Goal: Task Accomplishment & Management: Manage account settings

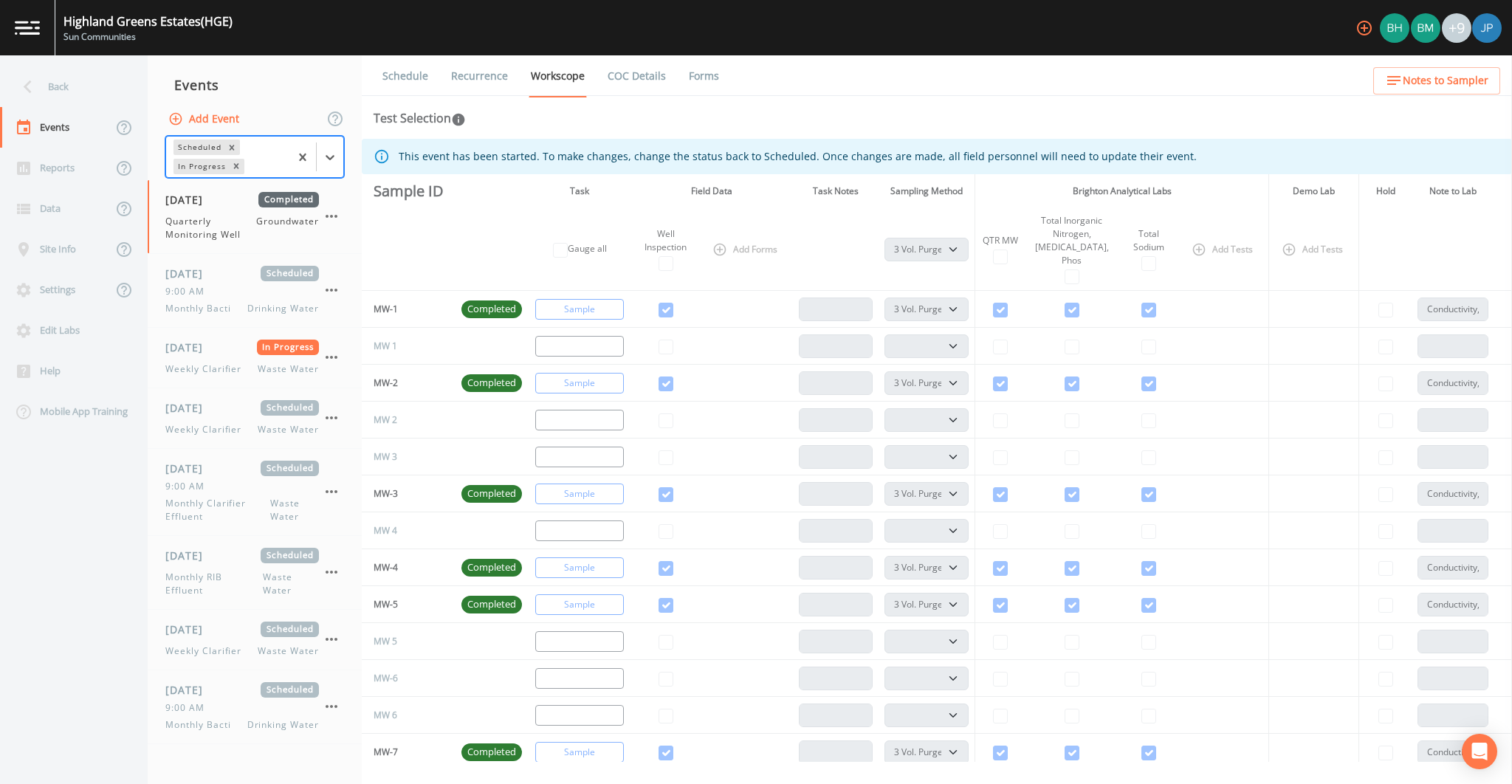
select select "0b1af911-289b-4d7b-9fdf-156f6d27a2cf"
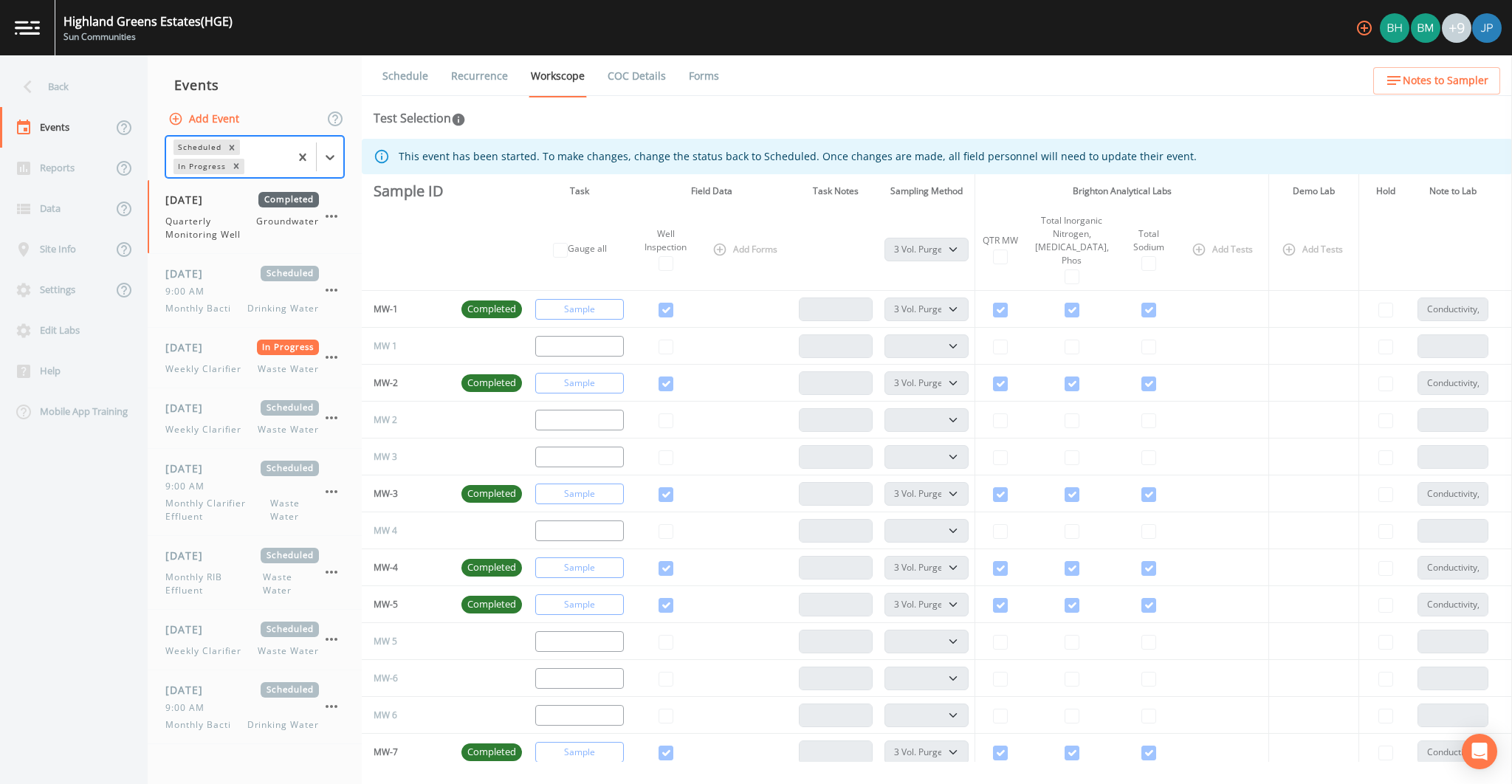
select select "0b1af911-289b-4d7b-9fdf-156f6d27a2cf"
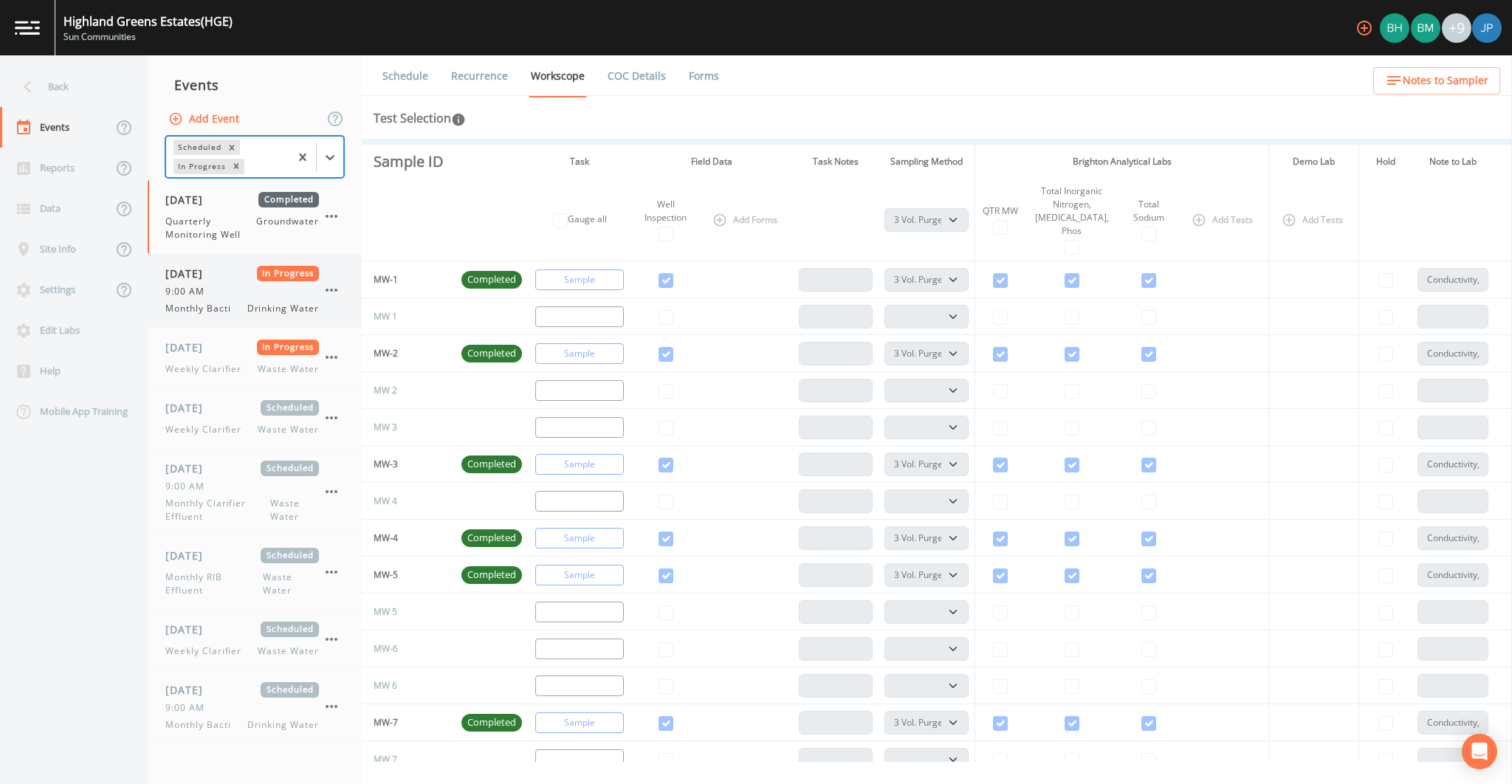
click at [214, 297] on div "08/05/2025 In Progress 9:00 AM Monthly Bacti Drinking Water" at bounding box center [241, 291] width 154 height 50
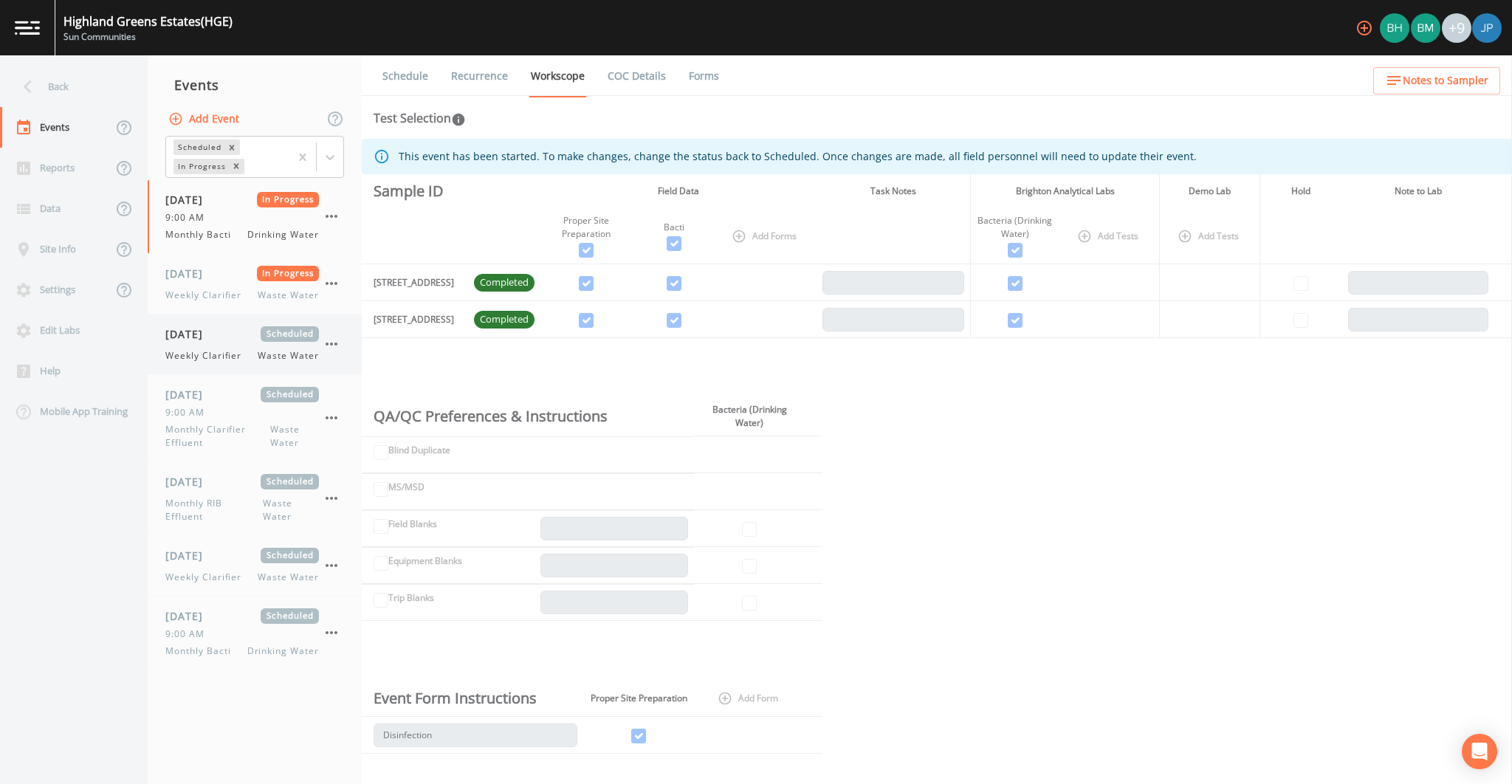
click at [226, 349] on span "Weekly Clarifier" at bounding box center [208, 356] width 85 height 13
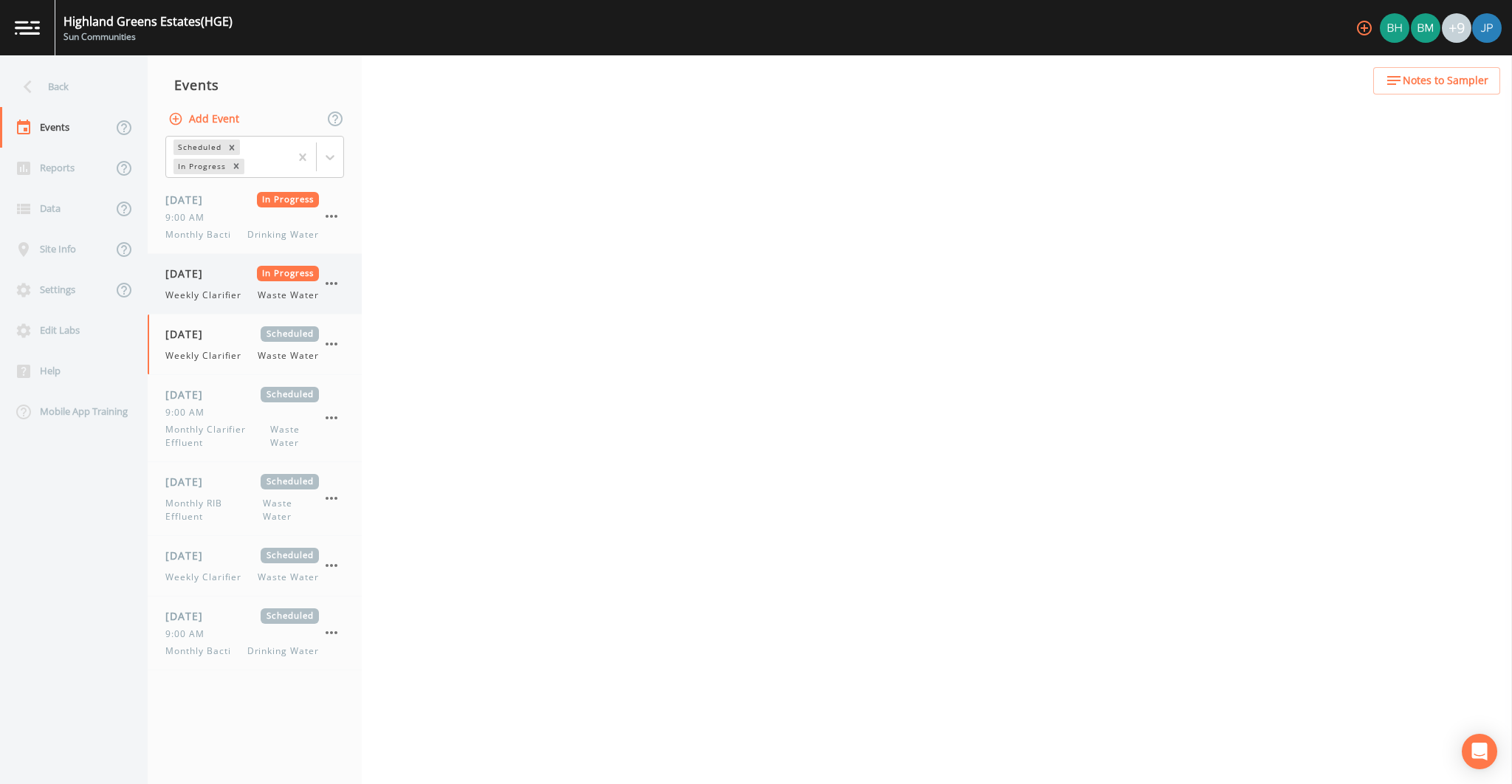
select select "092b3f94-5697-4c94-9891-da161916fdbb"
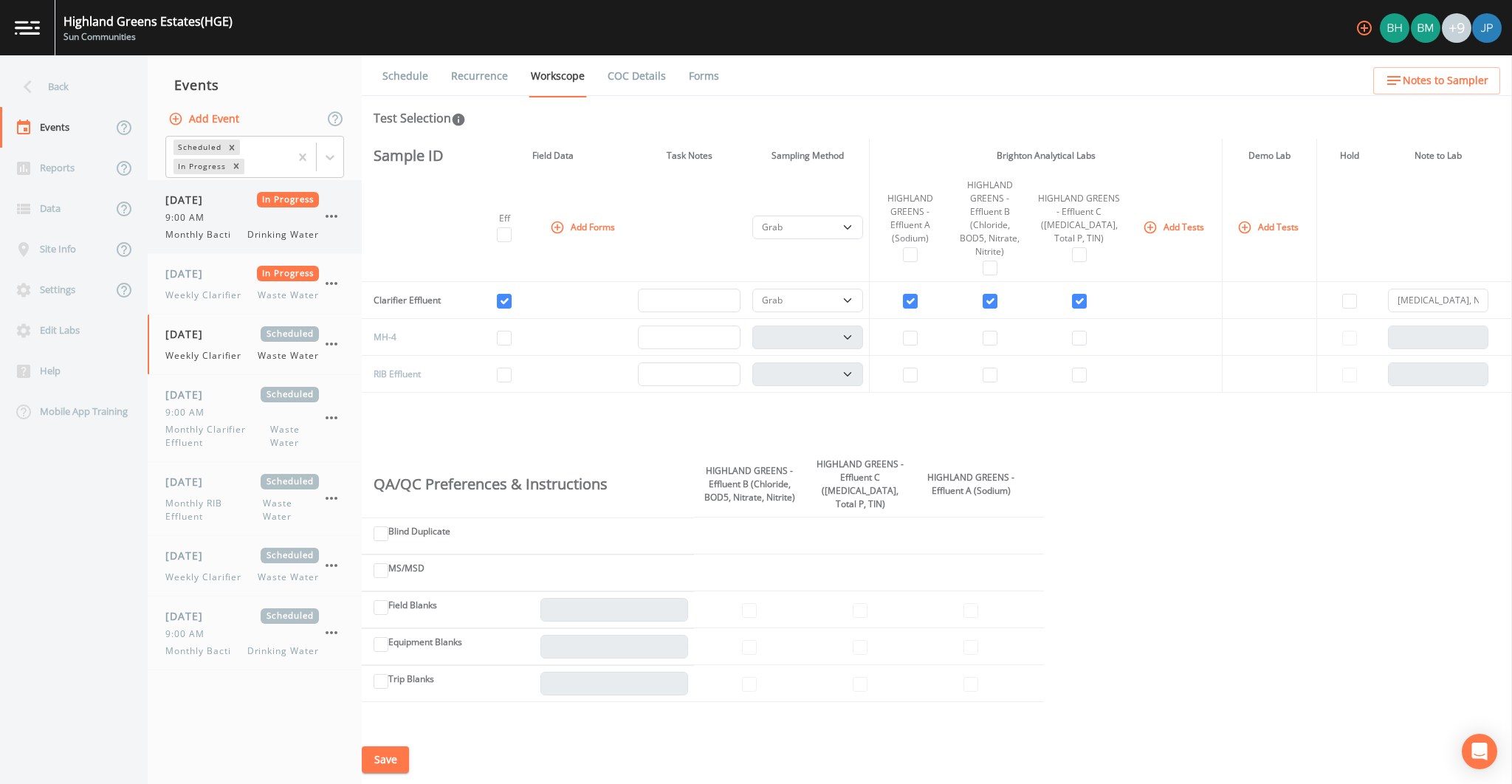
click at [227, 234] on span "Monthly Bacti" at bounding box center [201, 234] width 74 height 13
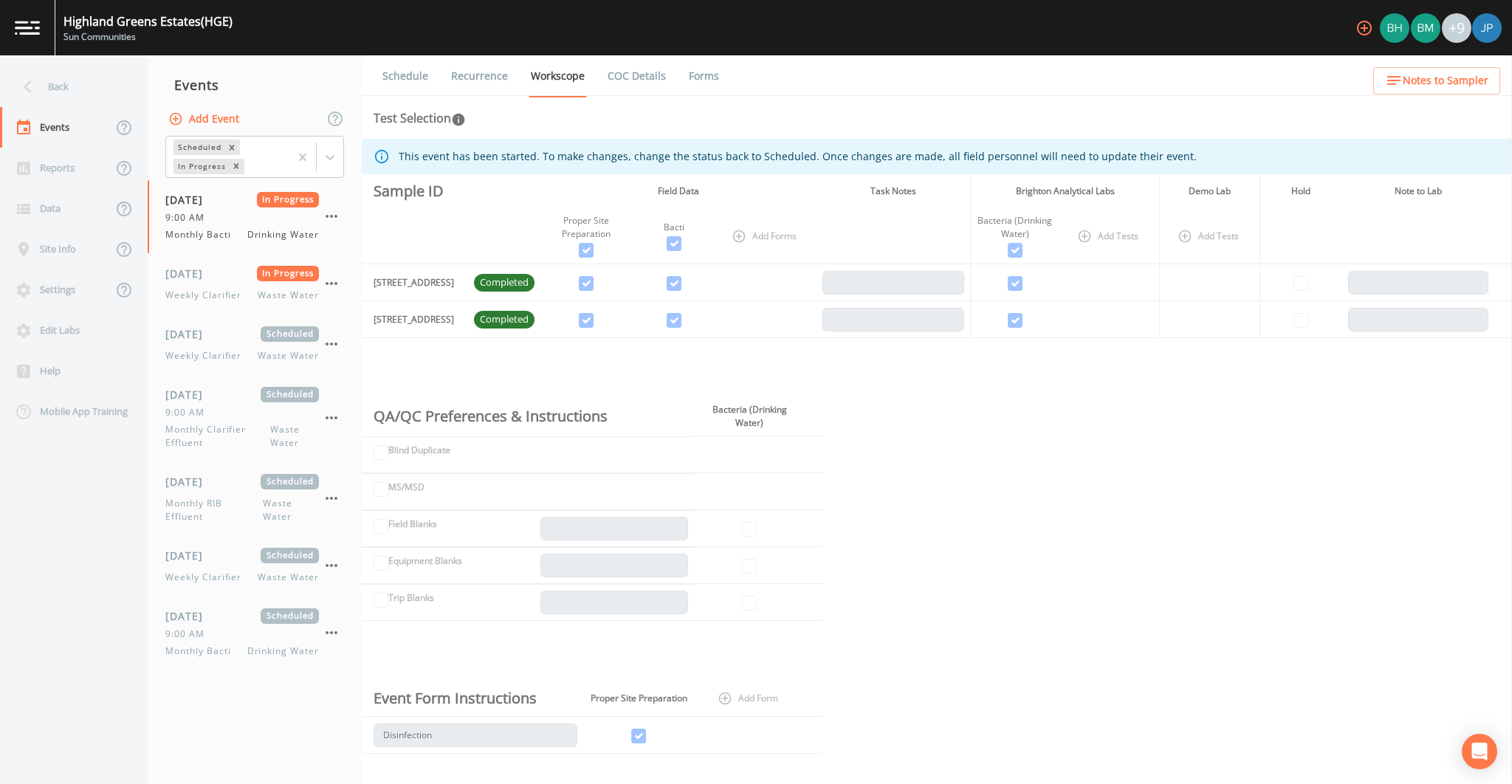
click at [617, 121] on div "Test Selection" at bounding box center [937, 118] width 1127 height 18
click at [72, 118] on div "Events" at bounding box center [56, 128] width 112 height 41
click at [76, 95] on div "Back" at bounding box center [67, 87] width 133 height 41
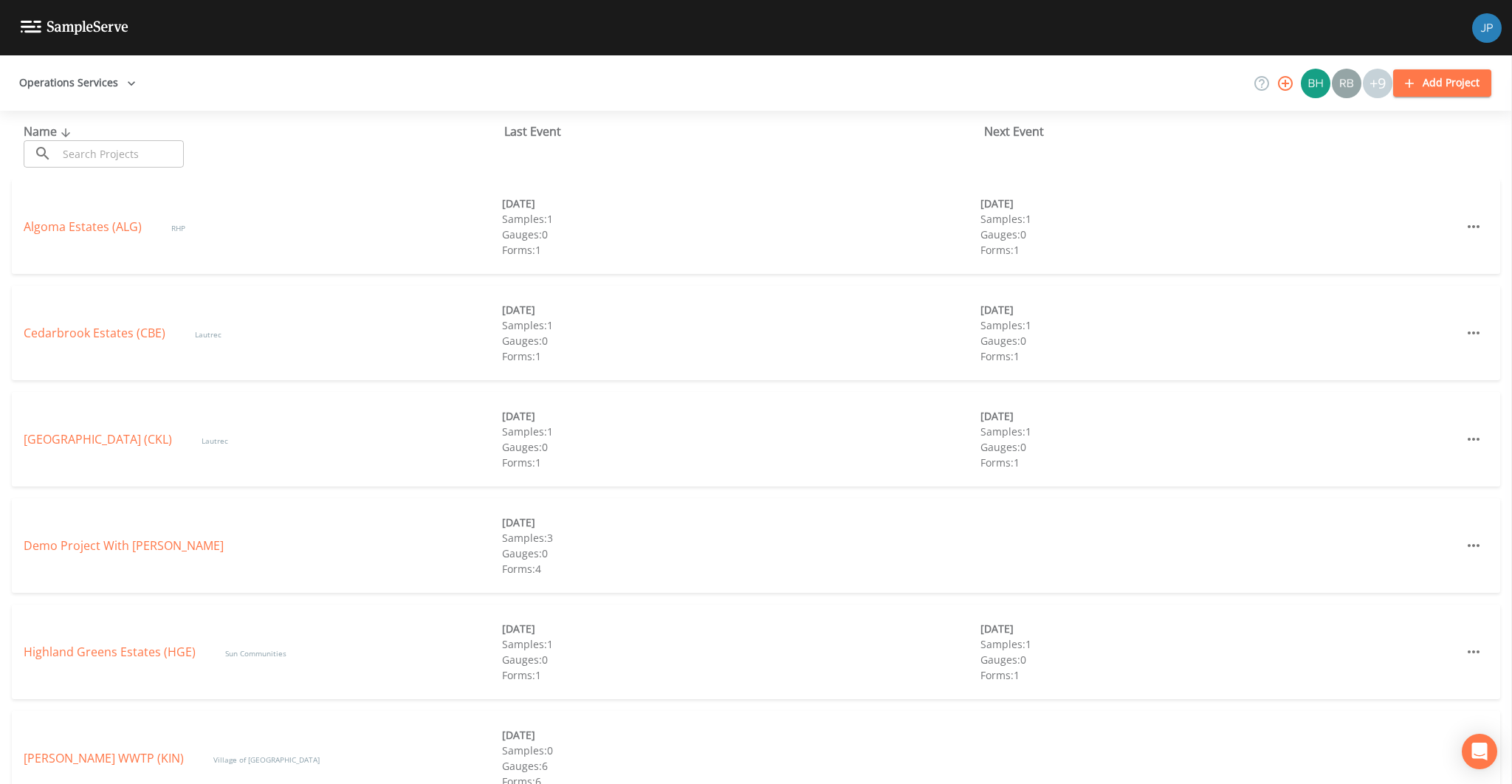
click at [445, 95] on div "Operations Services +9 Add Project" at bounding box center [756, 82] width 1512 height 55
click at [468, 97] on div "Operations Services +9 Add Project" at bounding box center [756, 82] width 1512 height 55
click at [1028, 97] on div "Operations Services +9 Add Project" at bounding box center [756, 82] width 1512 height 55
click at [440, 209] on div "Algoma Estates (ALG) RHP 08/25/2025 Samples: 1 Gauges: 0 Forms: 1 09/01/2025 Sa…" at bounding box center [756, 226] width 1489 height 95
click at [51, 90] on button "Operations Services" at bounding box center [77, 82] width 129 height 27
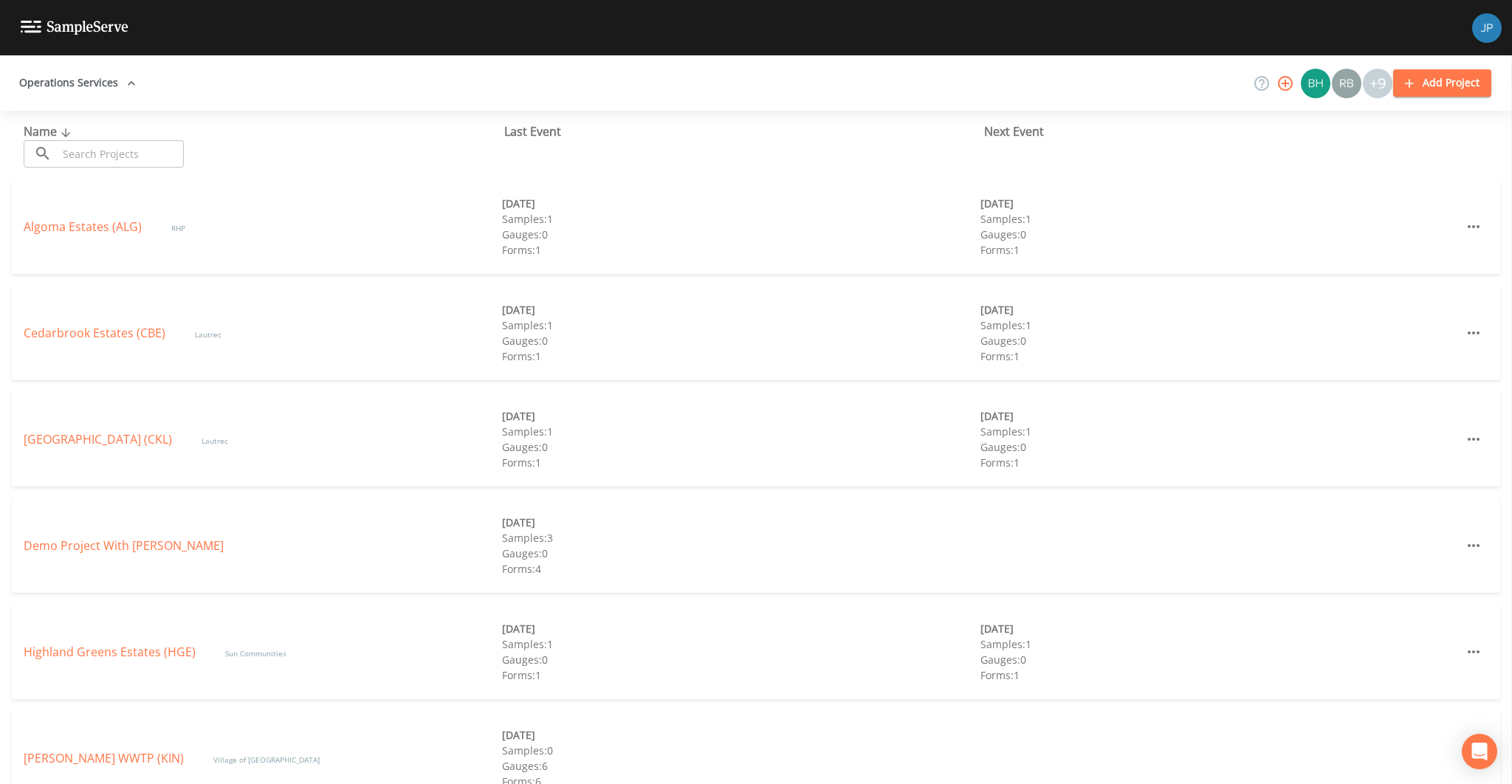
scroll to position [6331, 0]
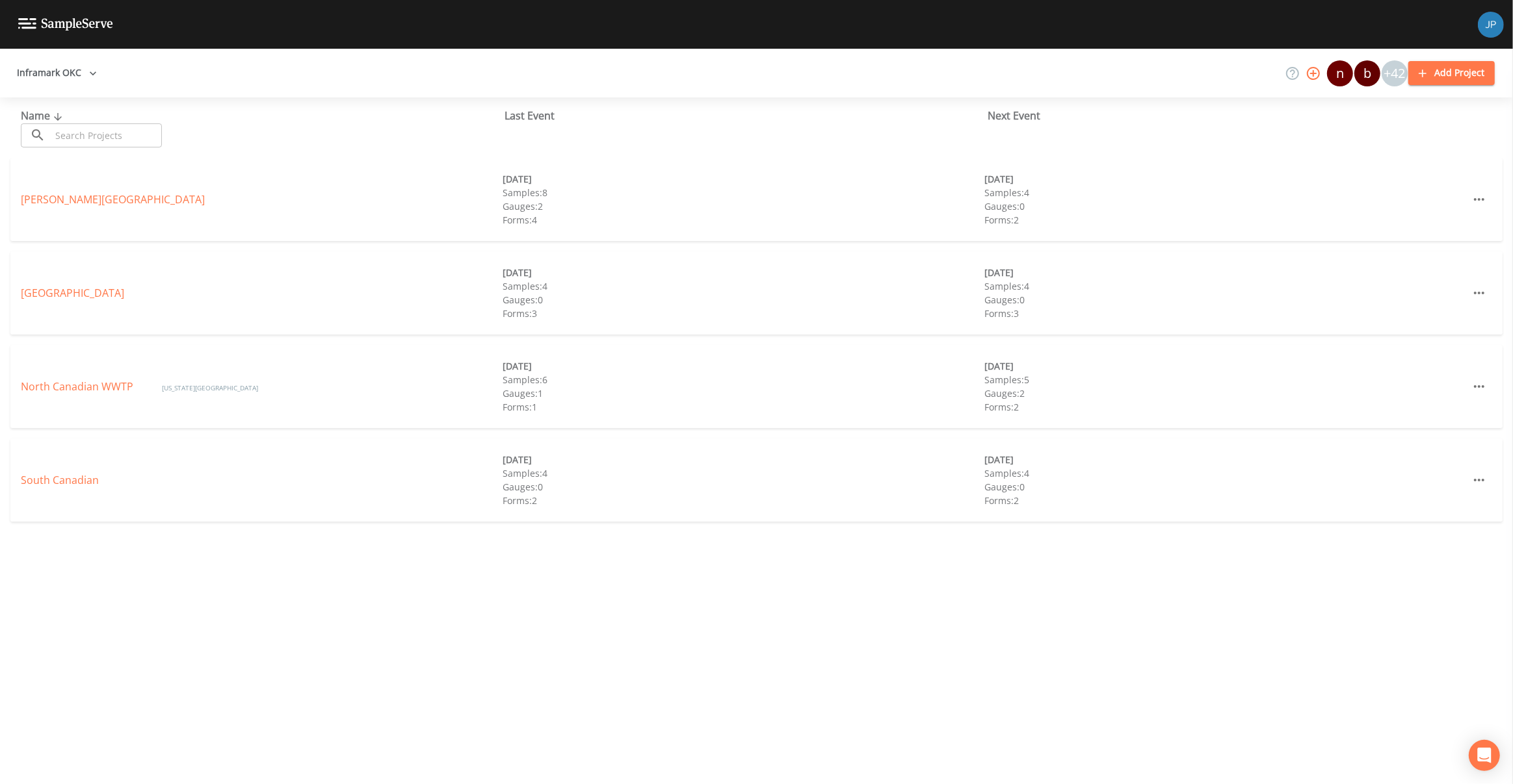
click at [103, 396] on div "North Canadian WWTP [US_STATE][GEOGRAPHIC_DATA] [DATE] Samples: 6 [GEOGRAPHIC_D…" at bounding box center [756, 387] width 1492 height 84
click at [102, 392] on link "North Canadian WWTP" at bounding box center [78, 387] width 115 height 14
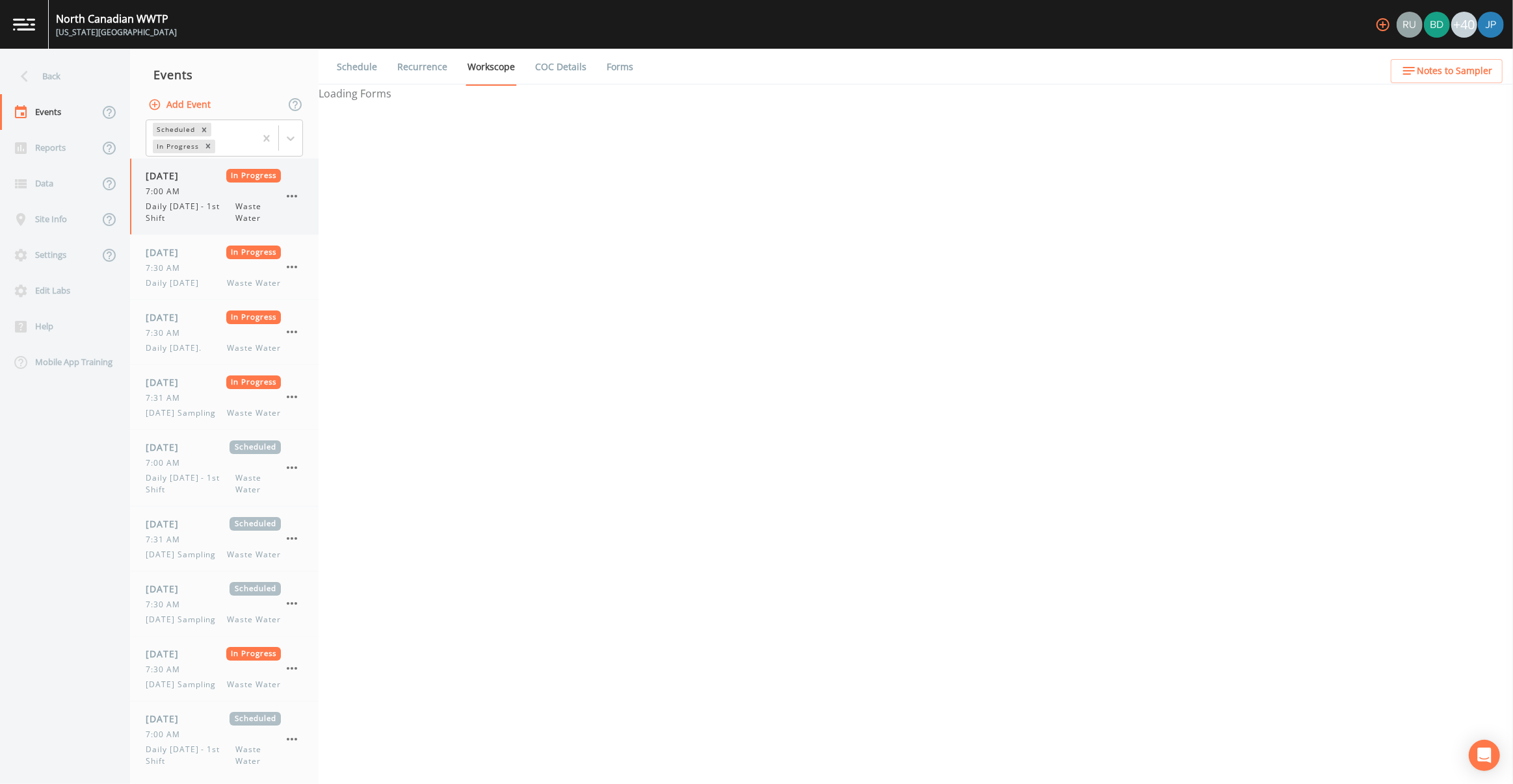
select select "092b3f94-5697-4c94-9891-da161916fdbb"
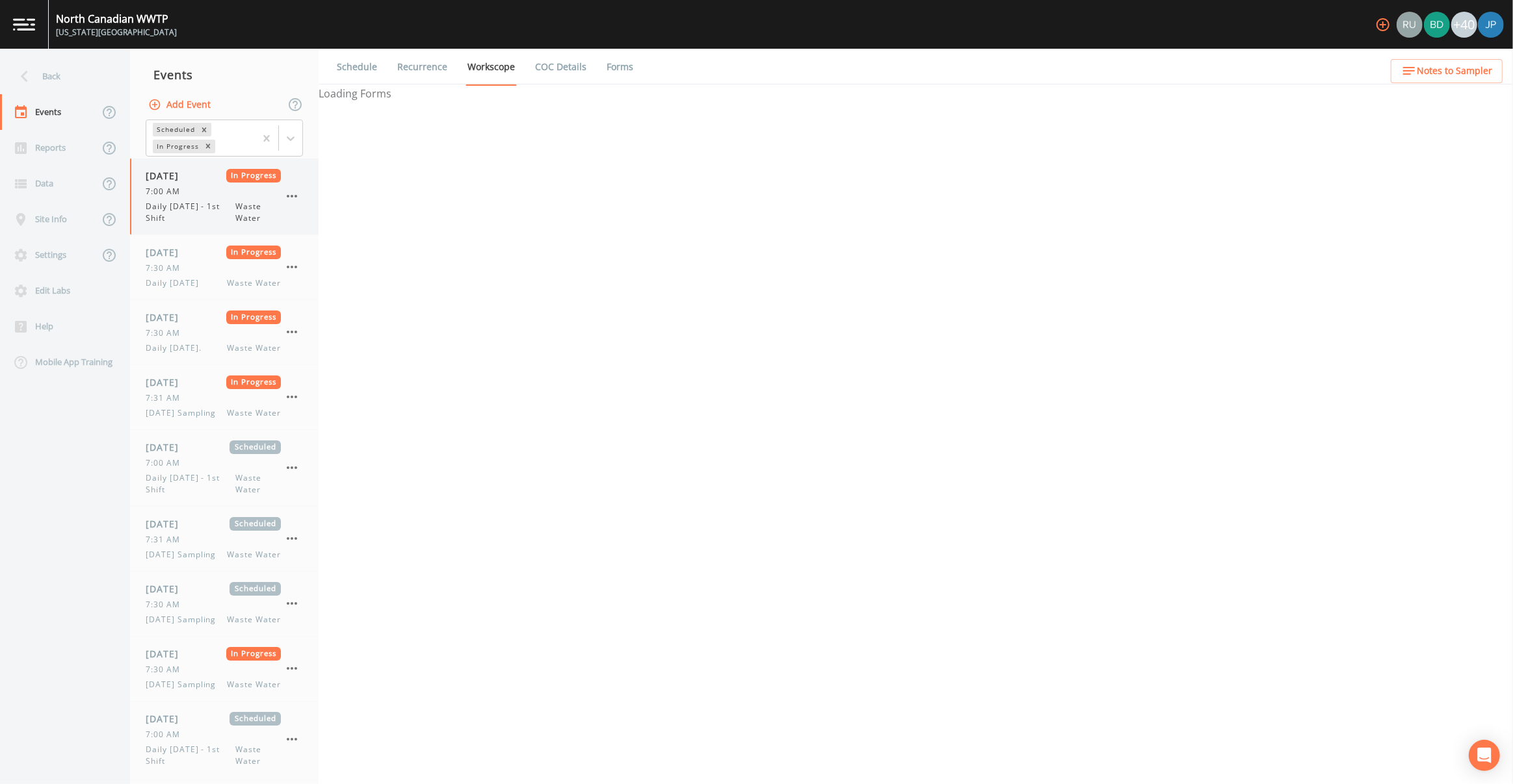
select select "b6a3c313-748b-4795-a028-792ad310bd60"
select select "092b3f94-5697-4c94-9891-da161916fdbb"
select select "b6a3c313-748b-4795-a028-792ad310bd60"
select select "092b3f94-5697-4c94-9891-da161916fdbb"
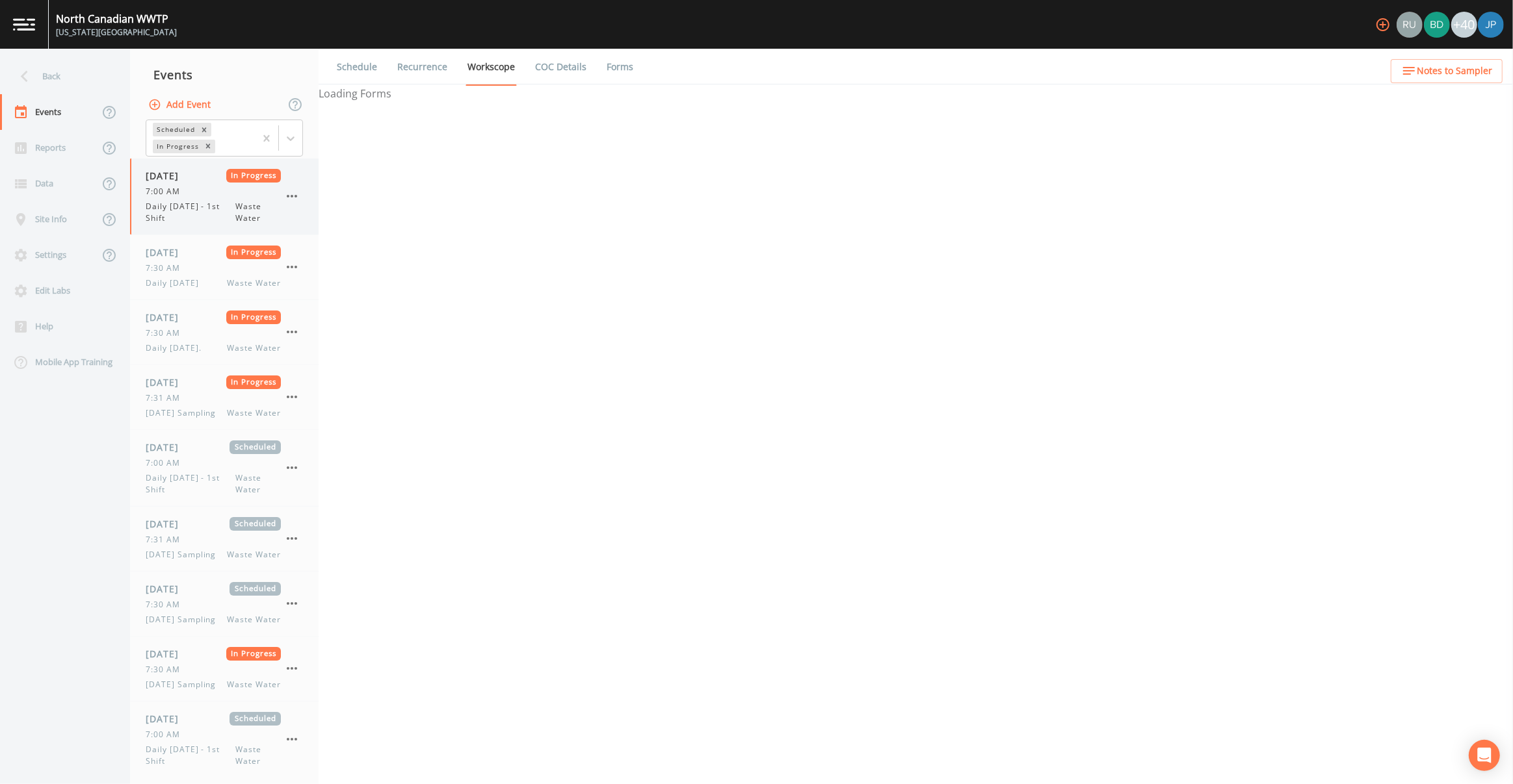
select select "092b3f94-5697-4c94-9891-da161916fdbb"
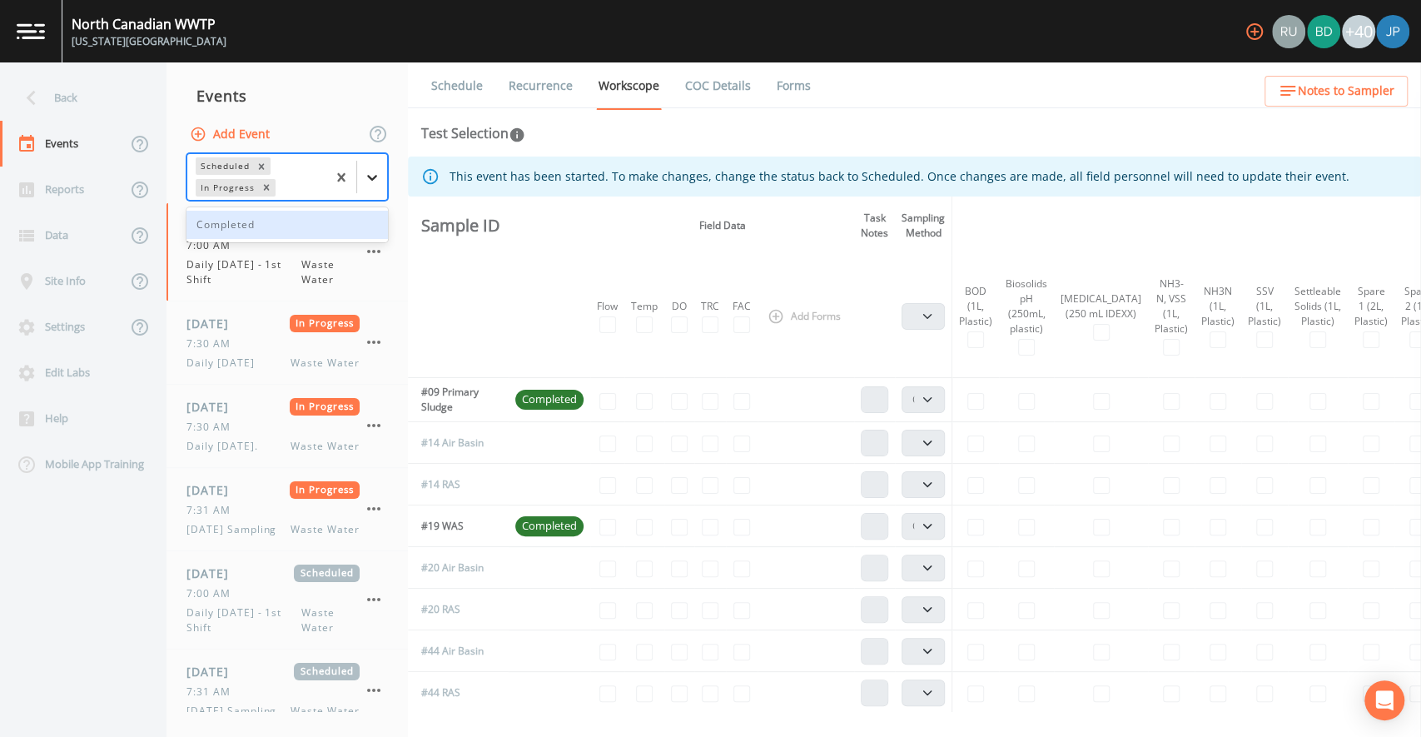
click at [377, 184] on icon at bounding box center [372, 177] width 17 height 17
click at [279, 220] on div "Completed" at bounding box center [286, 225] width 201 height 28
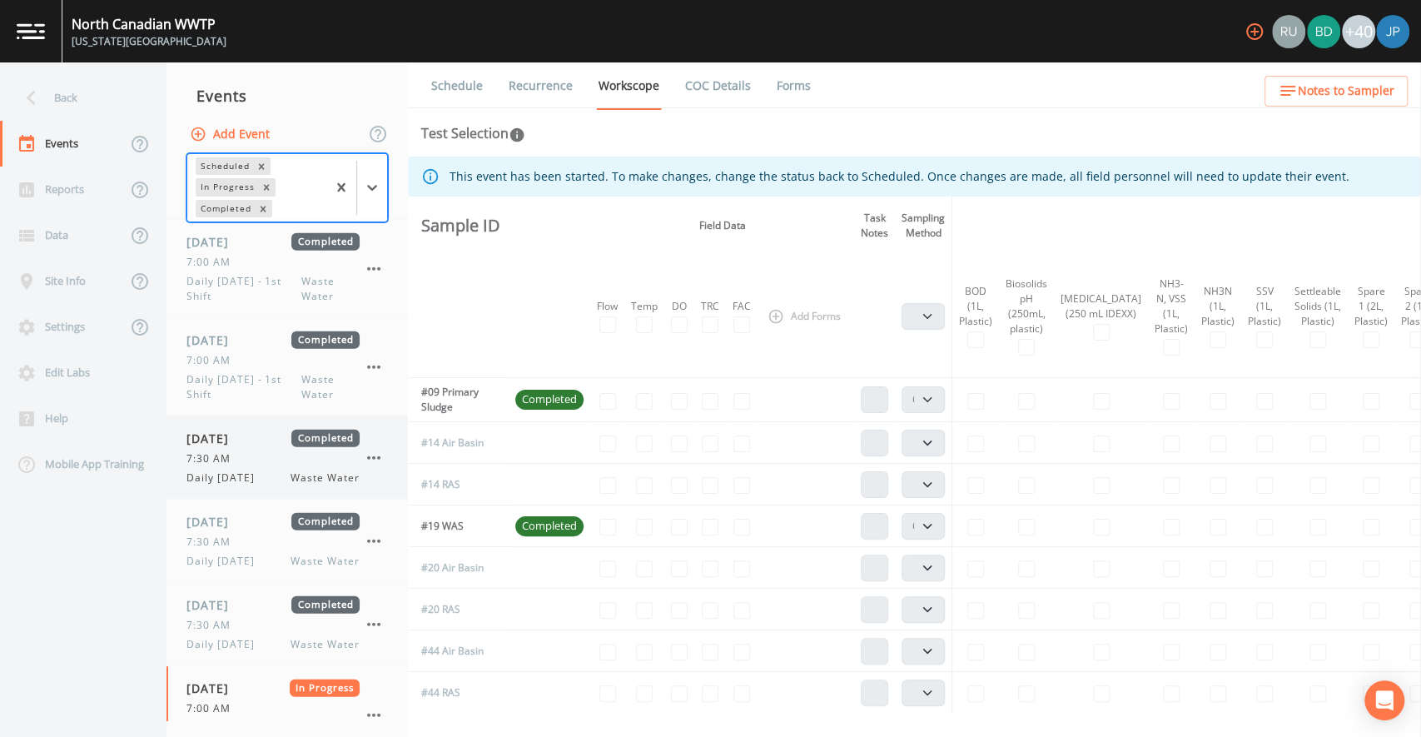
scroll to position [2766, 0]
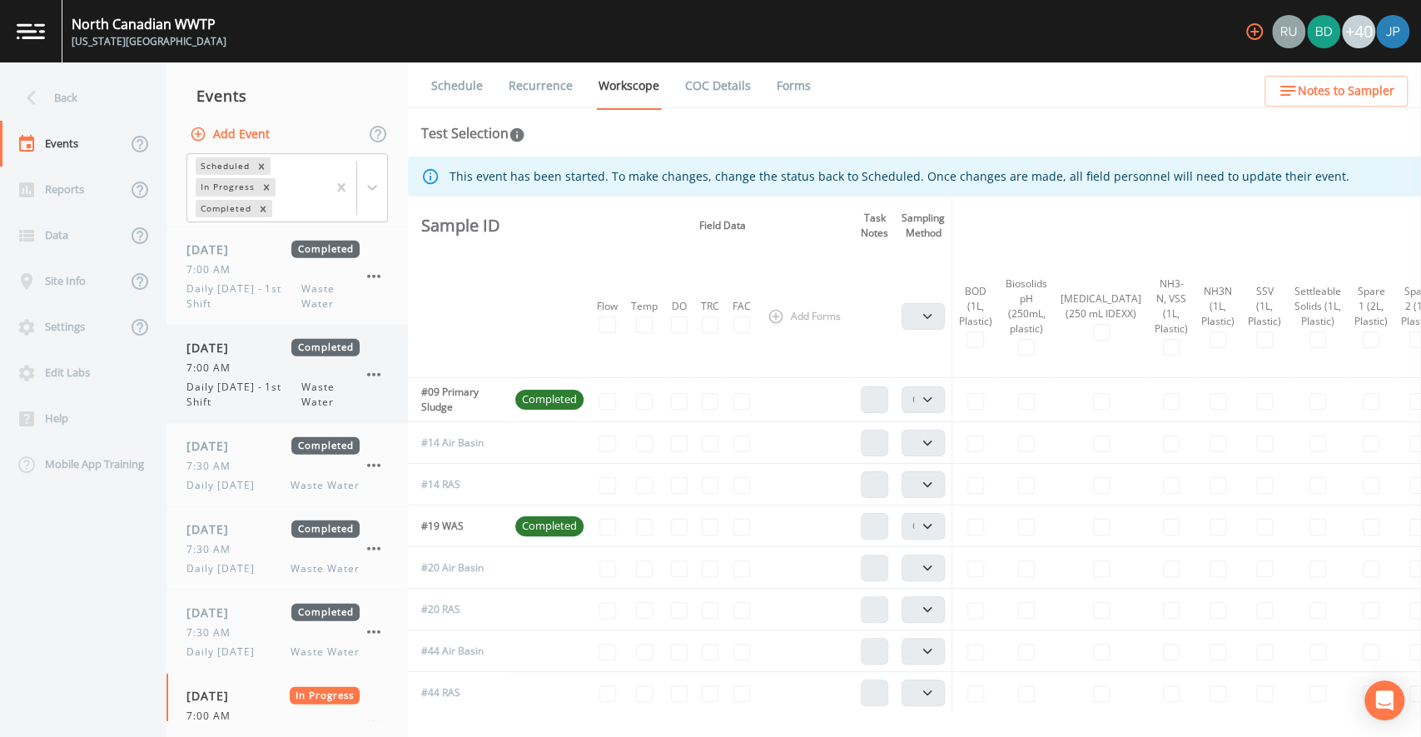
click at [250, 387] on span "Daily Tuesday - 1st Shift" at bounding box center [243, 394] width 115 height 30
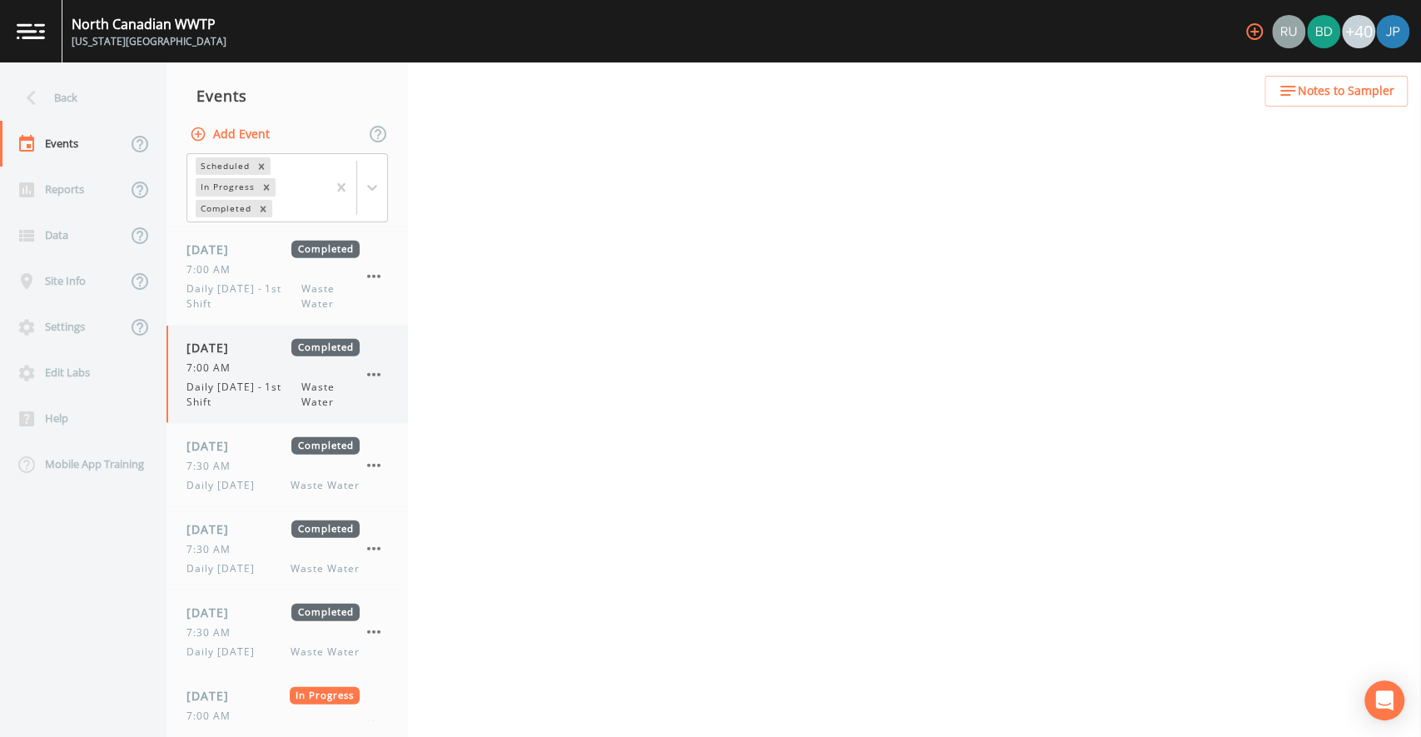
select select "092b3f94-5697-4c94-9891-da161916fdbb"
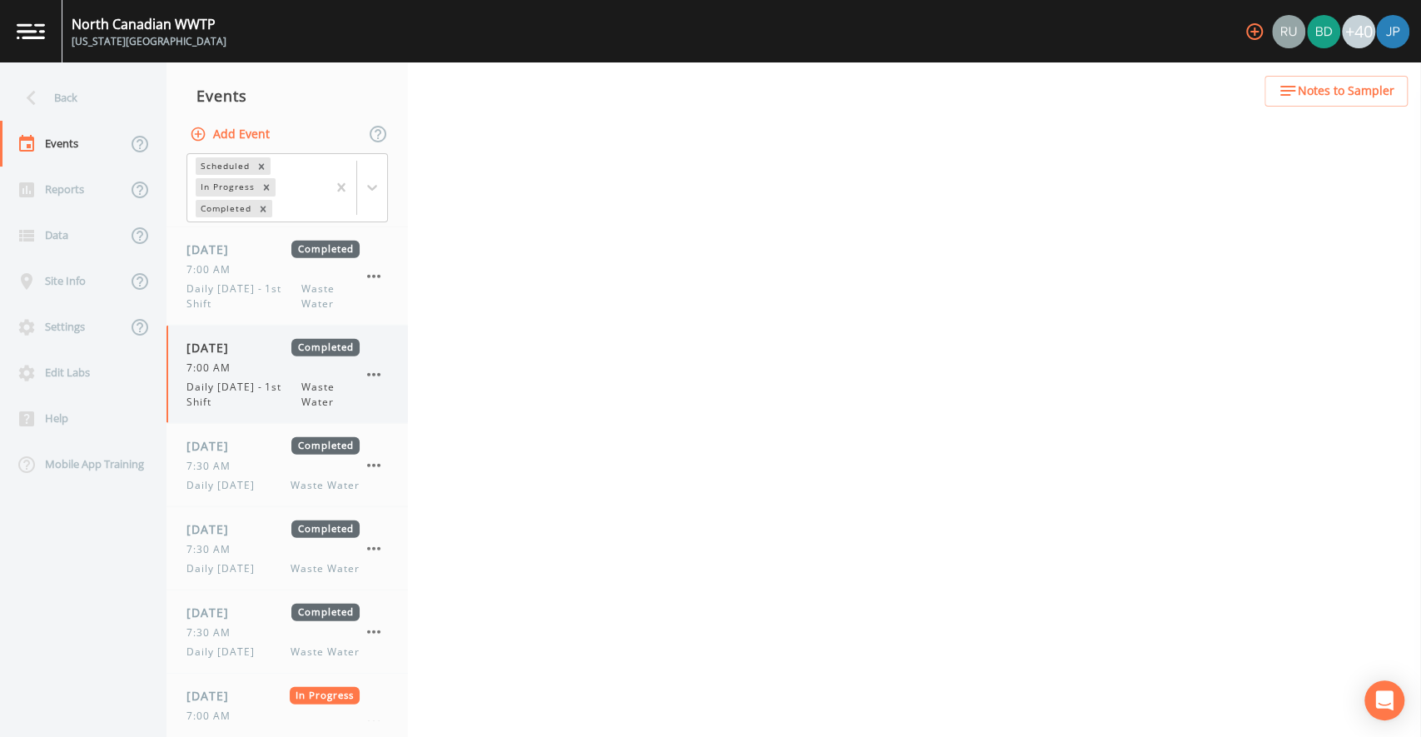
select select "092b3f94-5697-4c94-9891-da161916fdbb"
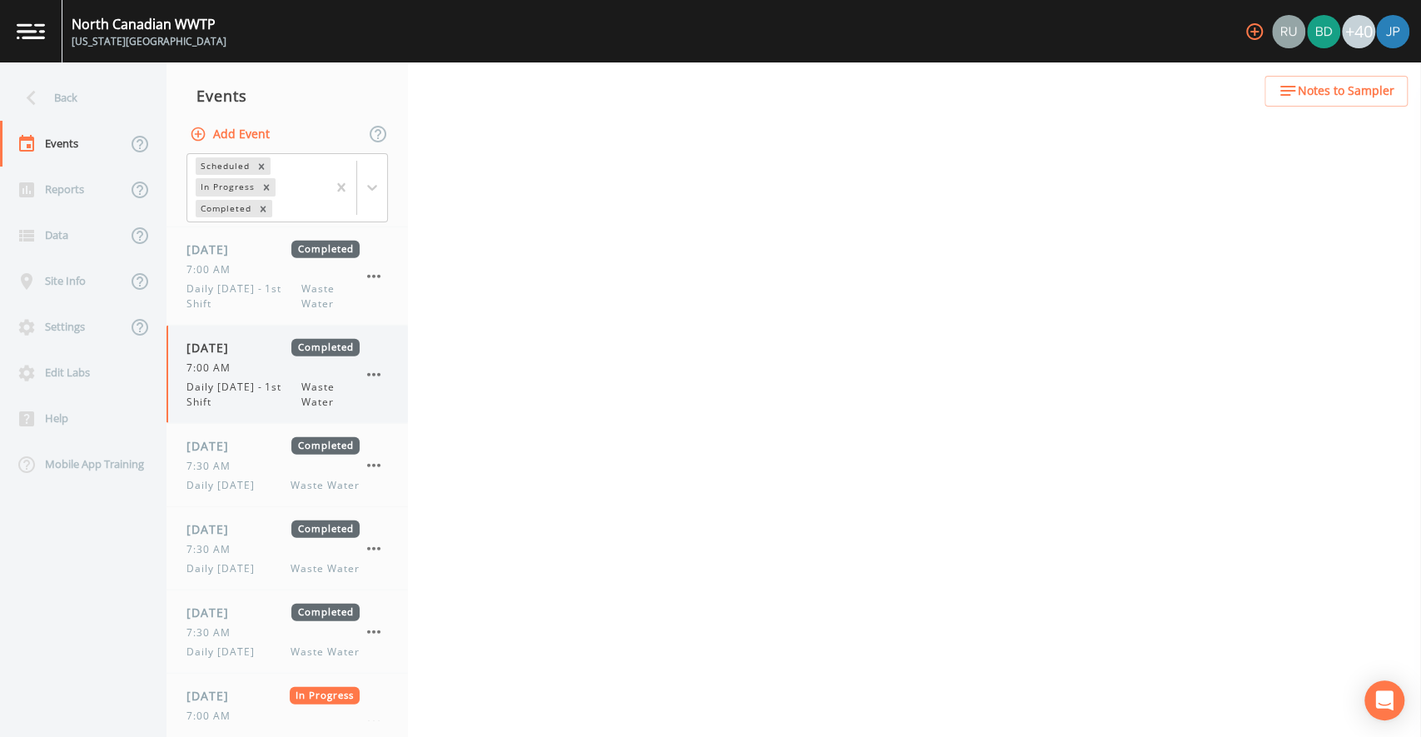
select select "b6a3c313-748b-4795-a028-792ad310bd60"
select select "092b3f94-5697-4c94-9891-da161916fdbb"
select select "b6a3c313-748b-4795-a028-792ad310bd60"
select select "092b3f94-5697-4c94-9891-da161916fdbb"
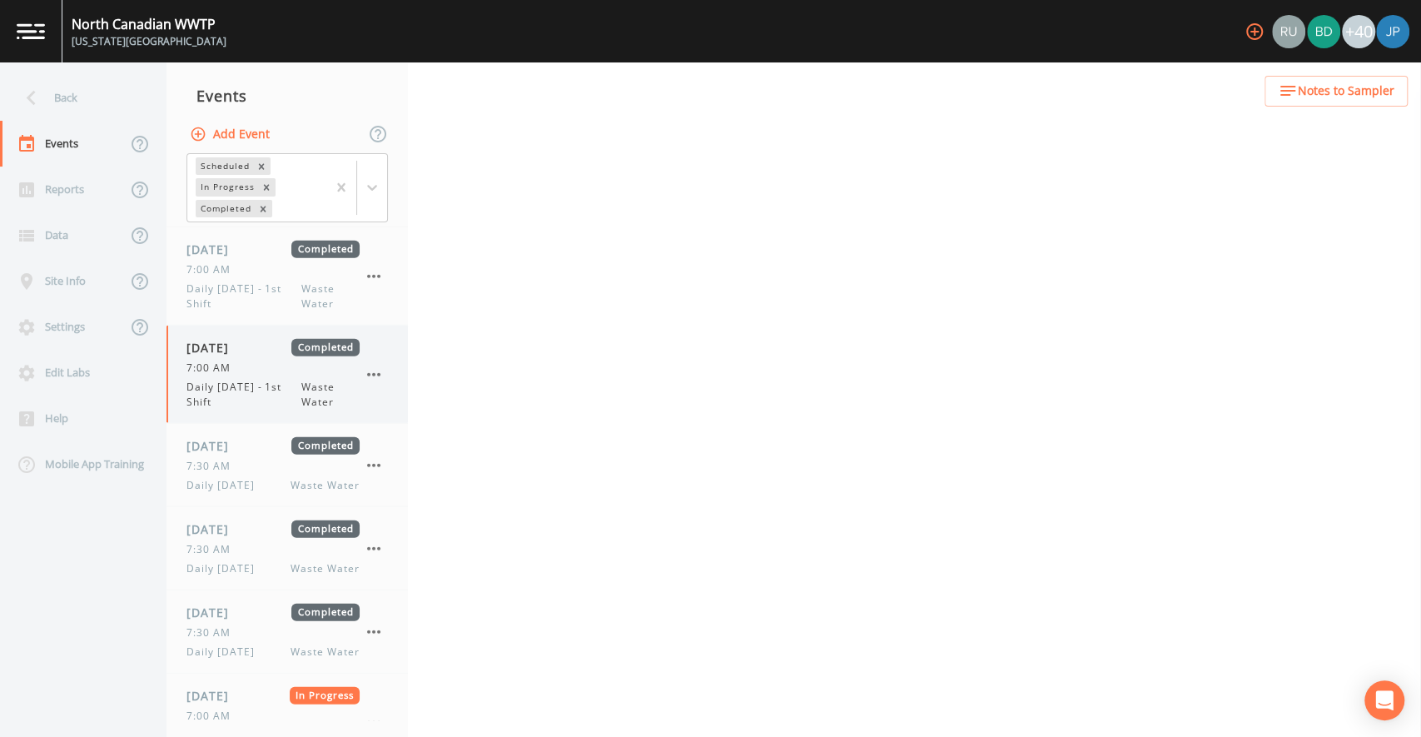
select select "092b3f94-5697-4c94-9891-da161916fdbb"
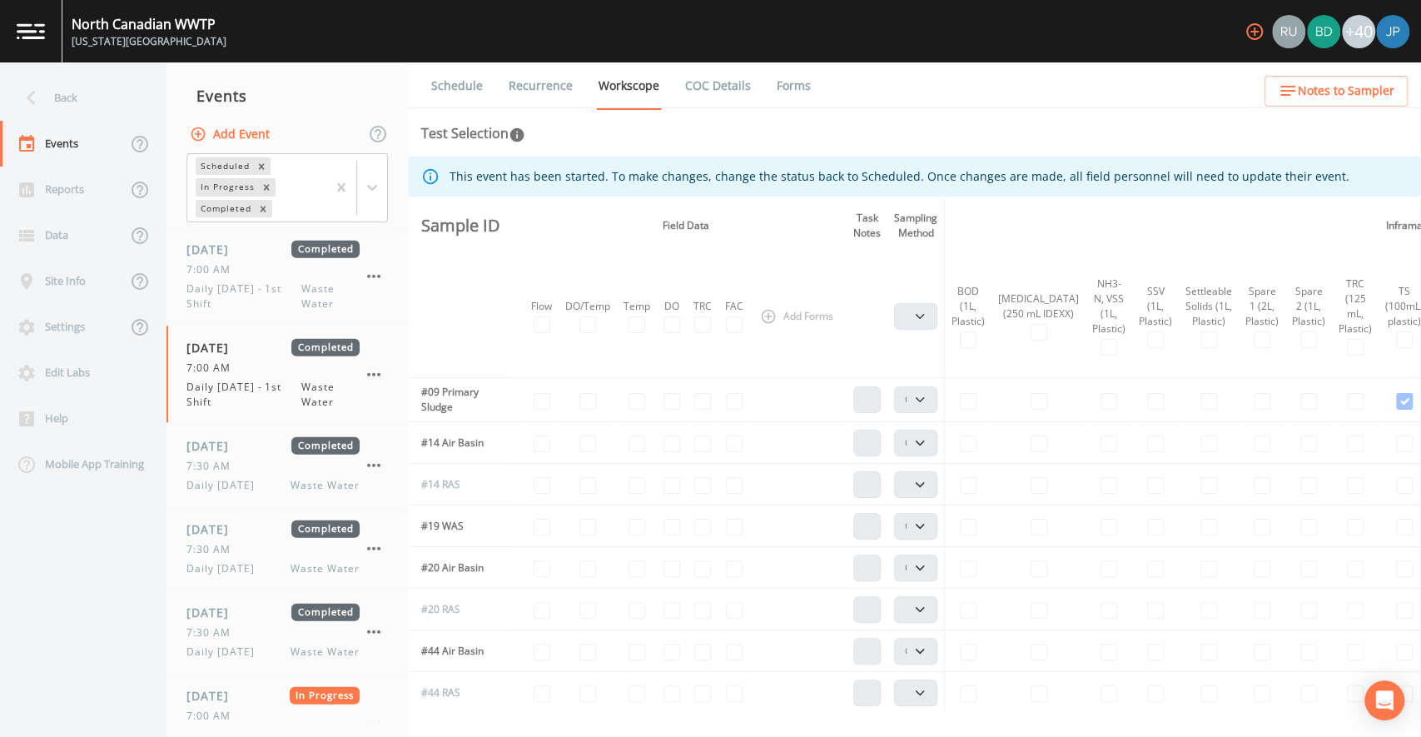
click at [559, 87] on link "Recurrence" at bounding box center [540, 85] width 69 height 47
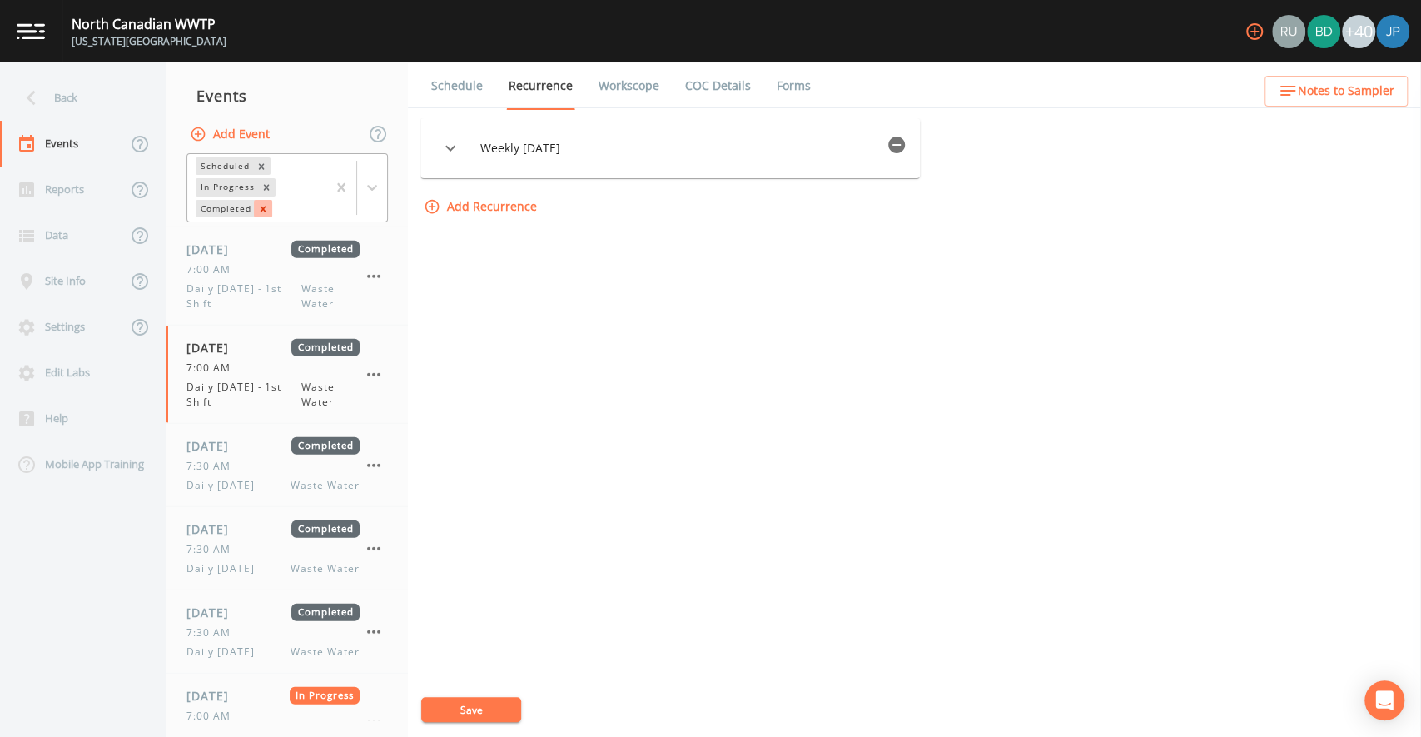
click at [265, 211] on icon "Remove Completed" at bounding box center [263, 209] width 12 height 12
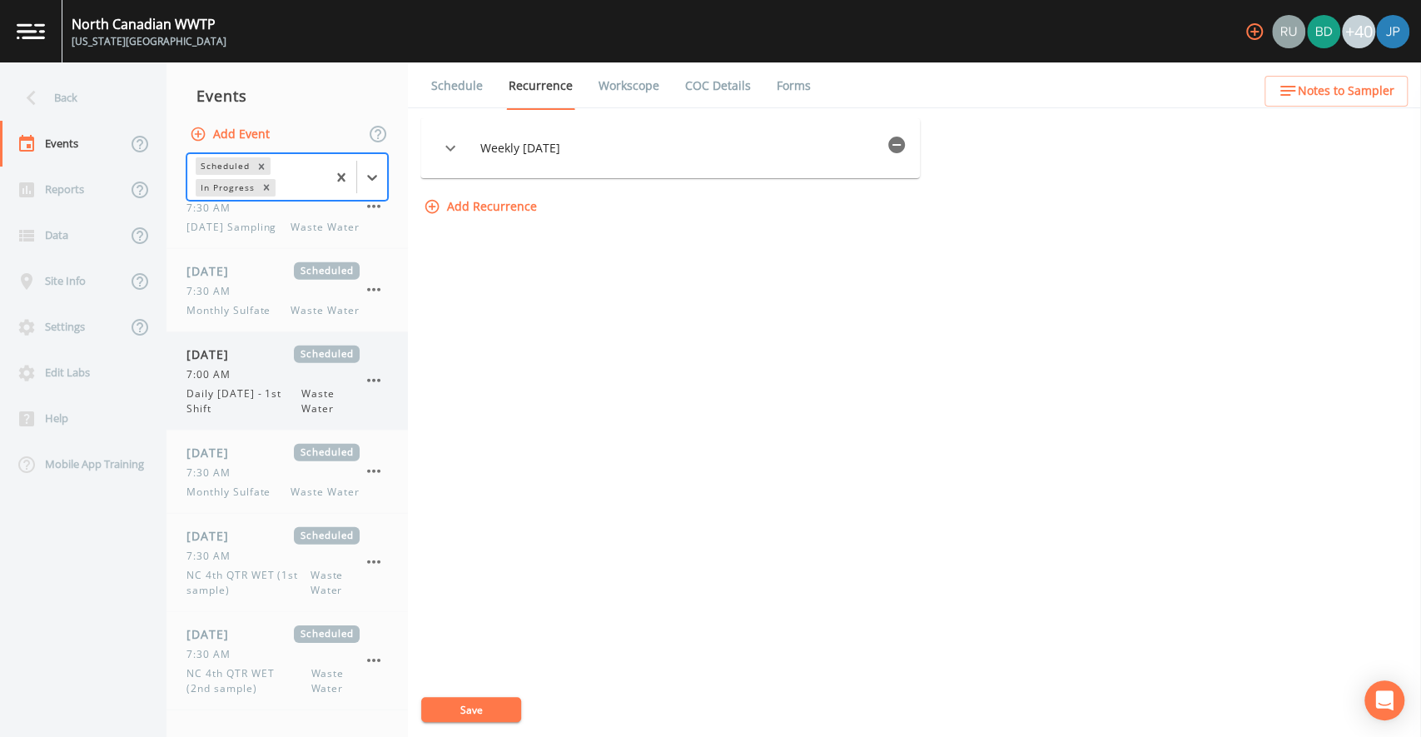
scroll to position [3326, 0]
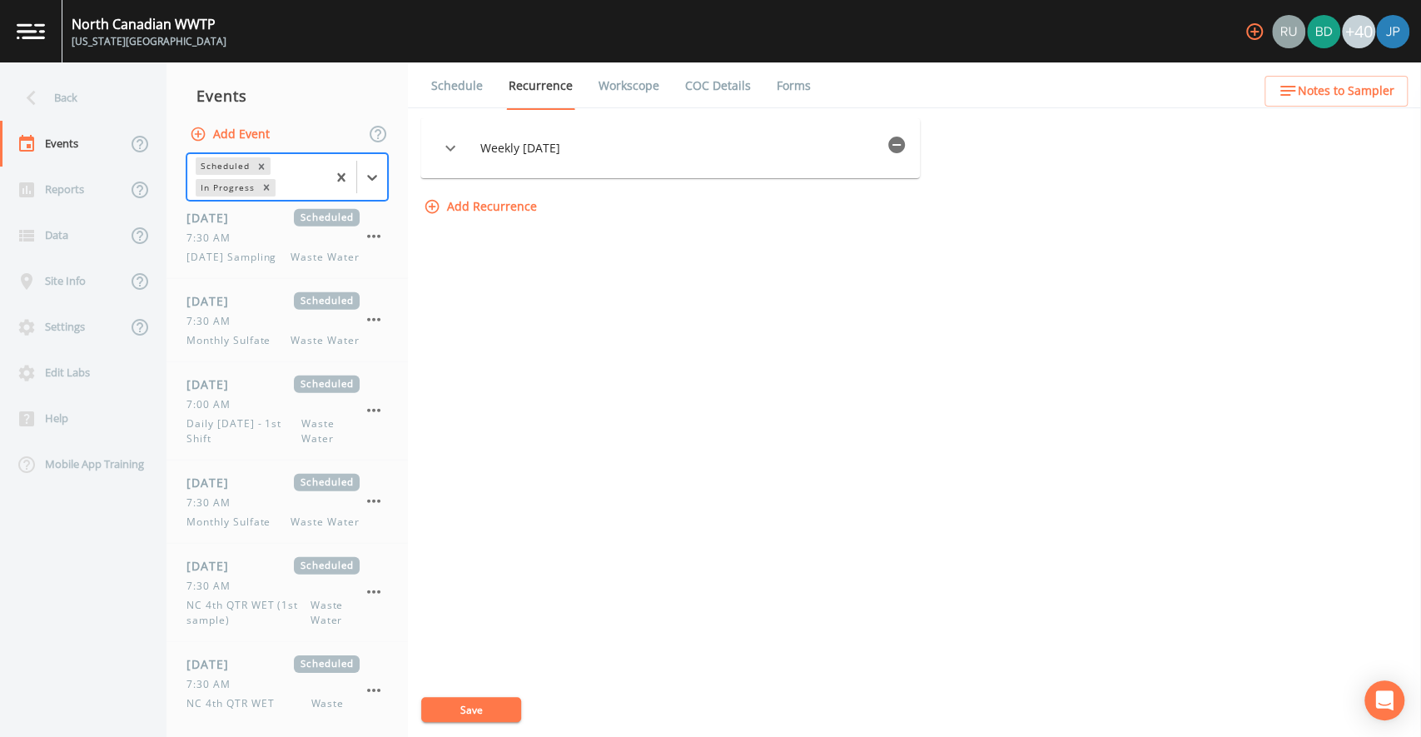
click at [648, 442] on div "Weekly on Tuesday Options Type Weekly WEEKLY Days of Week Monday Tuesday Wednes…" at bounding box center [914, 427] width 988 height 618
click at [624, 95] on link "Workscope" at bounding box center [629, 85] width 66 height 47
select select "092b3f94-5697-4c94-9891-da161916fdbb"
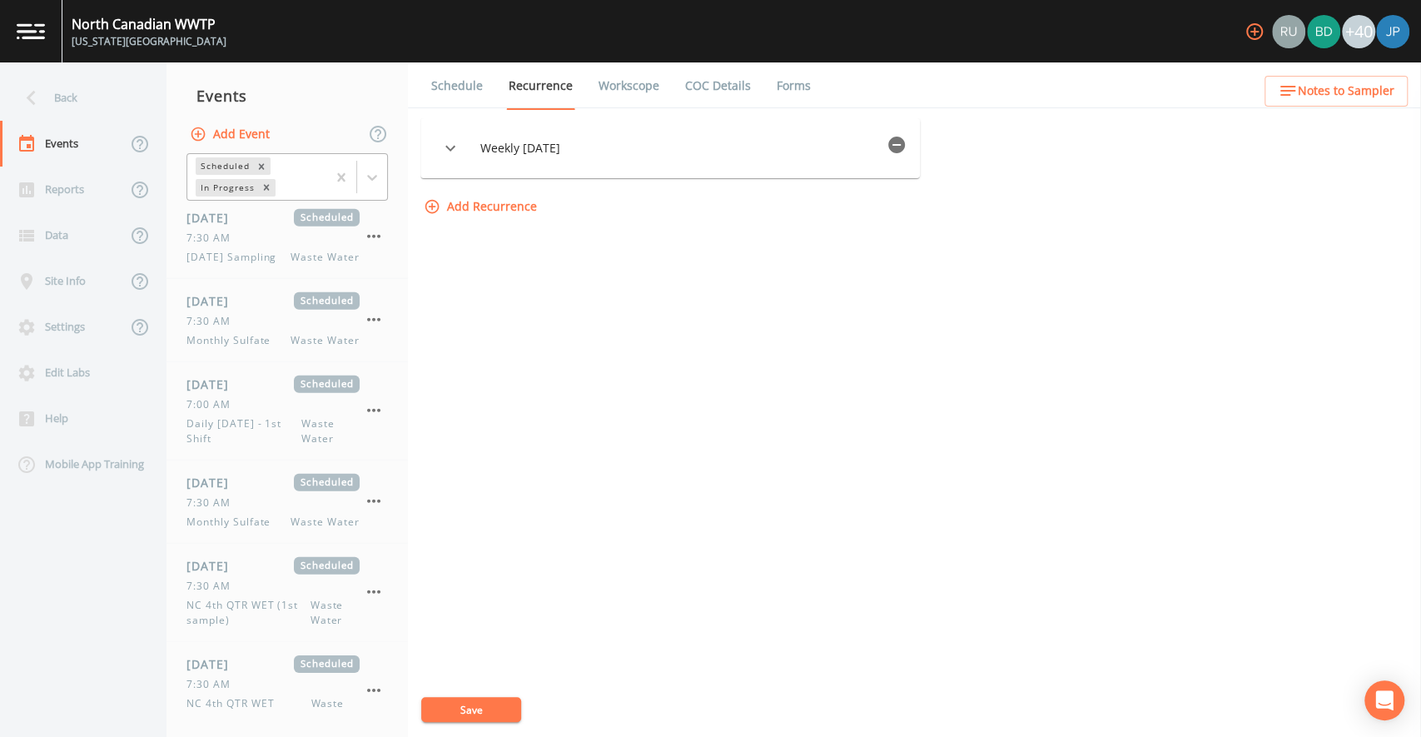
select select "092b3f94-5697-4c94-9891-da161916fdbb"
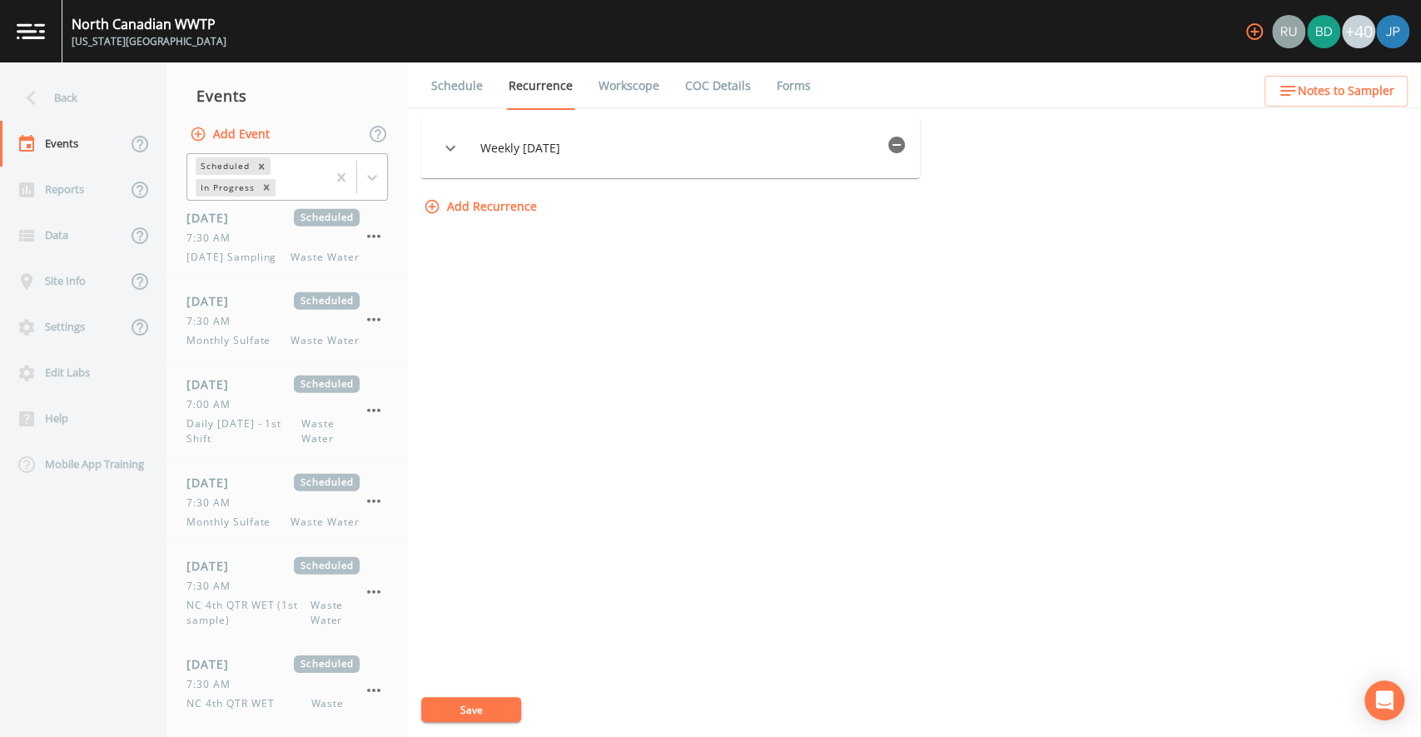
select select "092b3f94-5697-4c94-9891-da161916fdbb"
select select "b6a3c313-748b-4795-a028-792ad310bd60"
select select "092b3f94-5697-4c94-9891-da161916fdbb"
select select "b6a3c313-748b-4795-a028-792ad310bd60"
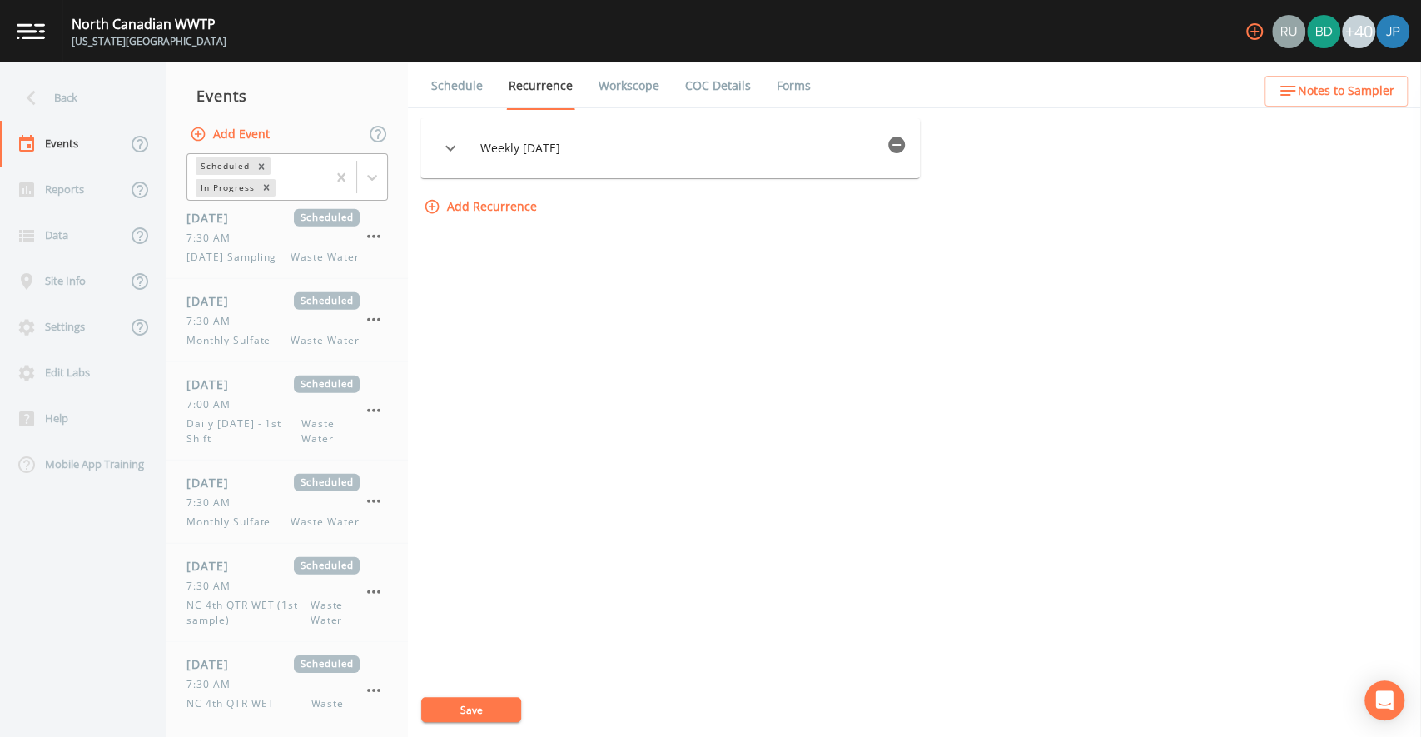
select select "092b3f94-5697-4c94-9891-da161916fdbb"
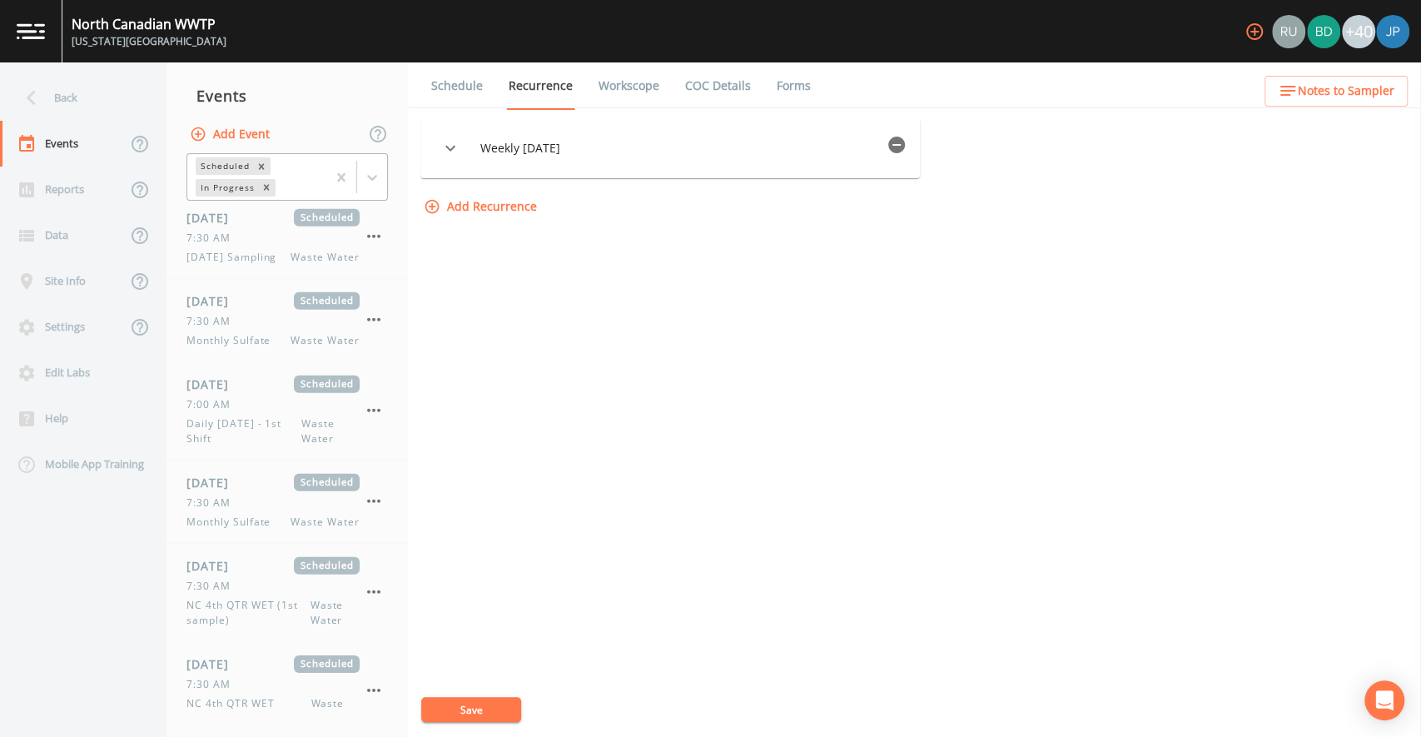
select select "092b3f94-5697-4c94-9891-da161916fdbb"
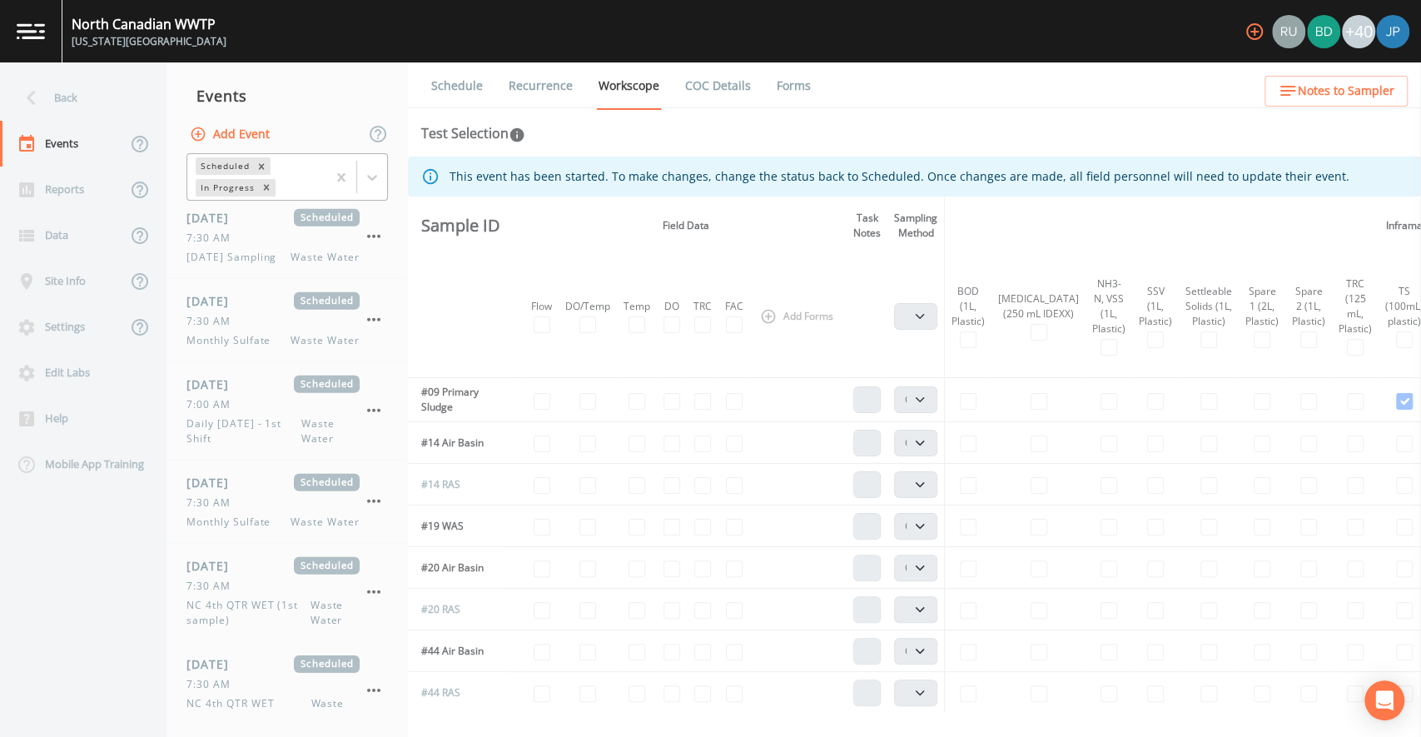
click at [689, 136] on div "Test Selection" at bounding box center [914, 133] width 986 height 20
click at [547, 89] on link "Recurrence" at bounding box center [540, 85] width 69 height 47
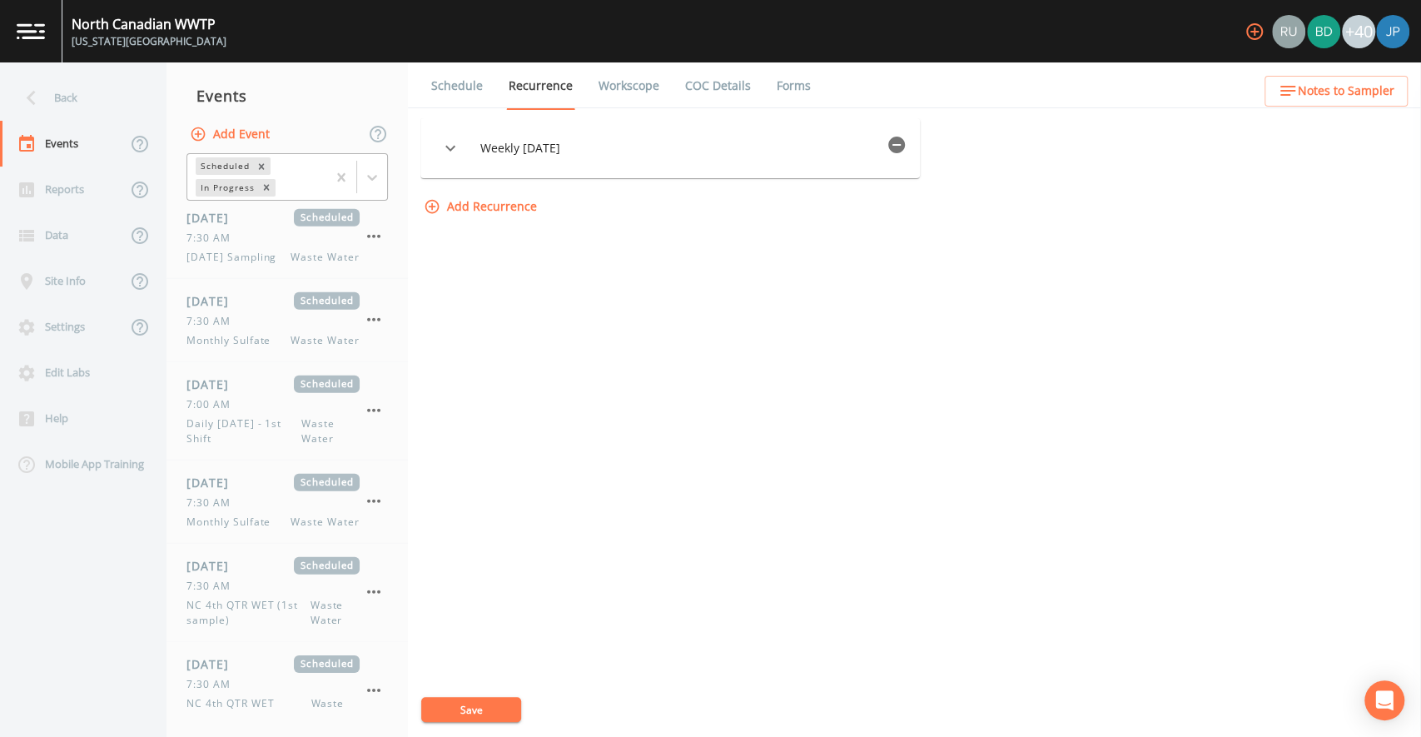
click at [1018, 181] on div "Weekly on Tuesday Options Type Weekly WEEKLY Days of Week Monday Tuesday Wednes…" at bounding box center [914, 170] width 988 height 104
click at [974, 167] on div "Weekly on Tuesday Options Type Weekly WEEKLY Days of Week Monday Tuesday Wednes…" at bounding box center [914, 170] width 988 height 104
click at [975, 153] on div "Weekly on Tuesday Options Type Weekly WEEKLY Days of Week Monday Tuesday Wednes…" at bounding box center [914, 170] width 988 height 104
click at [976, 151] on div "Weekly on Tuesday Options Type Weekly WEEKLY Days of Week Monday Tuesday Wednes…" at bounding box center [914, 170] width 988 height 104
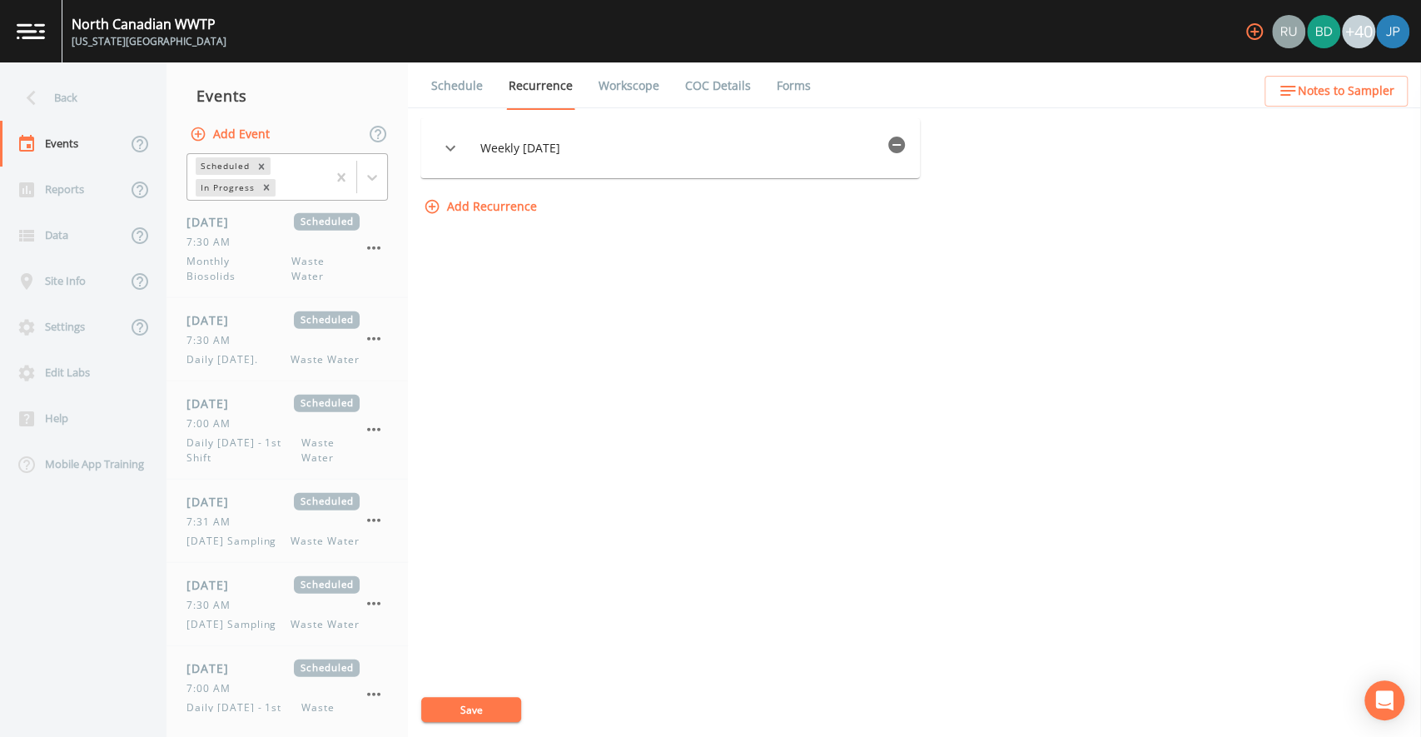
scroll to position [2770, 0]
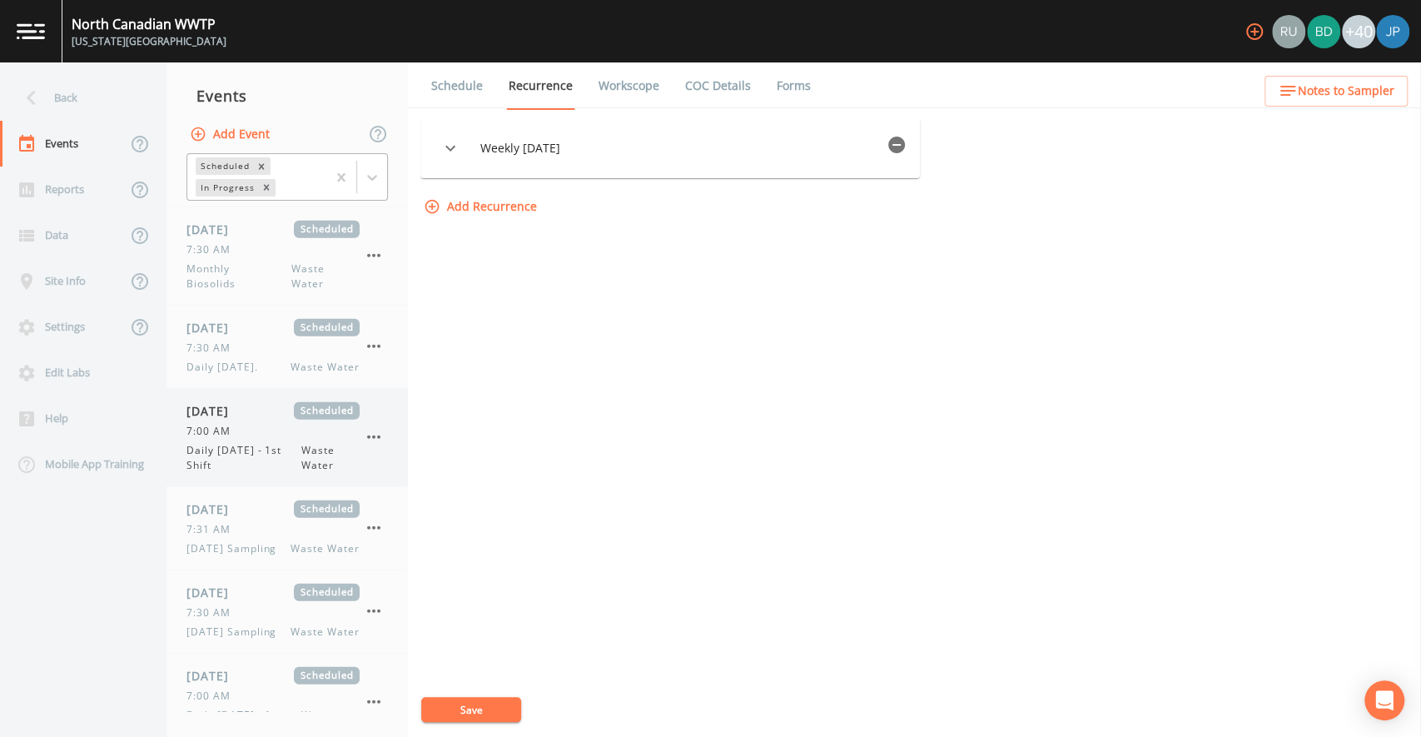
click at [267, 439] on div "7:00 AM" at bounding box center [272, 431] width 173 height 15
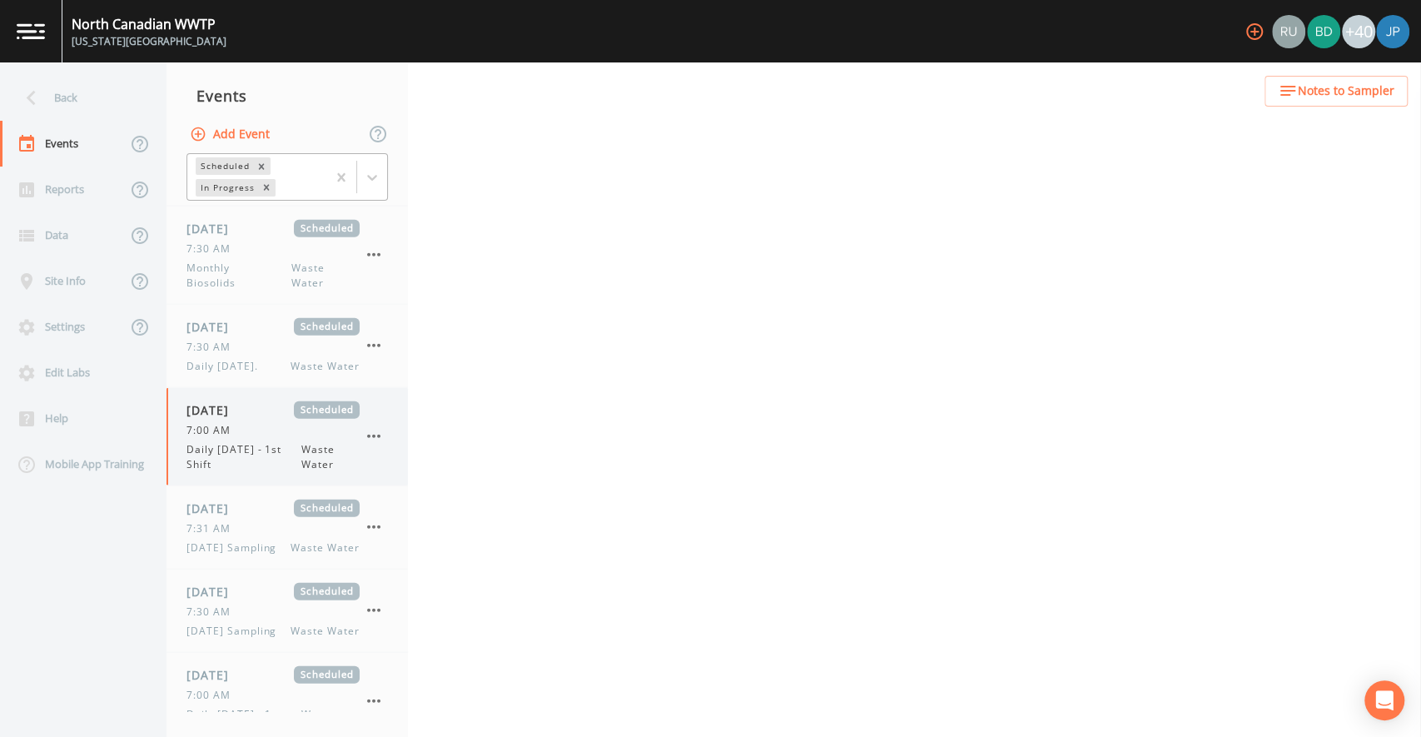
select select "b6a3c313-748b-4795-a028-792ad310bd60"
select select "092b3f94-5697-4c94-9891-da161916fdbb"
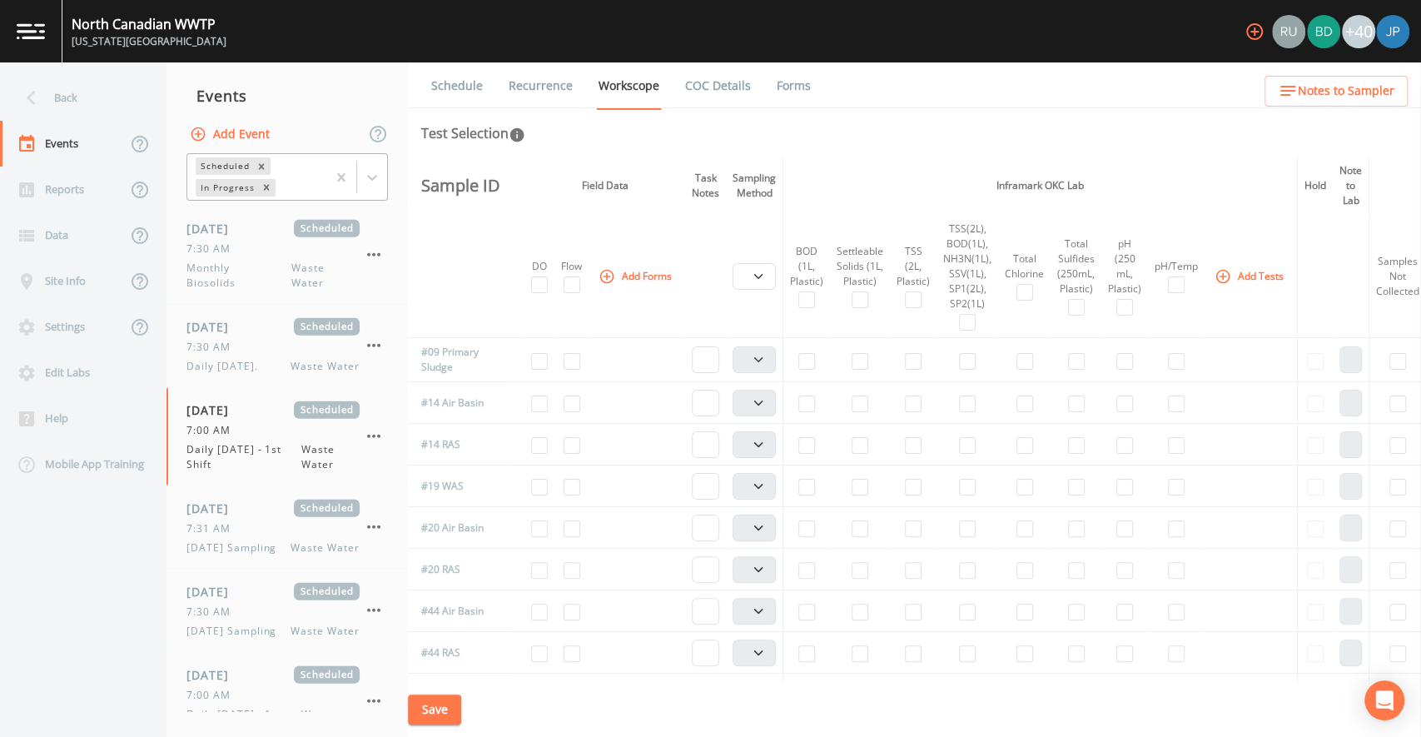
click at [459, 314] on th at bounding box center [458, 276] width 101 height 123
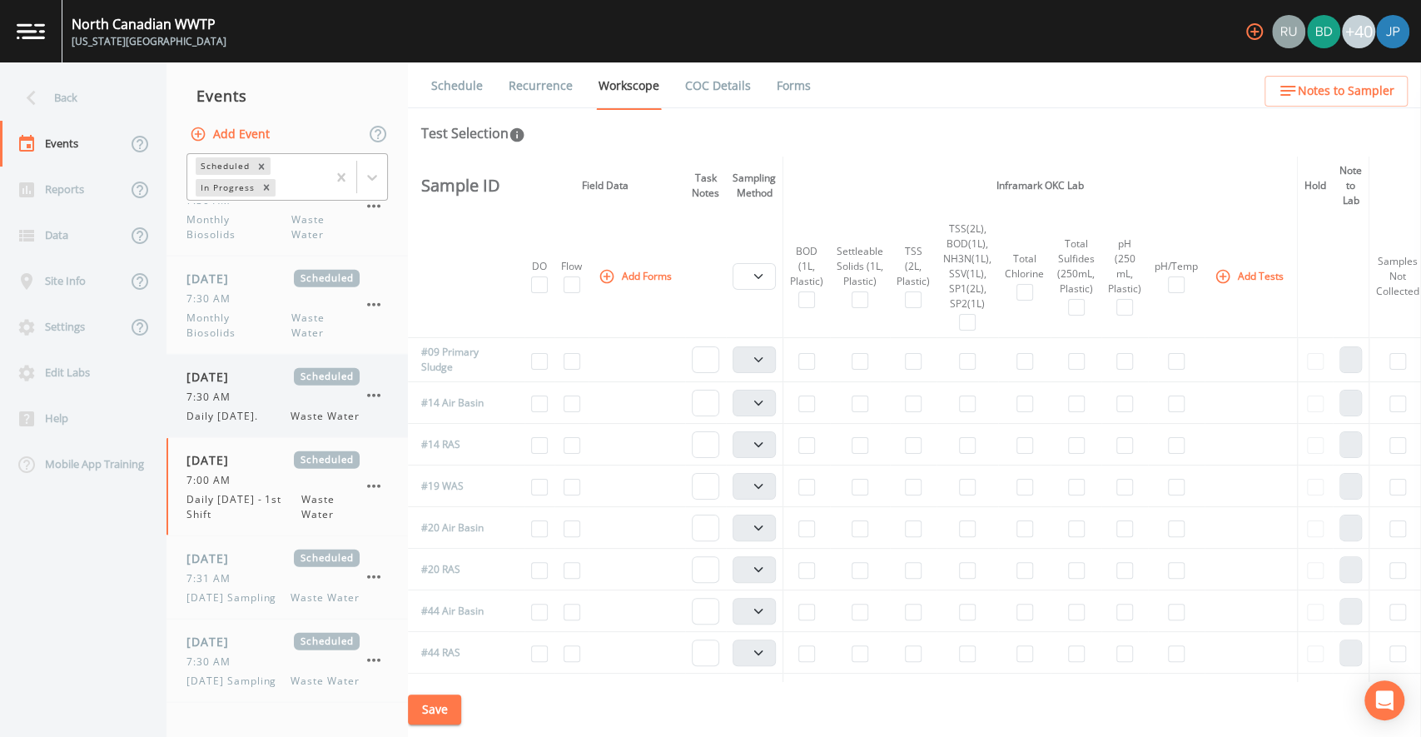
scroll to position [2760, 0]
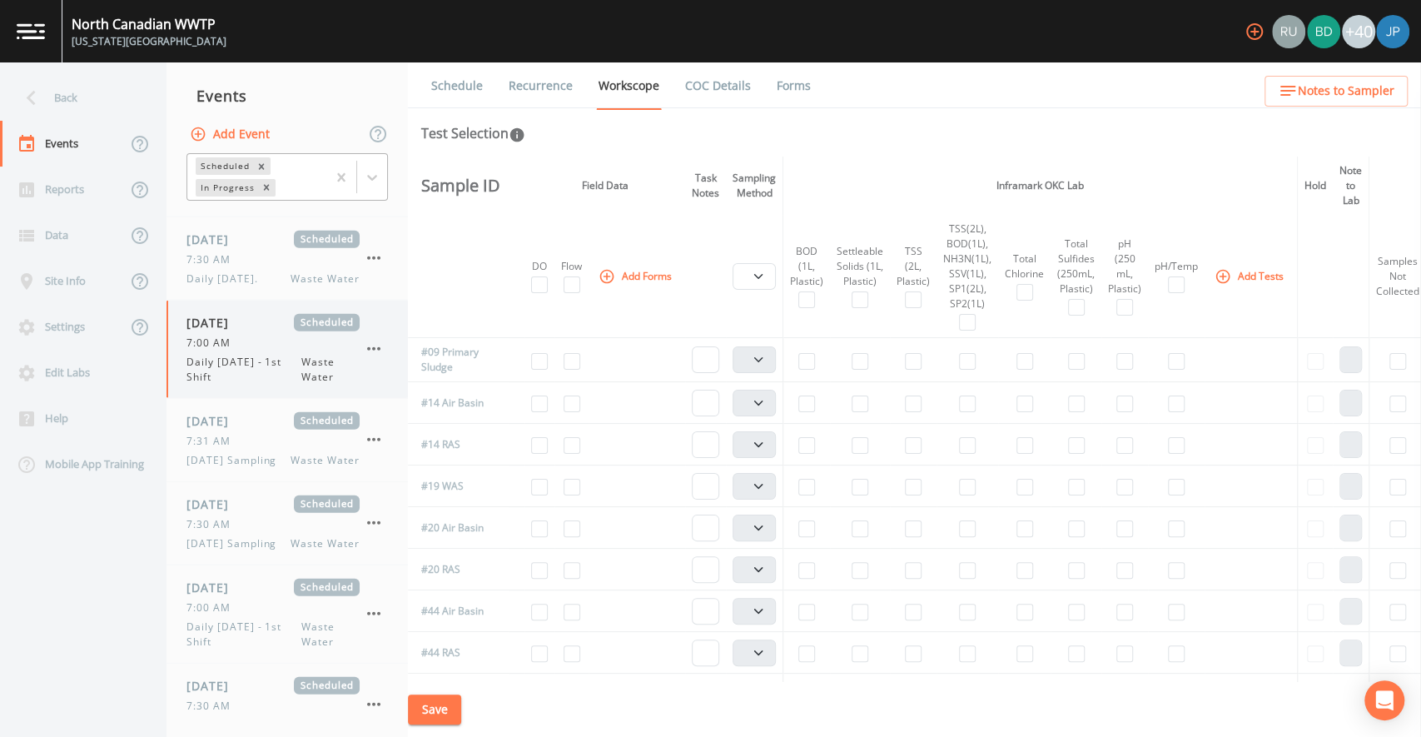
click at [263, 384] on span "Daily Sunday - 1st Shift" at bounding box center [243, 370] width 115 height 30
select select "b6a3c313-748b-4795-a028-792ad310bd60"
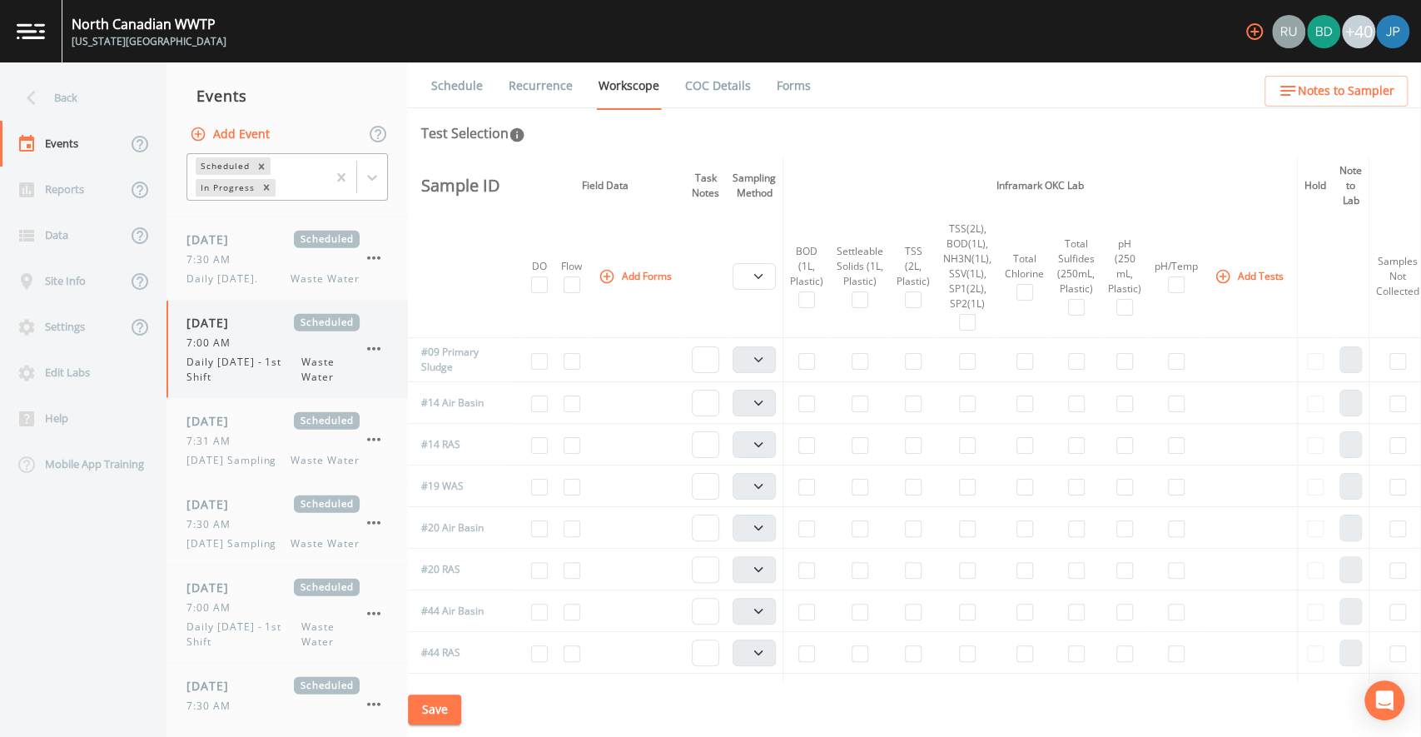
select select "092b3f94-5697-4c94-9891-da161916fdbb"
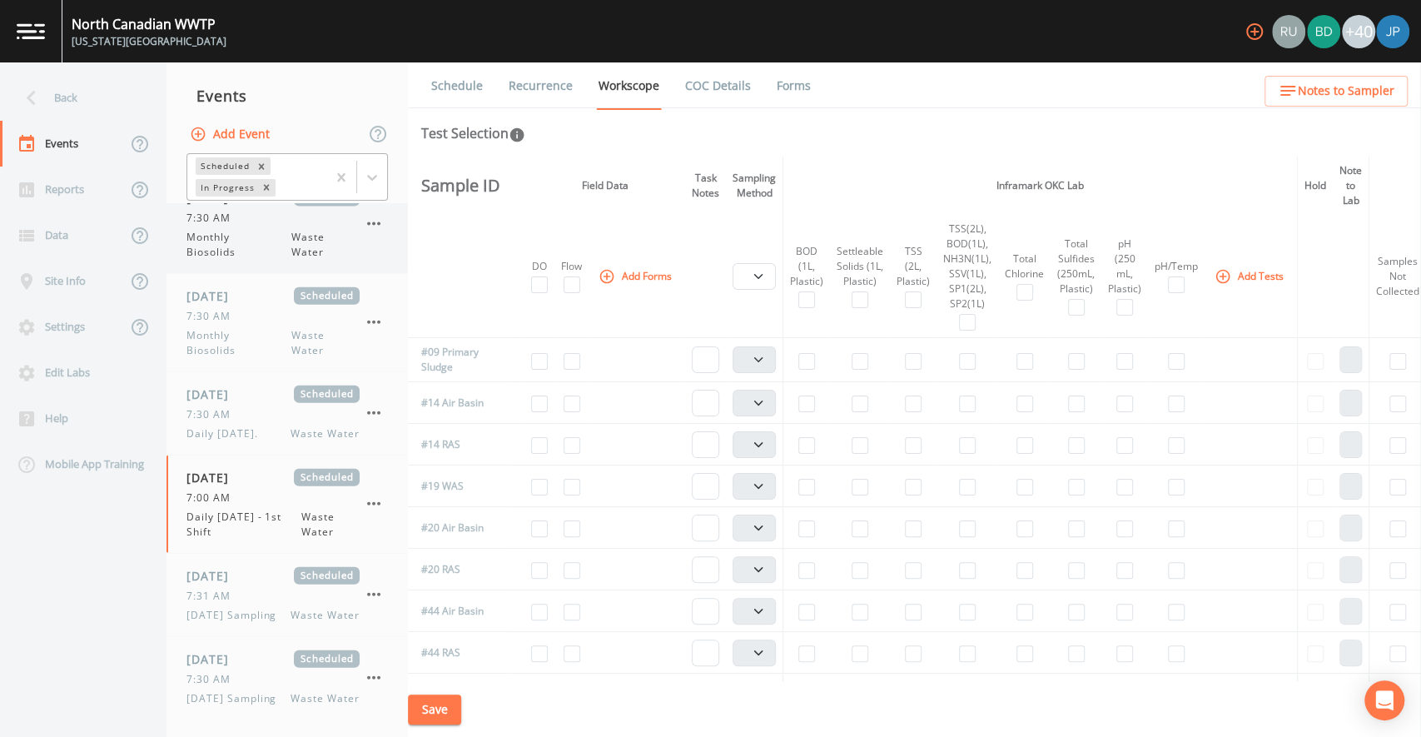
scroll to position [2735, 0]
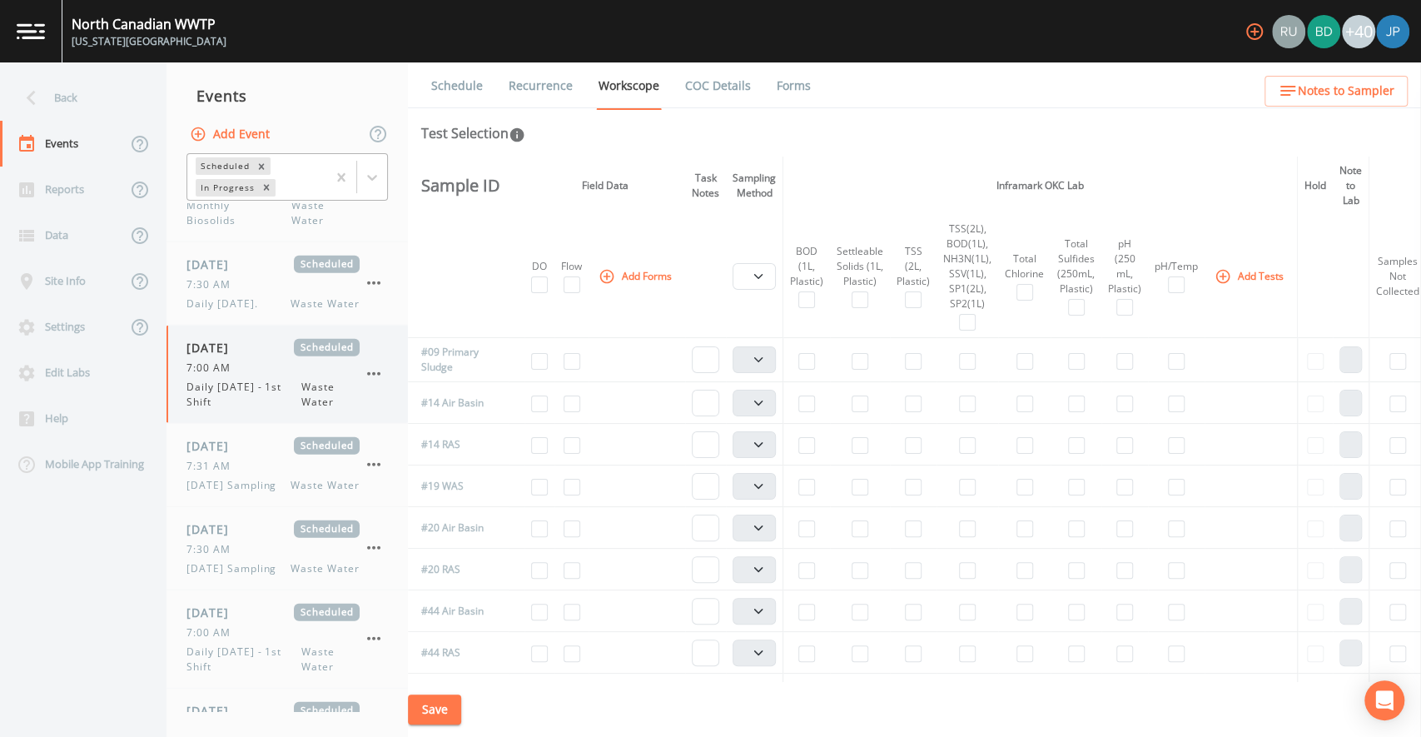
click at [279, 409] on span "Daily Sunday - 1st Shift" at bounding box center [243, 394] width 115 height 30
select select "b6a3c313-748b-4795-a028-792ad310bd60"
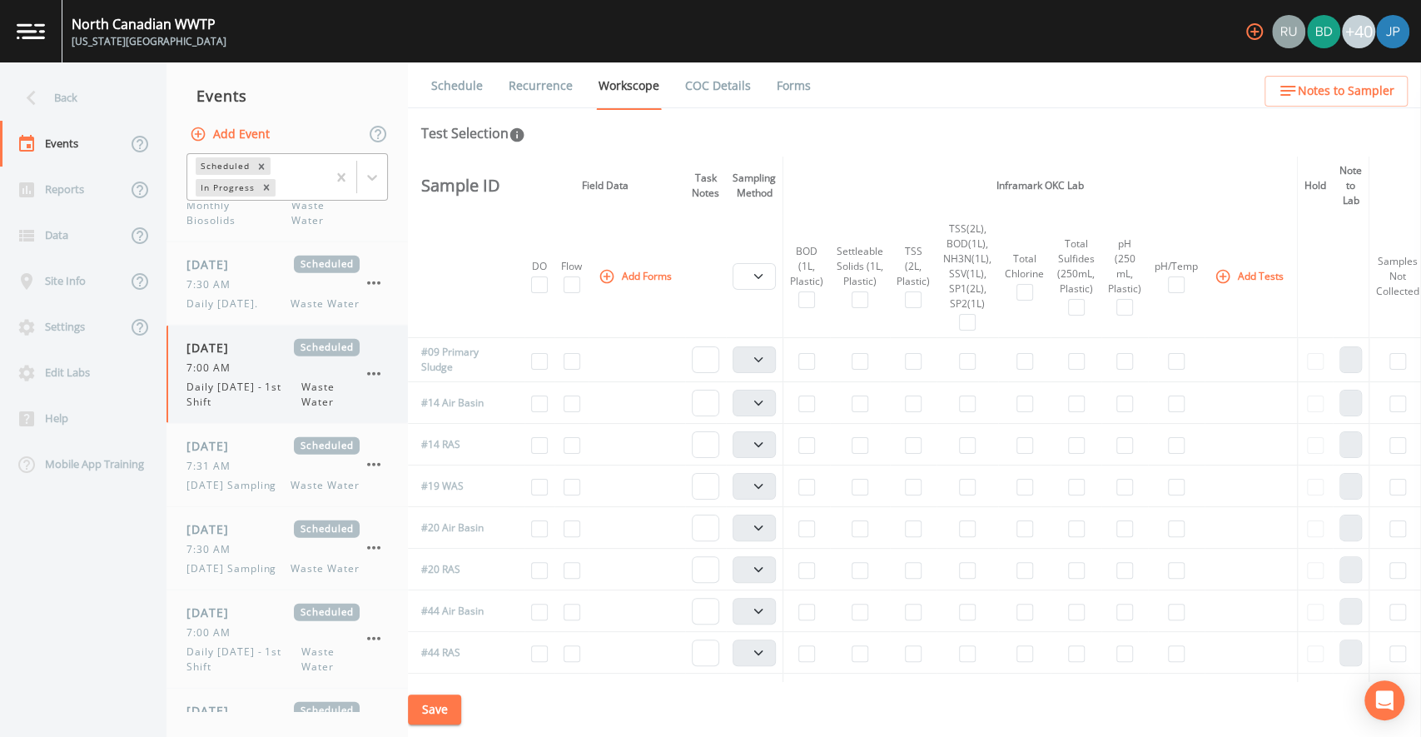
select select "092b3f94-5697-4c94-9891-da161916fdbb"
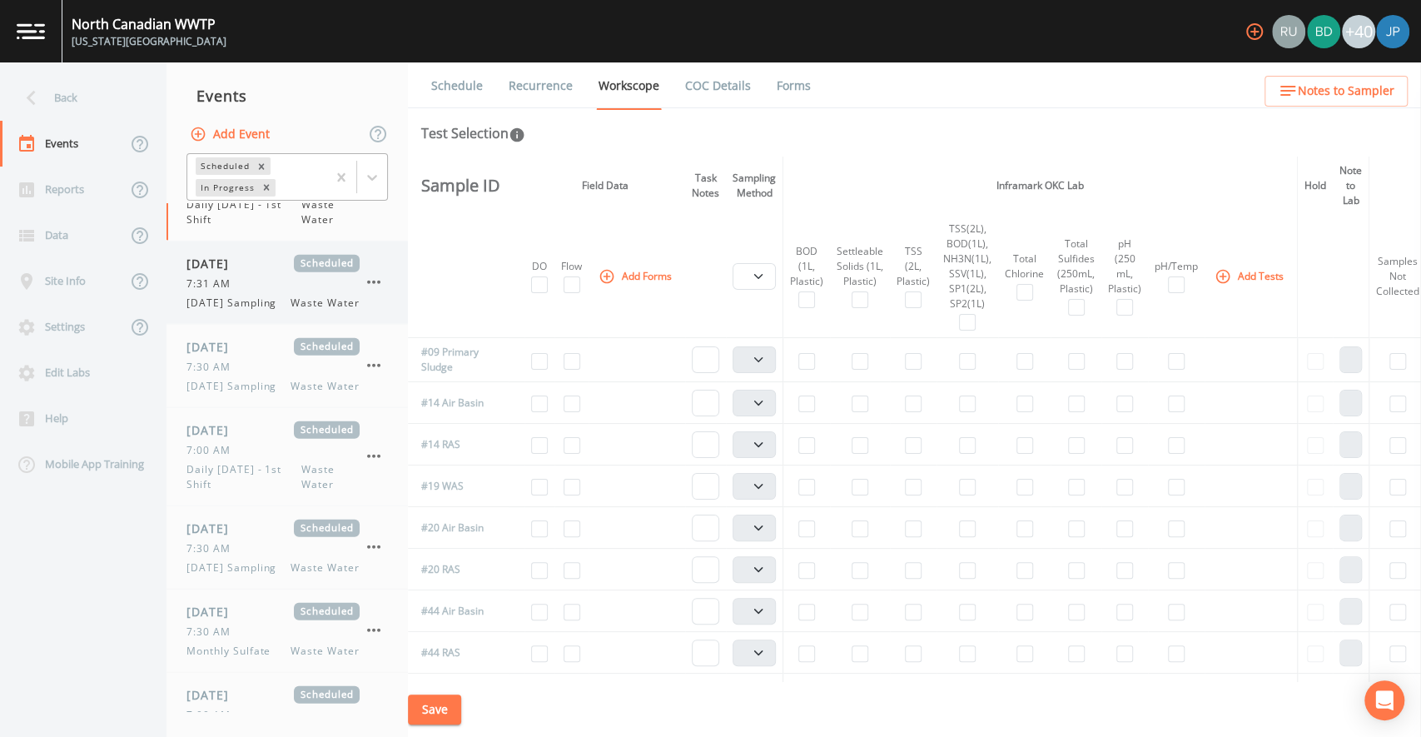
scroll to position [2979, 0]
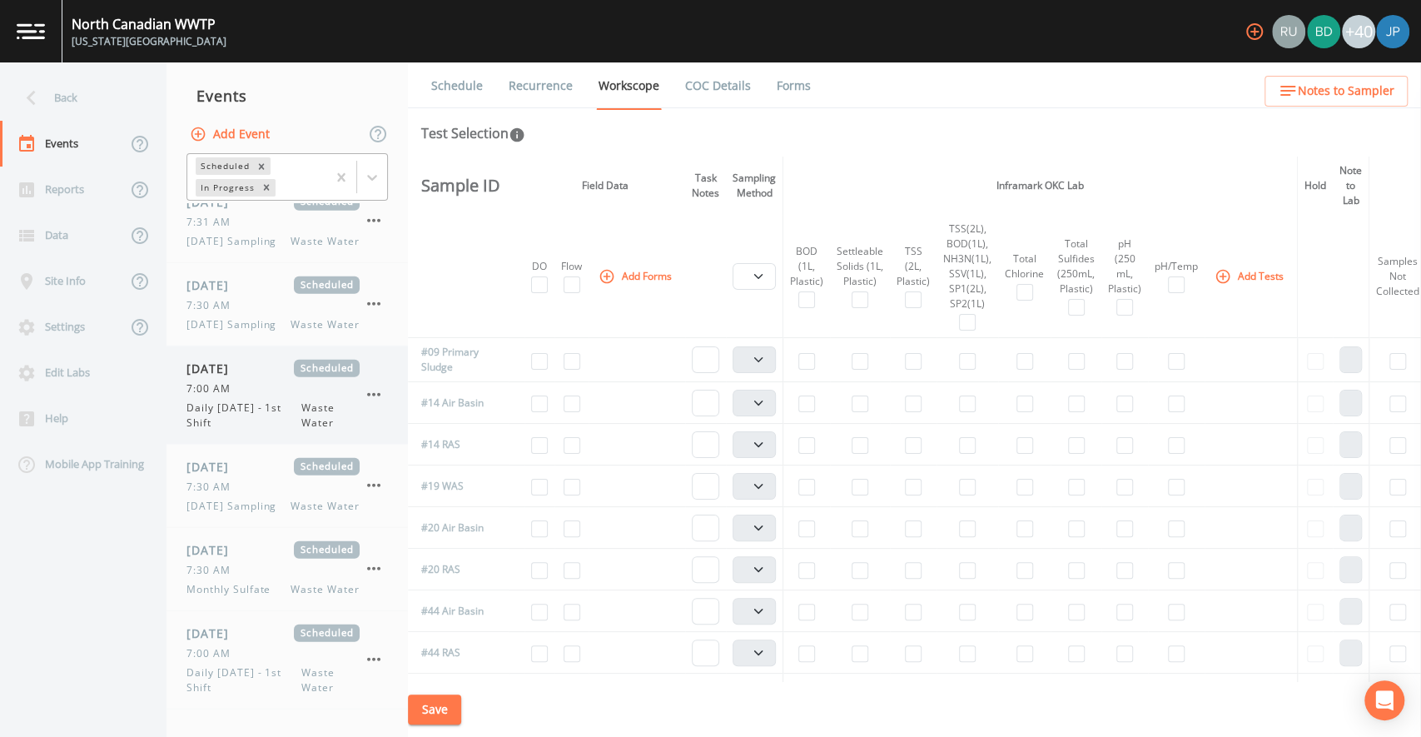
click at [267, 430] on span "Daily Monday - 1st Shift" at bounding box center [243, 415] width 115 height 30
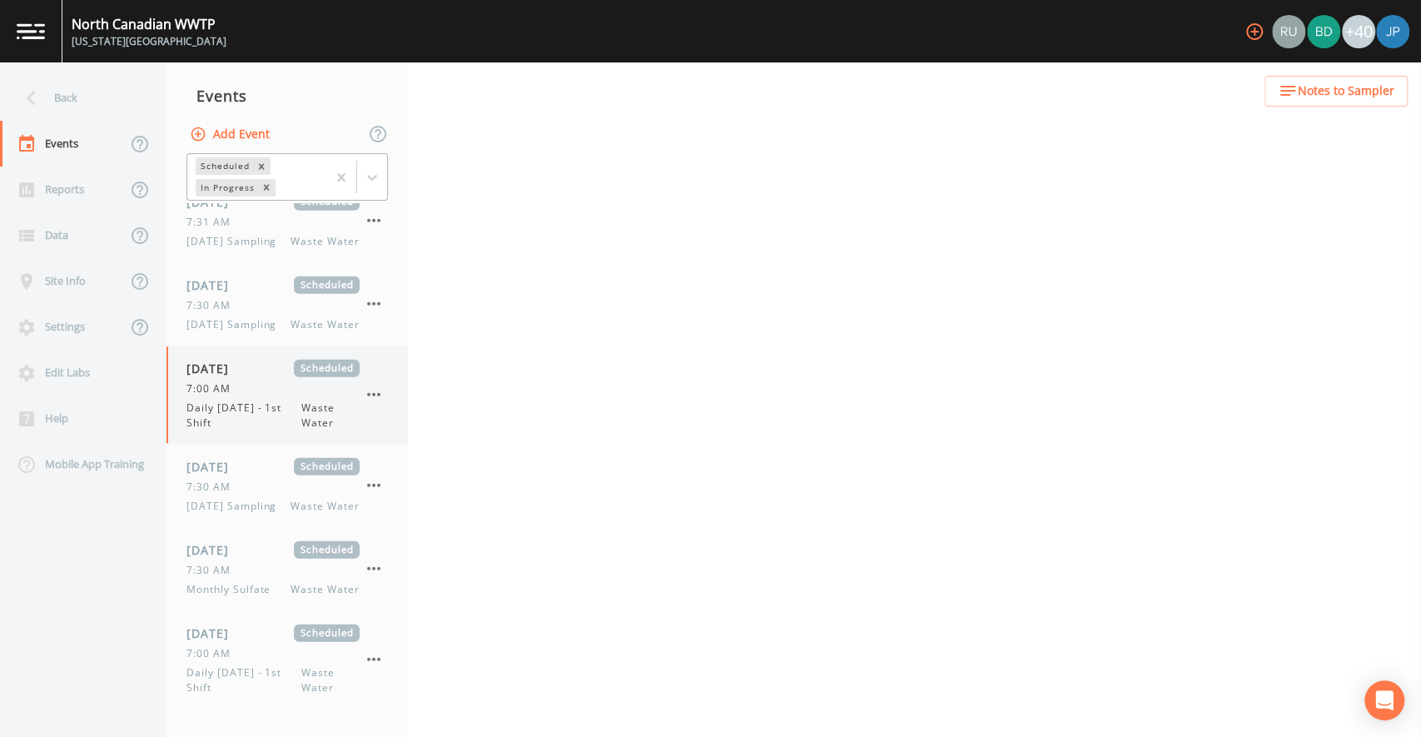
select select "b6a3c313-748b-4795-a028-792ad310bd60"
select select "092b3f94-5697-4c94-9891-da161916fdbb"
select select "b6a3c313-748b-4795-a028-792ad310bd60"
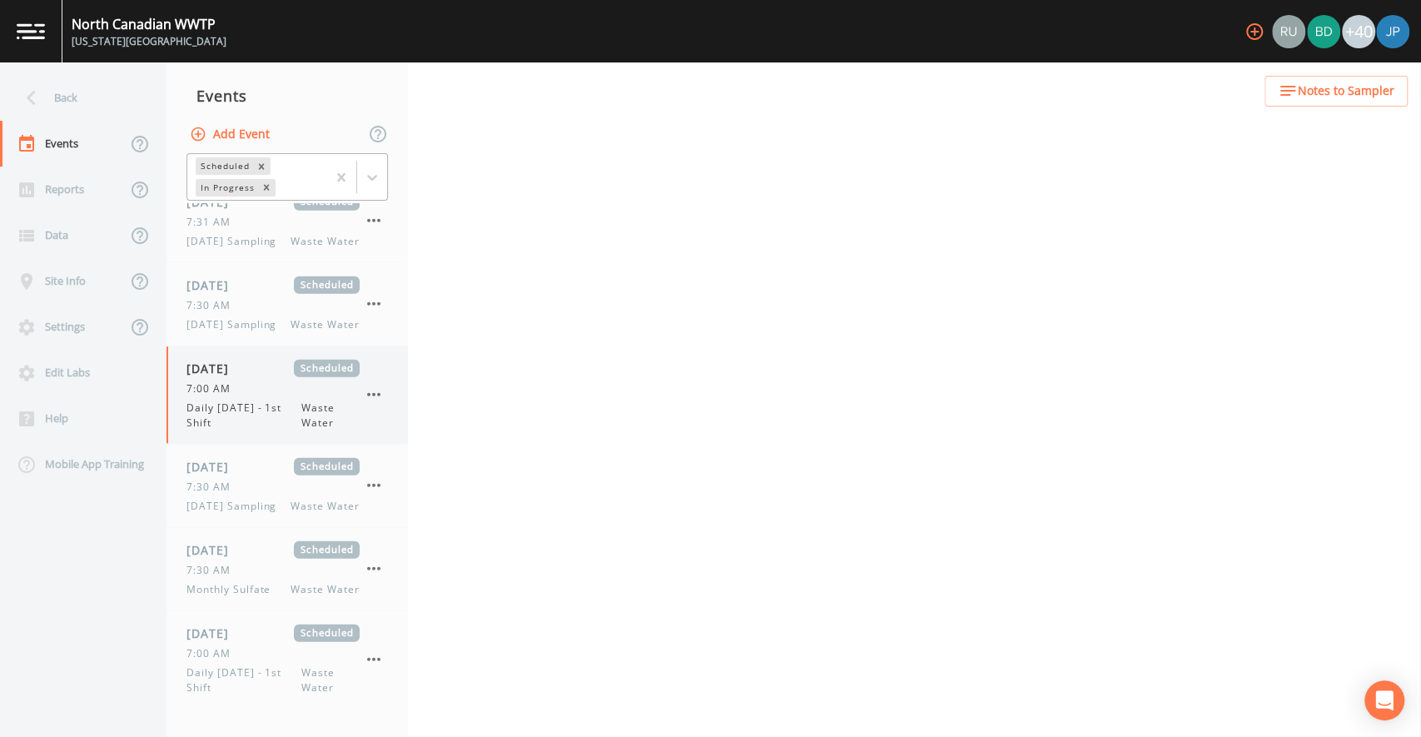
select select "092b3f94-5697-4c94-9891-da161916fdbb"
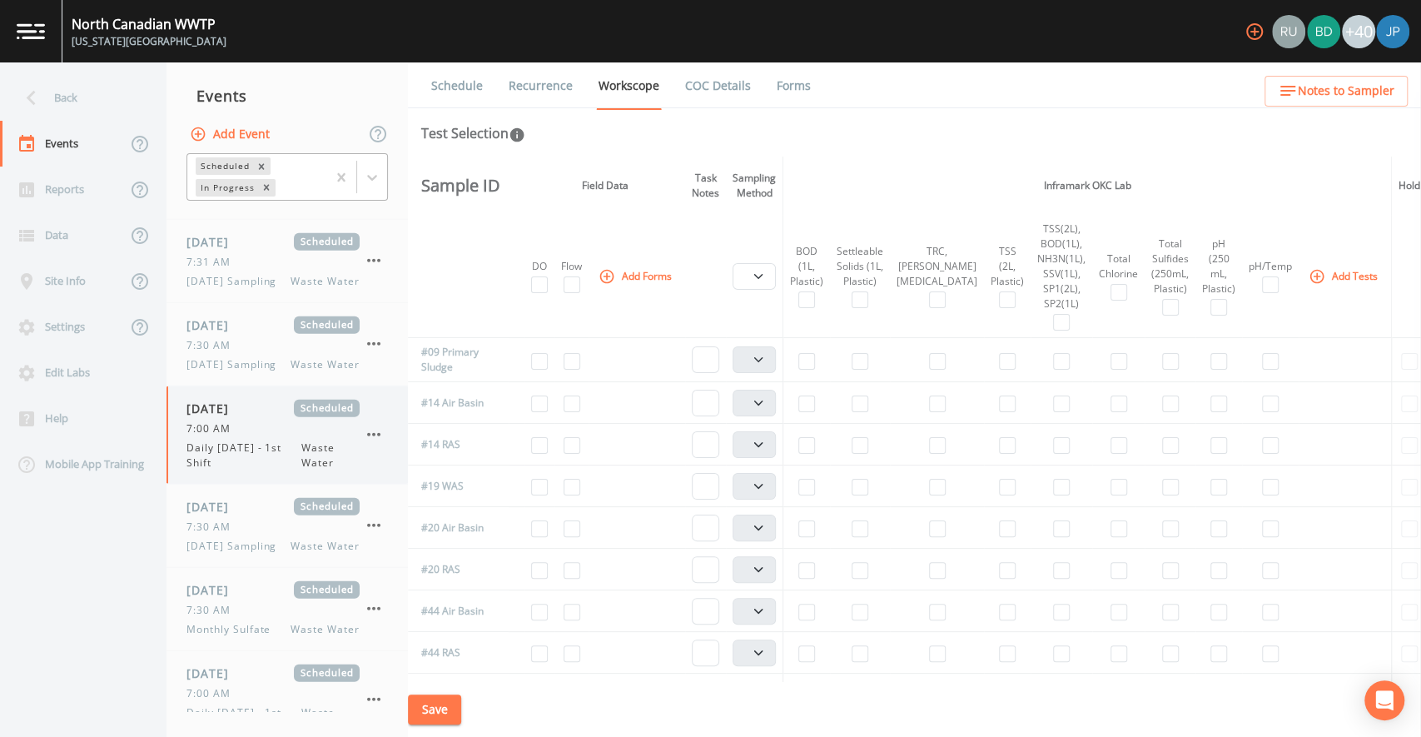
scroll to position [2908, 0]
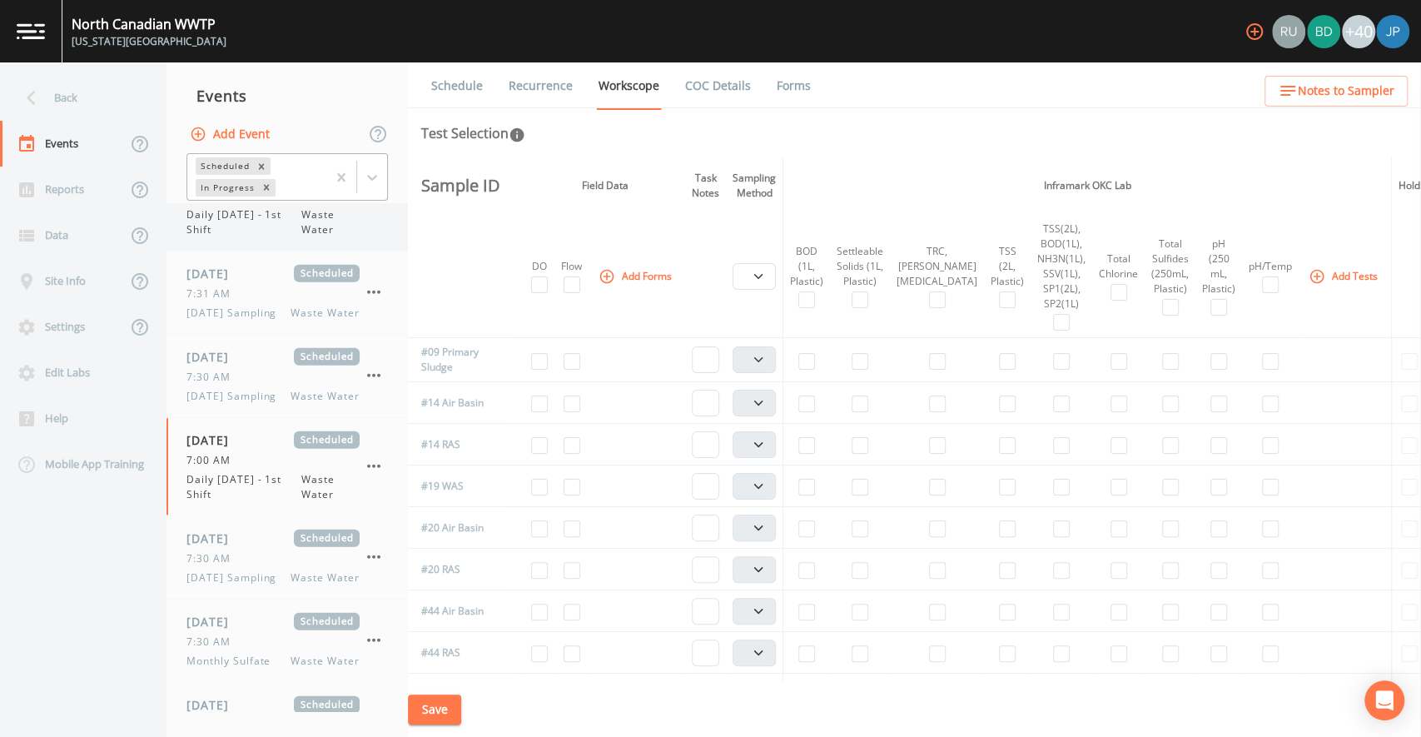
click at [275, 237] on span "Daily Sunday - 1st Shift" at bounding box center [243, 222] width 115 height 30
select select "b6a3c313-748b-4795-a028-792ad310bd60"
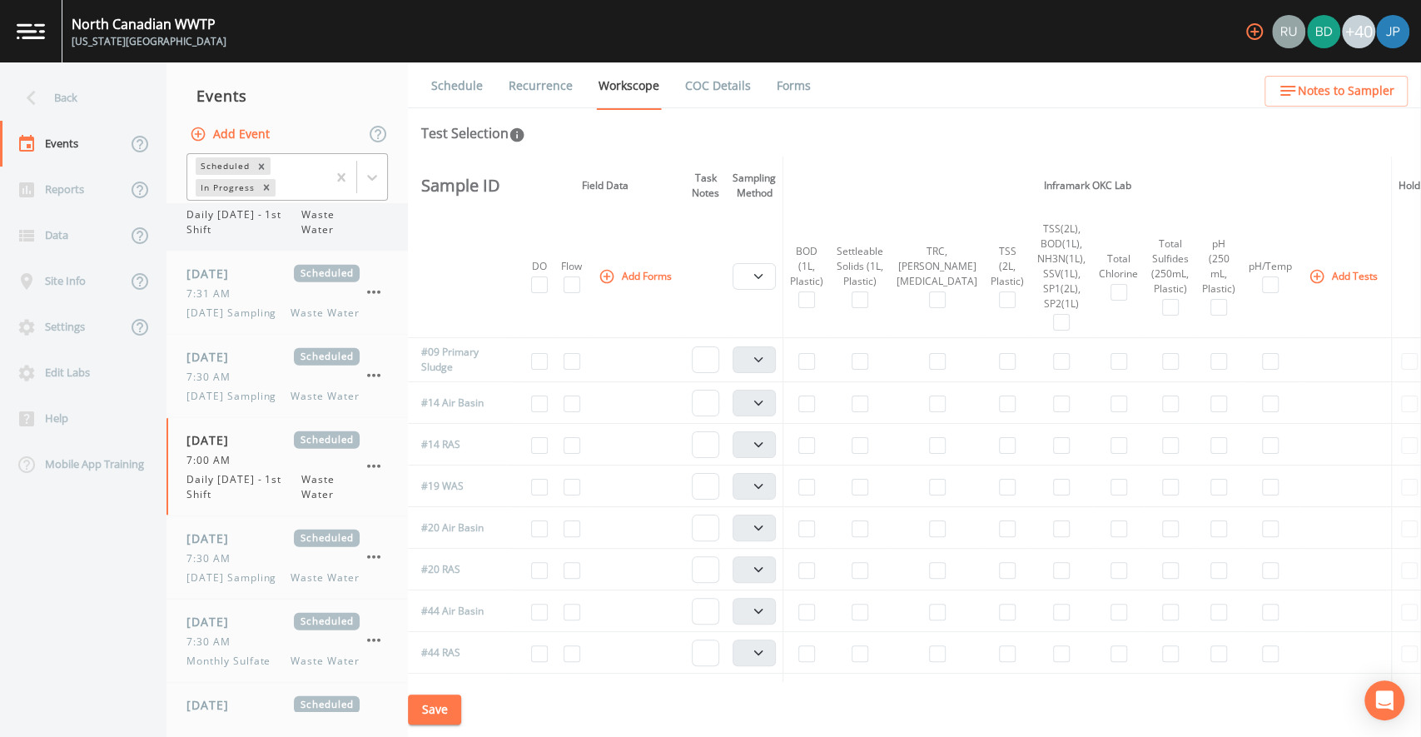
select select "092b3f94-5697-4c94-9891-da161916fdbb"
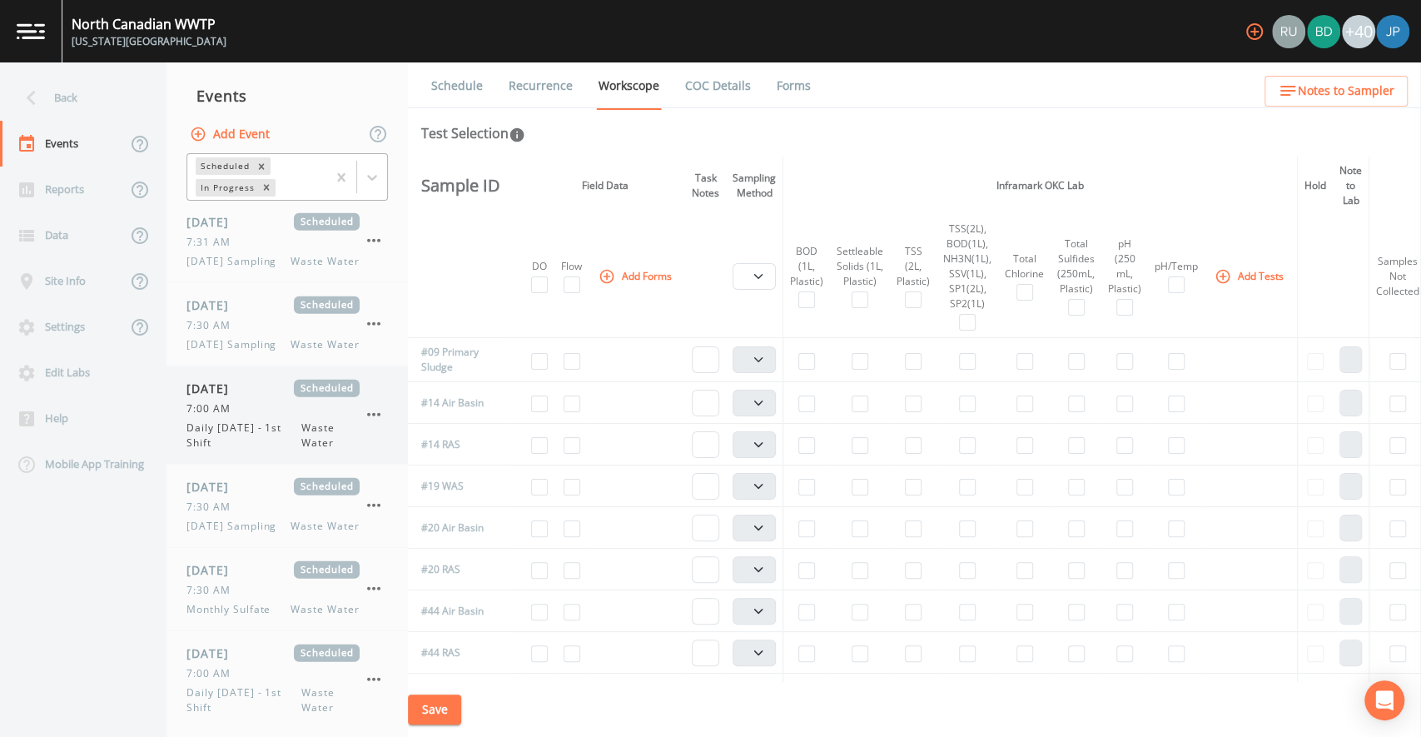
click at [251, 450] on span "Daily Monday - 1st Shift" at bounding box center [243, 435] width 115 height 30
select select "b6a3c313-748b-4795-a028-792ad310bd60"
select select "092b3f94-5697-4c94-9891-da161916fdbb"
select select "b6a3c313-748b-4795-a028-792ad310bd60"
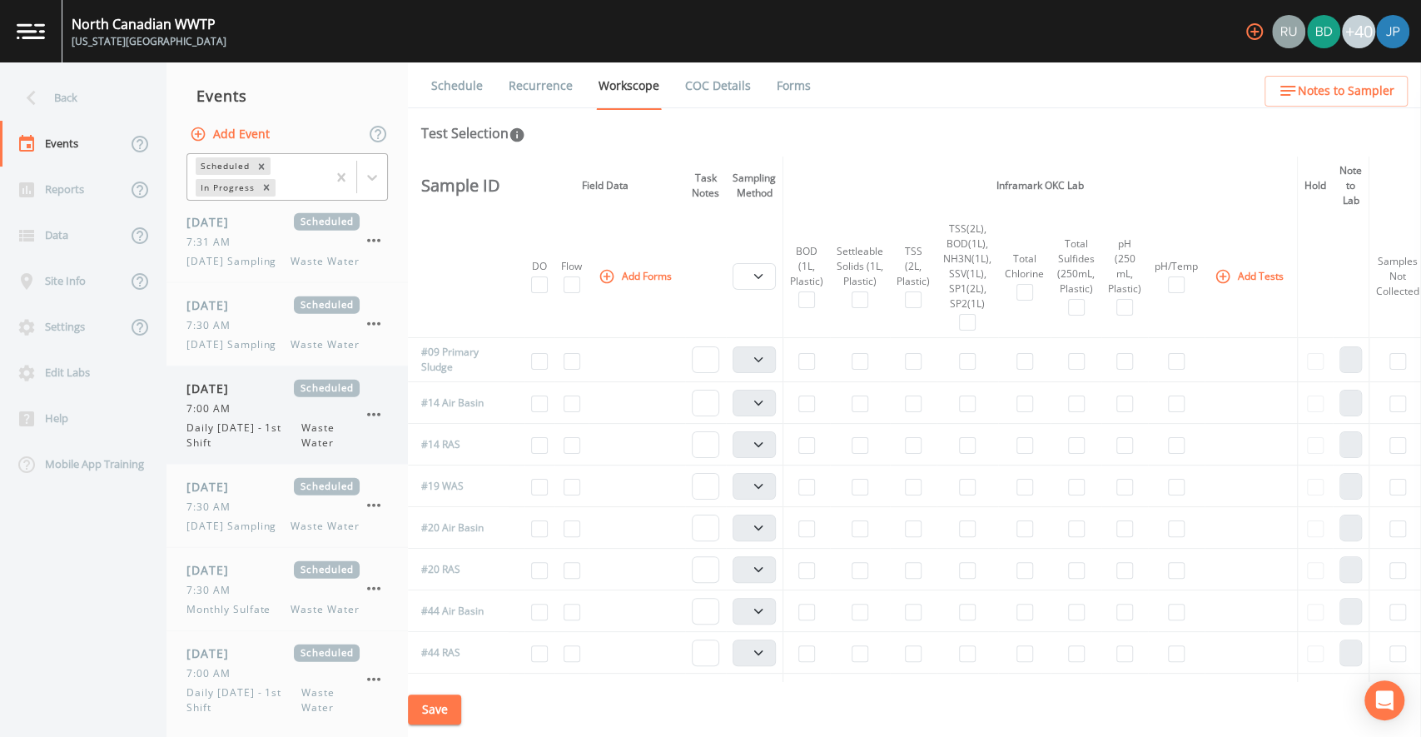
select select "b6a3c313-748b-4795-a028-792ad310bd60"
select select "092b3f94-5697-4c94-9891-da161916fdbb"
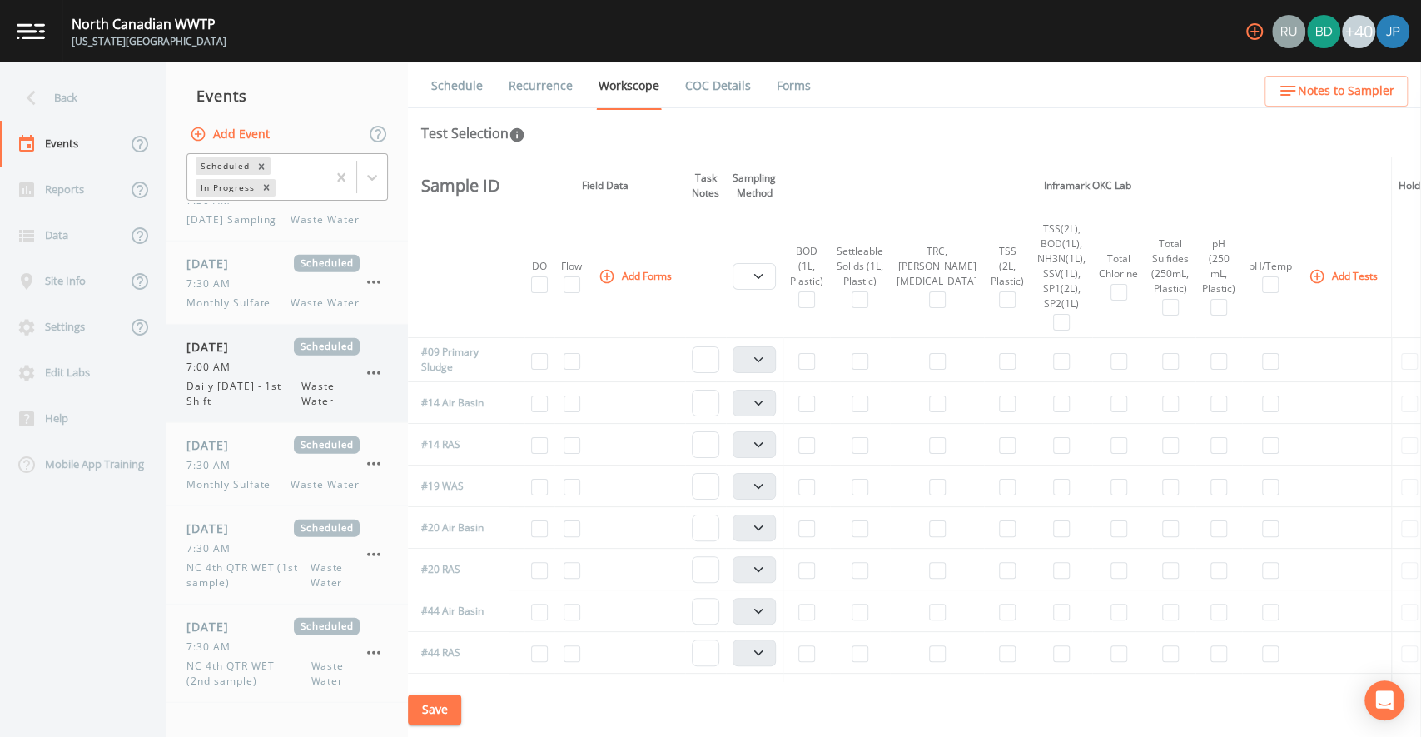
scroll to position [3174, 0]
click at [261, 402] on span "Daily Tuesday - 1st Shift" at bounding box center [243, 387] width 115 height 30
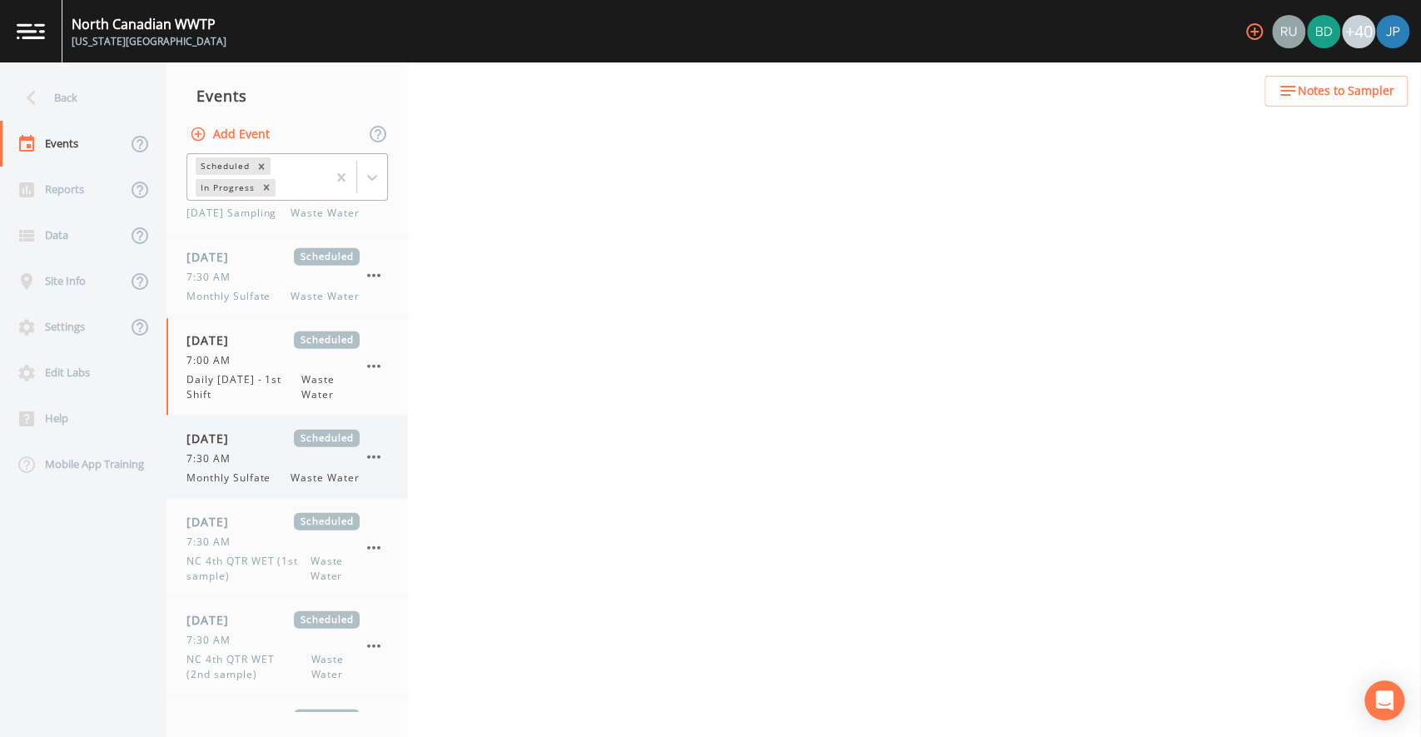
select select "b6a3c313-748b-4795-a028-792ad310bd60"
select select "092b3f94-5697-4c94-9891-da161916fdbb"
select select "b6a3c313-748b-4795-a028-792ad310bd60"
select select "092b3f94-5697-4c94-9891-da161916fdbb"
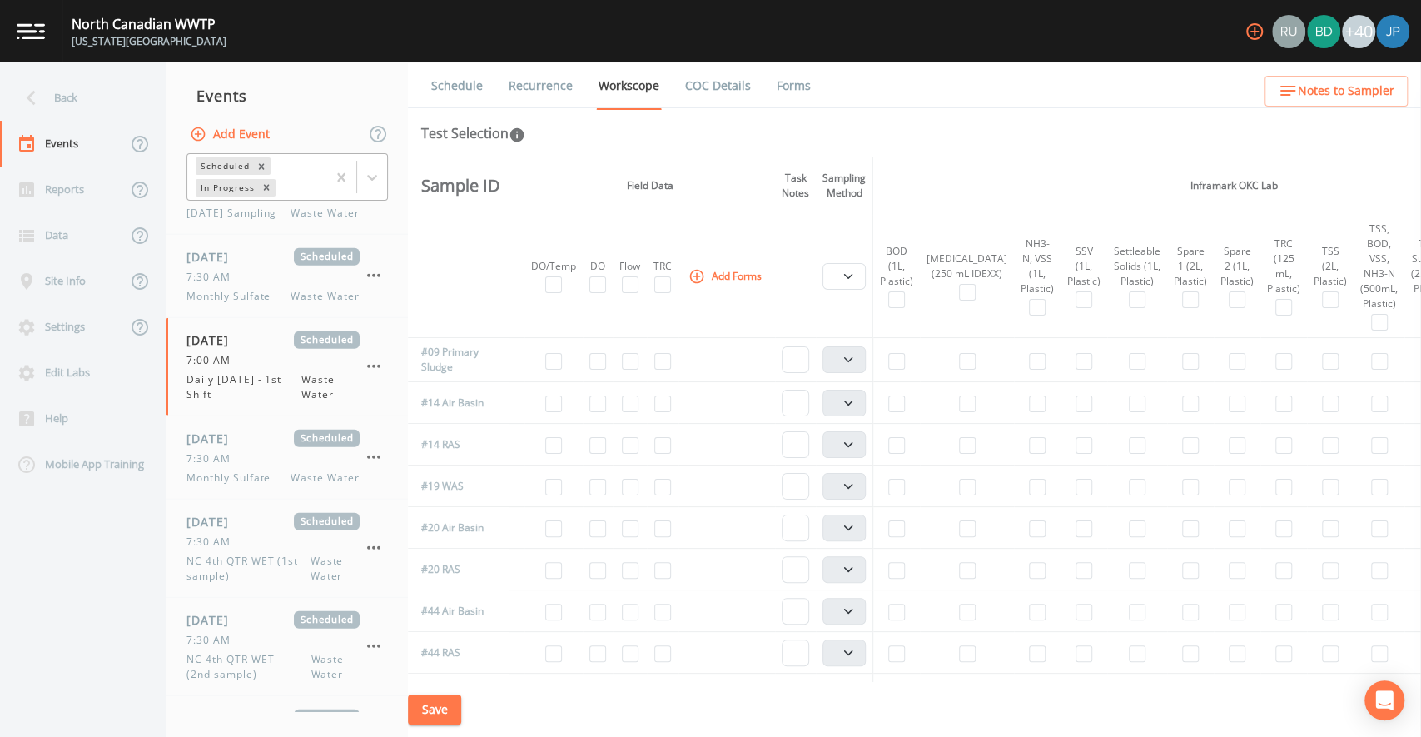
click at [549, 83] on link "Recurrence" at bounding box center [540, 85] width 69 height 47
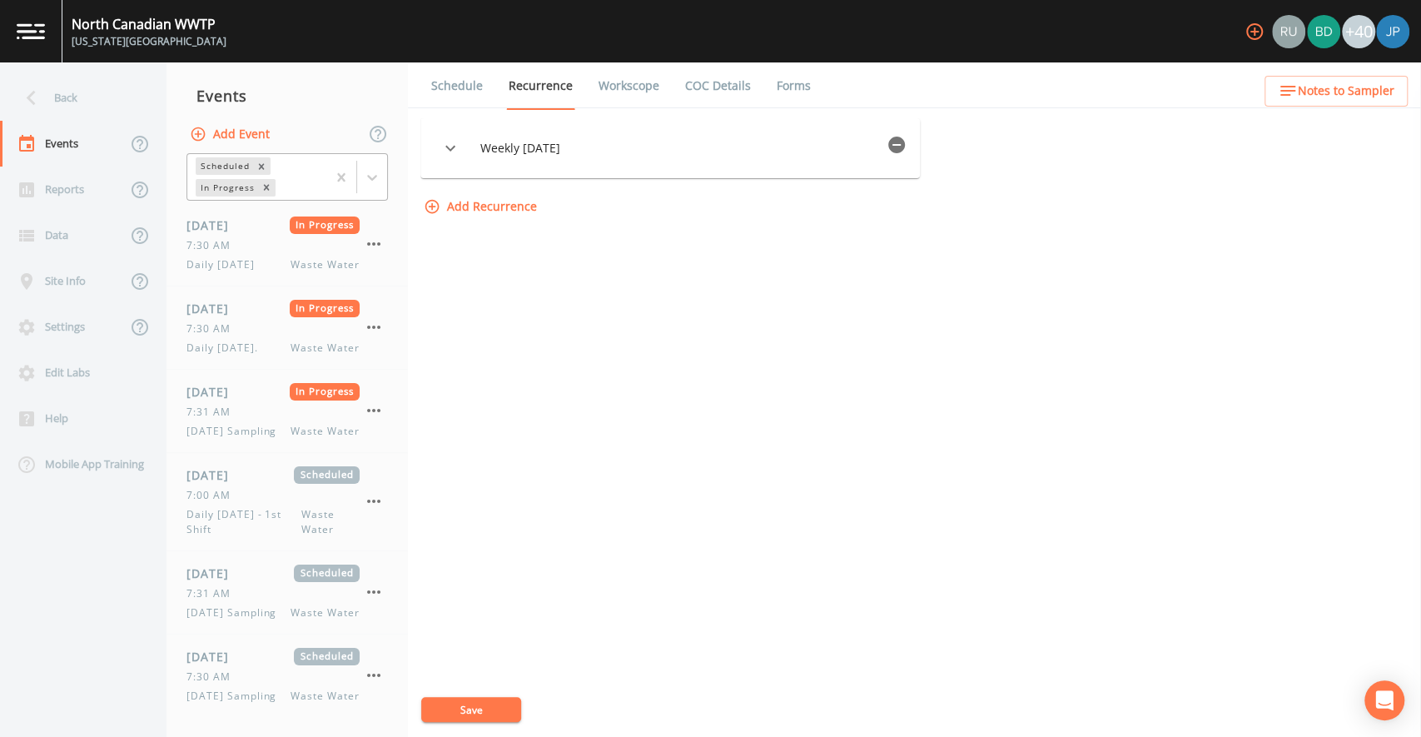
click at [508, 415] on div "Weekly on Tuesday Options Type Weekly WEEKLY Days of Week Monday Tuesday Wednes…" at bounding box center [914, 427] width 988 height 618
click at [812, 360] on div "Weekly on Tuesday Options Type Weekly WEEKLY Days of Week Monday Tuesday Wednes…" at bounding box center [914, 427] width 988 height 618
click at [788, 304] on div "Weekly on Tuesday Options Type Weekly WEEKLY Days of Week Monday Tuesday Wednes…" at bounding box center [914, 427] width 988 height 618
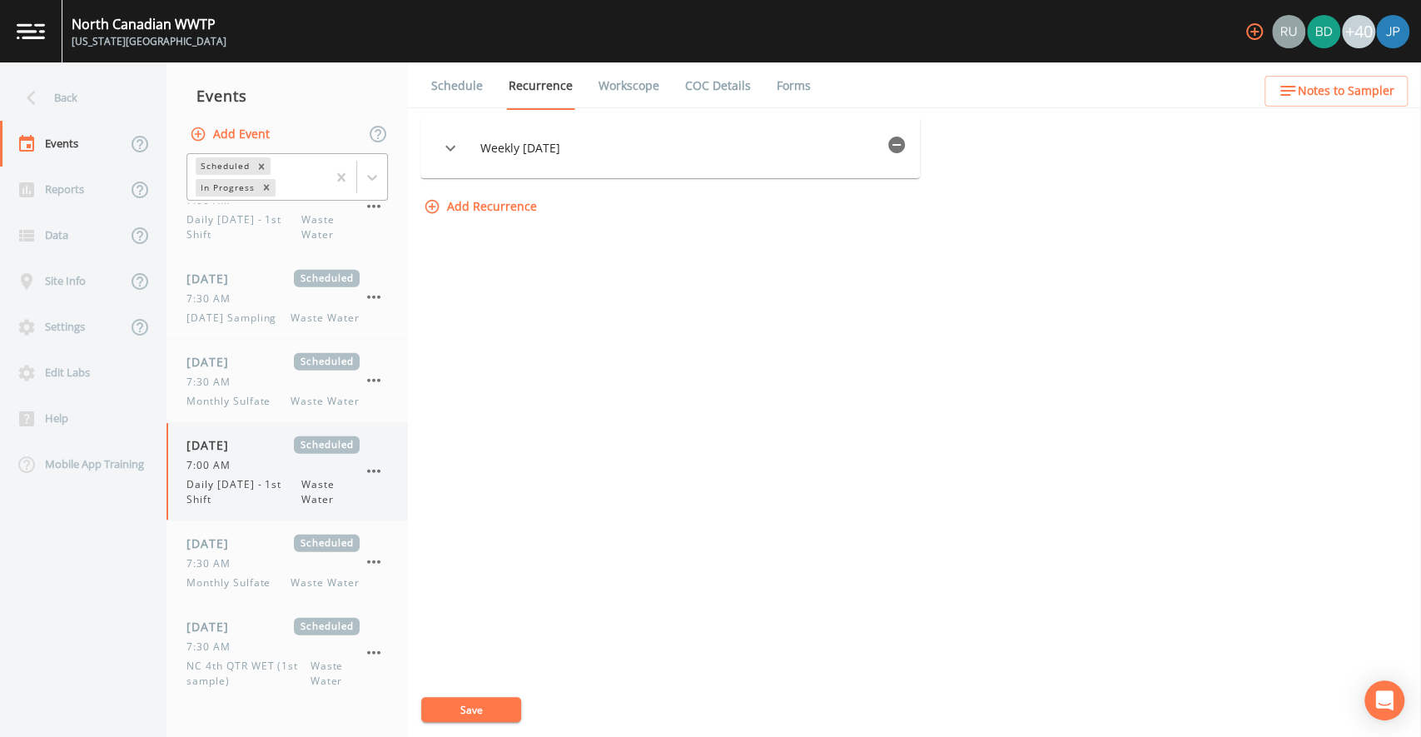
scroll to position [3107, 0]
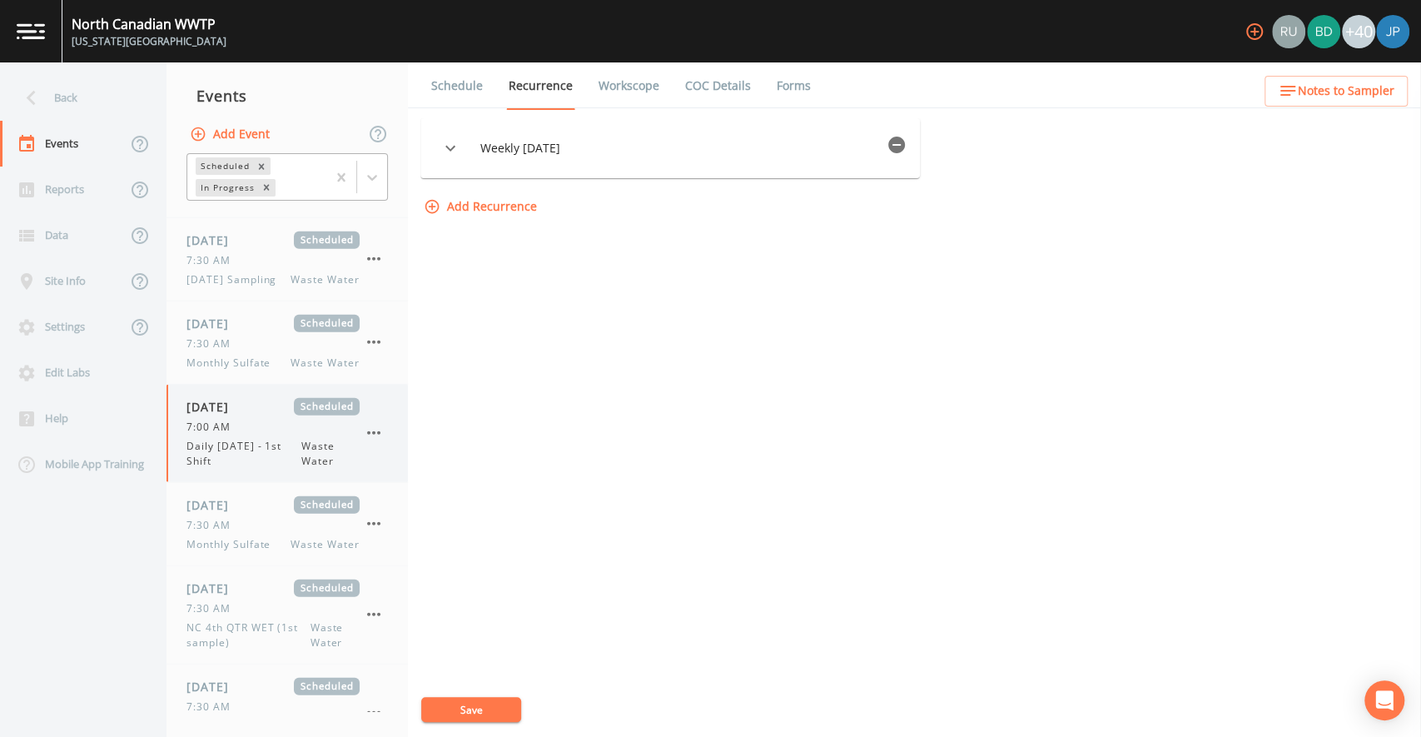
click at [267, 469] on span "Daily Tuesday - 1st Shift" at bounding box center [243, 454] width 115 height 30
select select "b6a3c313-748b-4795-a028-792ad310bd60"
select select "092b3f94-5697-4c94-9891-da161916fdbb"
select select "b6a3c313-748b-4795-a028-792ad310bd60"
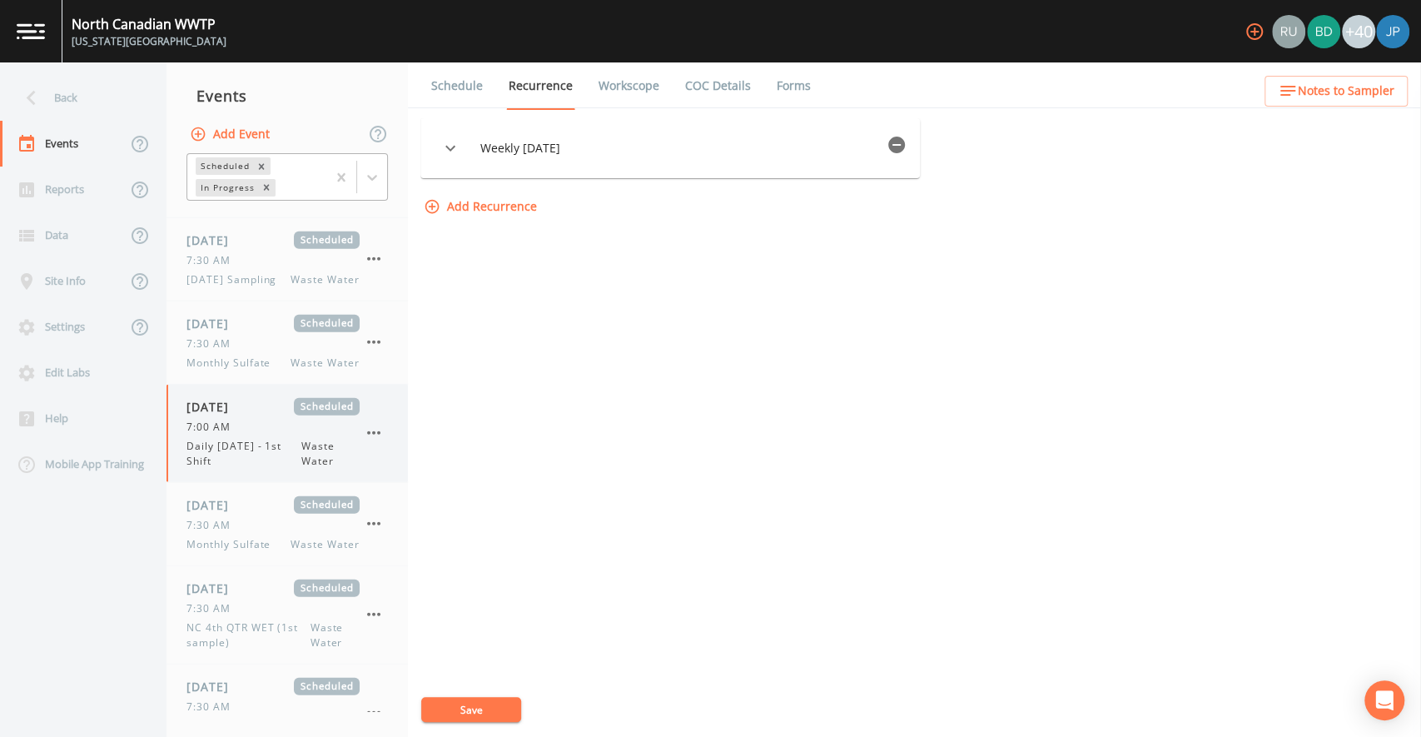
select select "092b3f94-5697-4c94-9891-da161916fdbb"
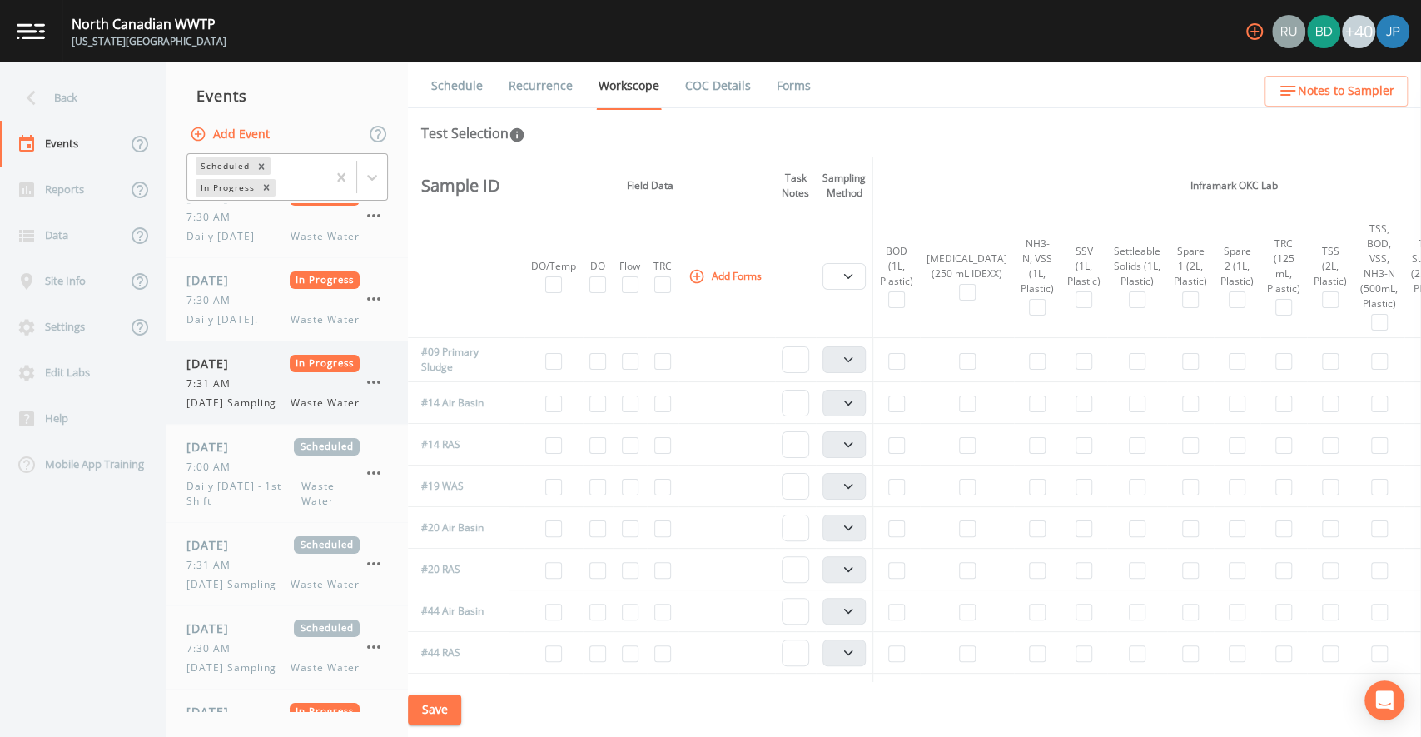
scroll to position [35, 0]
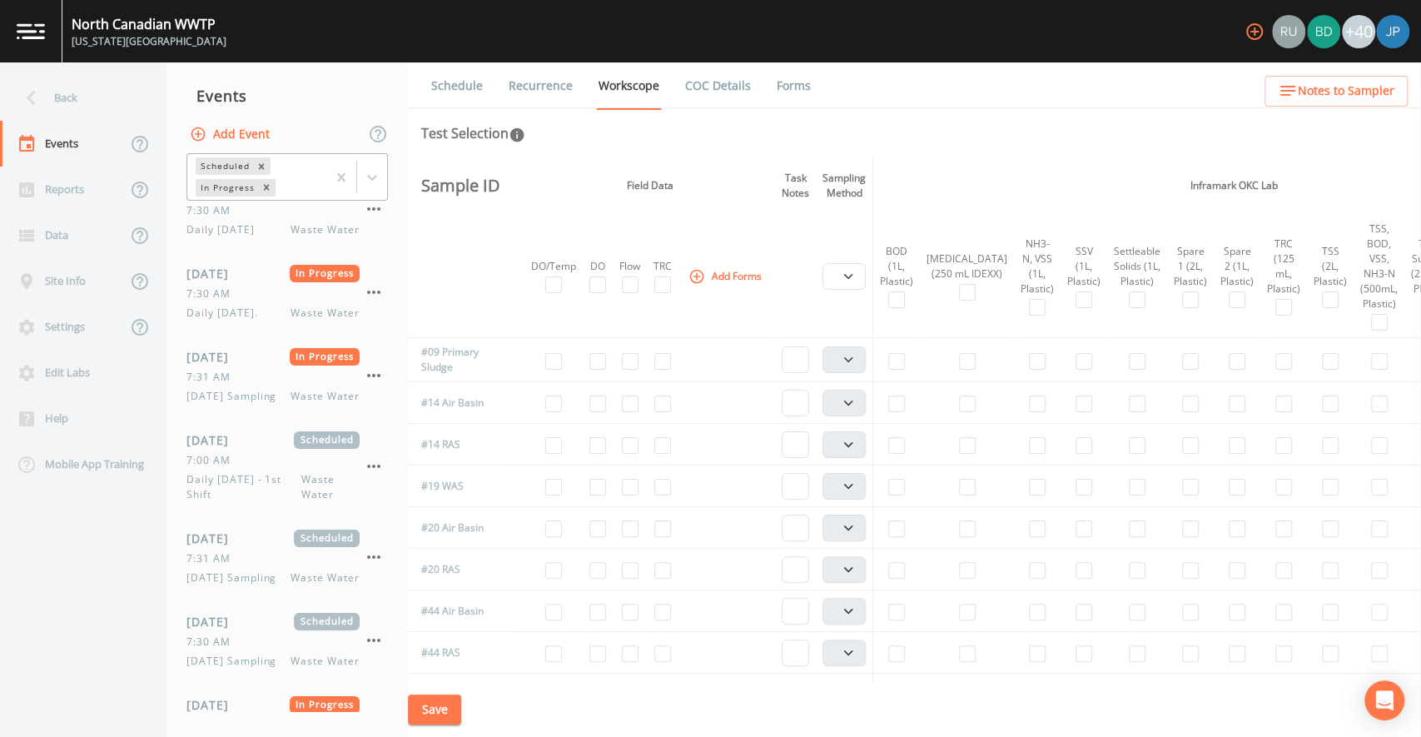
click at [541, 97] on link "Recurrence" at bounding box center [540, 85] width 69 height 47
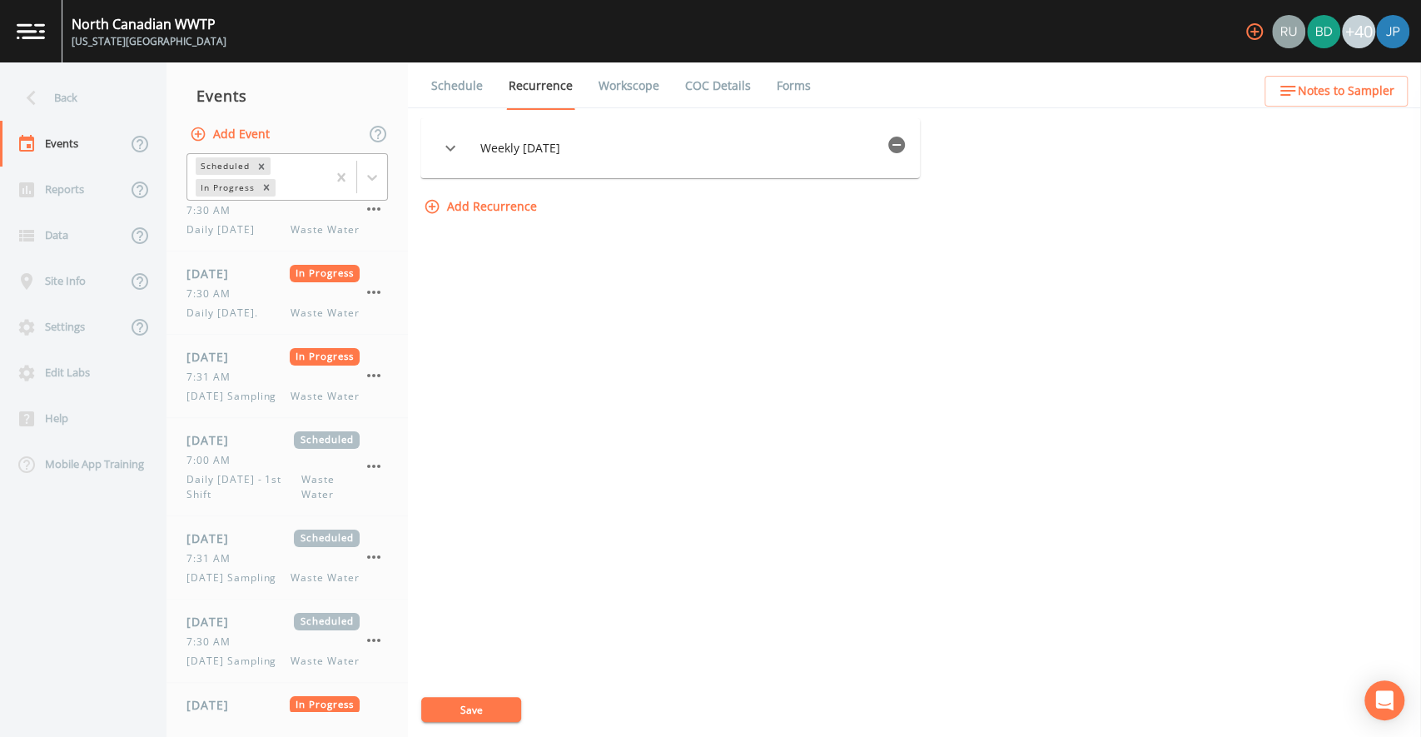
click at [1035, 168] on div "Weekly on Tuesday Options Type Weekly WEEKLY Days of Week Monday Tuesday Wednes…" at bounding box center [914, 170] width 988 height 104
click at [555, 81] on link "Recurrence" at bounding box center [540, 85] width 69 height 47
click at [613, 82] on link "Workscope" at bounding box center [629, 85] width 66 height 47
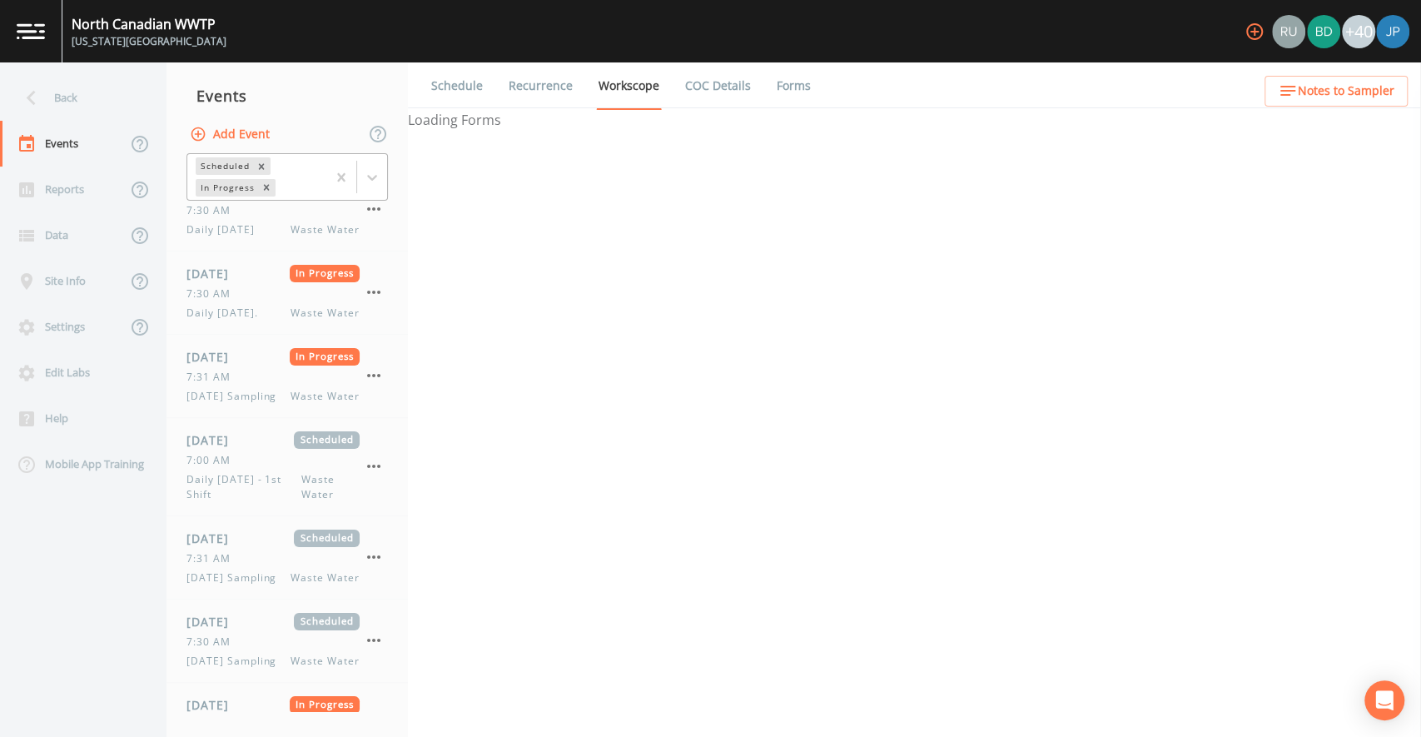
select select "b6a3c313-748b-4795-a028-792ad310bd60"
select select "092b3f94-5697-4c94-9891-da161916fdbb"
select select "b6a3c313-748b-4795-a028-792ad310bd60"
select select "092b3f94-5697-4c94-9891-da161916fdbb"
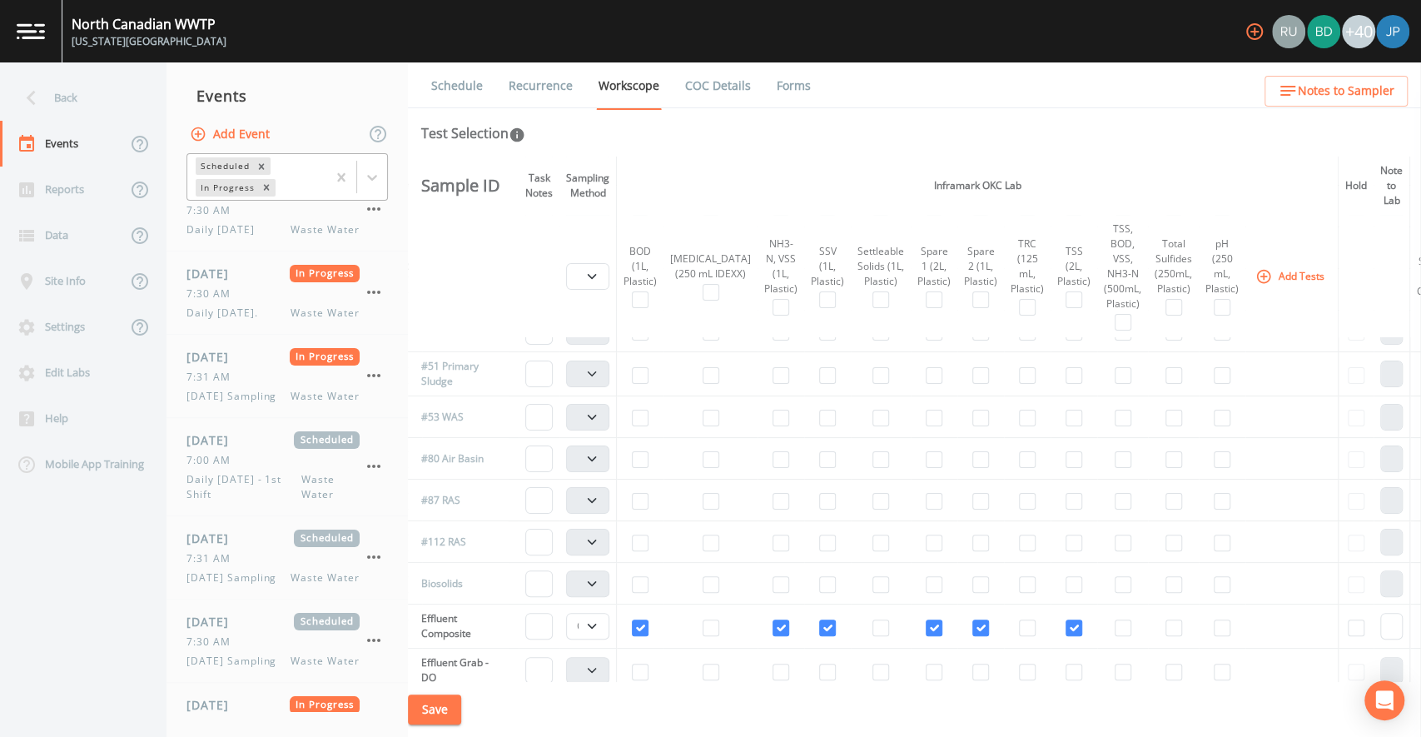
scroll to position [0, 256]
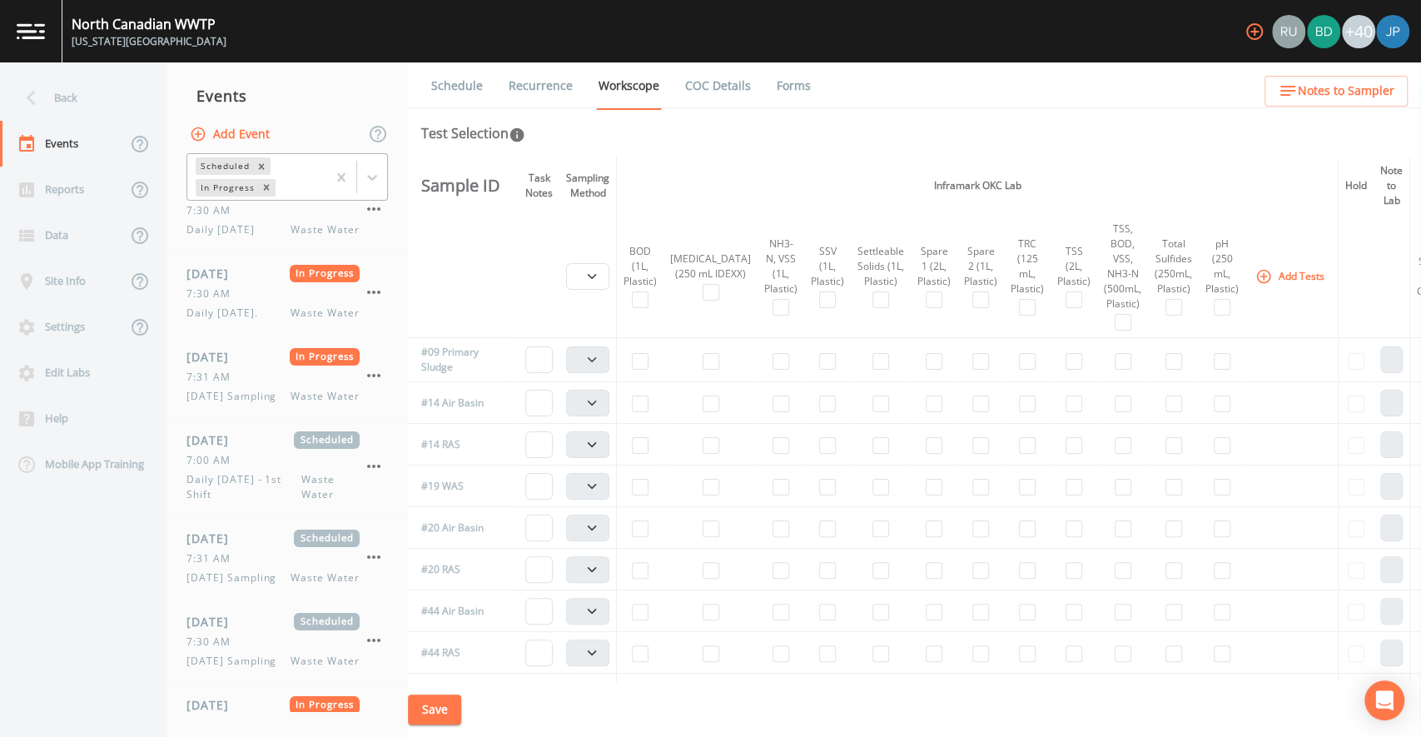
click at [1034, 190] on th "Inframark OKC Lab" at bounding box center [978, 185] width 722 height 58
click at [1026, 186] on th "Inframark OKC Lab" at bounding box center [978, 185] width 722 height 58
click at [1008, 183] on th "Inframark OKC Lab" at bounding box center [978, 185] width 722 height 58
click at [999, 186] on th "Inframark OKC Lab" at bounding box center [978, 185] width 722 height 58
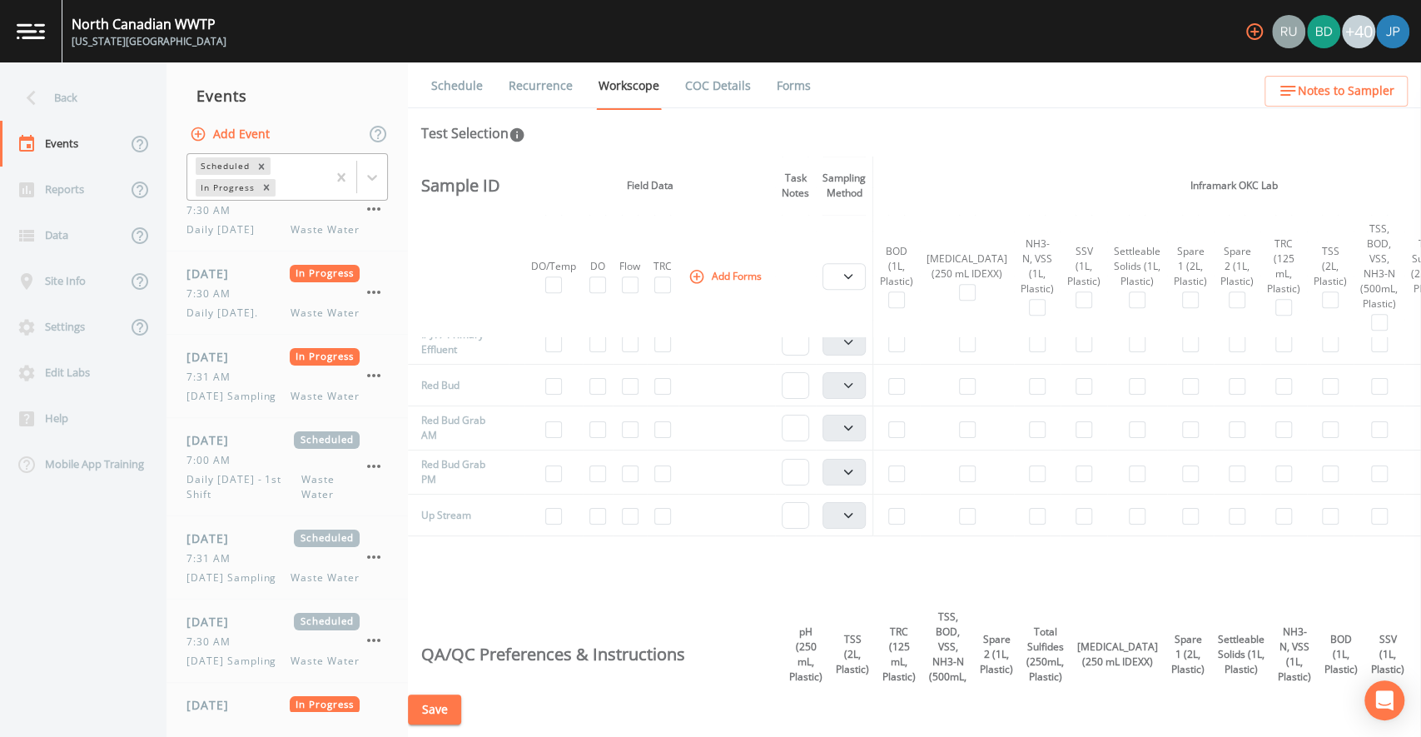
scroll to position [1183, 0]
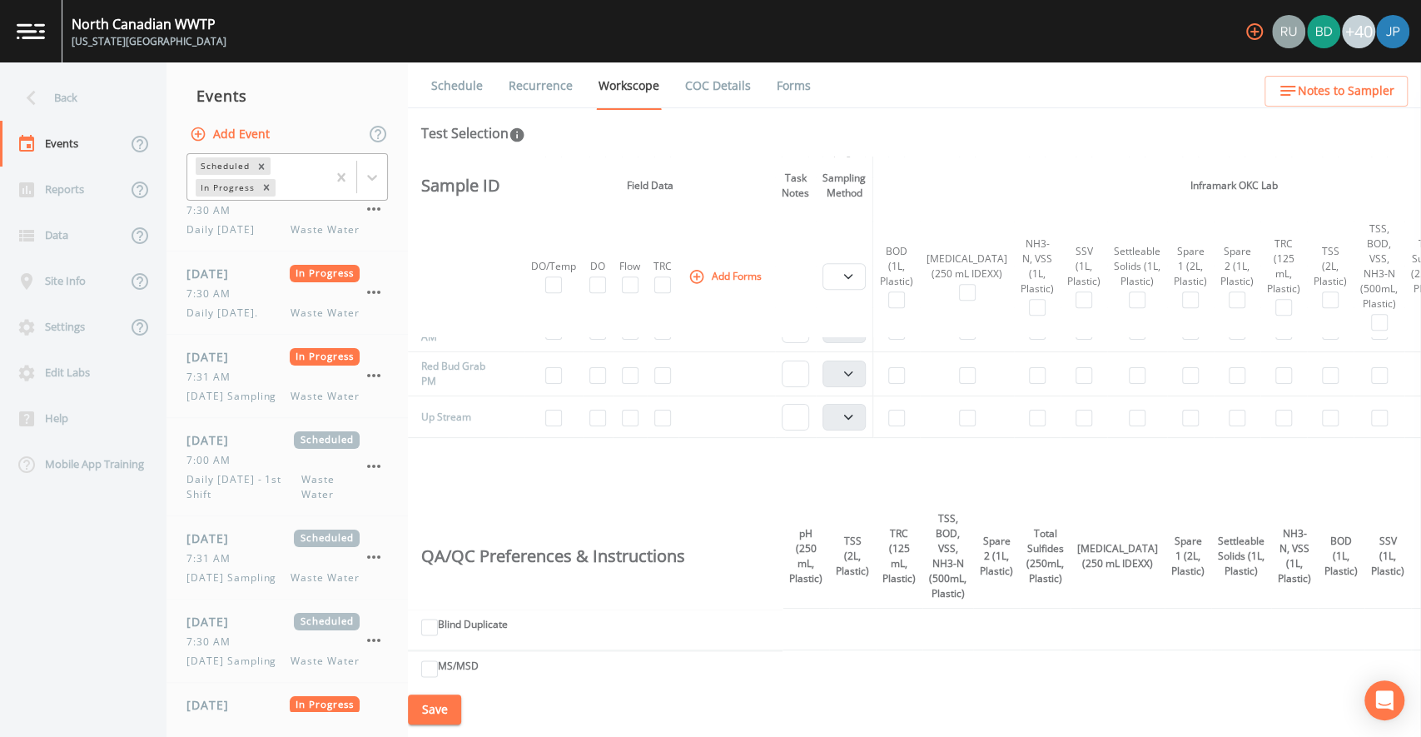
click at [619, 499] on div "Sample ID Field Data Task Notes Sampling Method Inframark OKC Lab Hold Note to …" at bounding box center [914, 418] width 1013 height 525
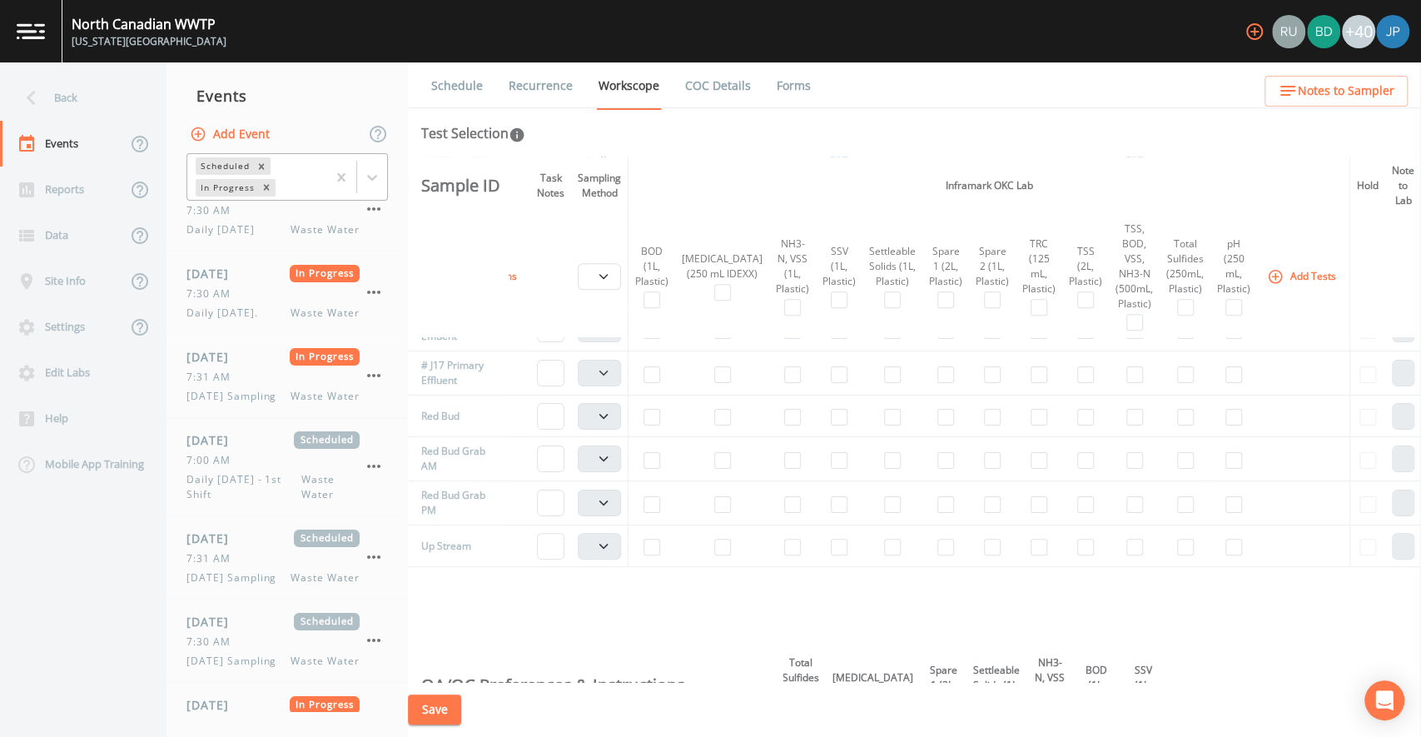
scroll to position [1054, 333]
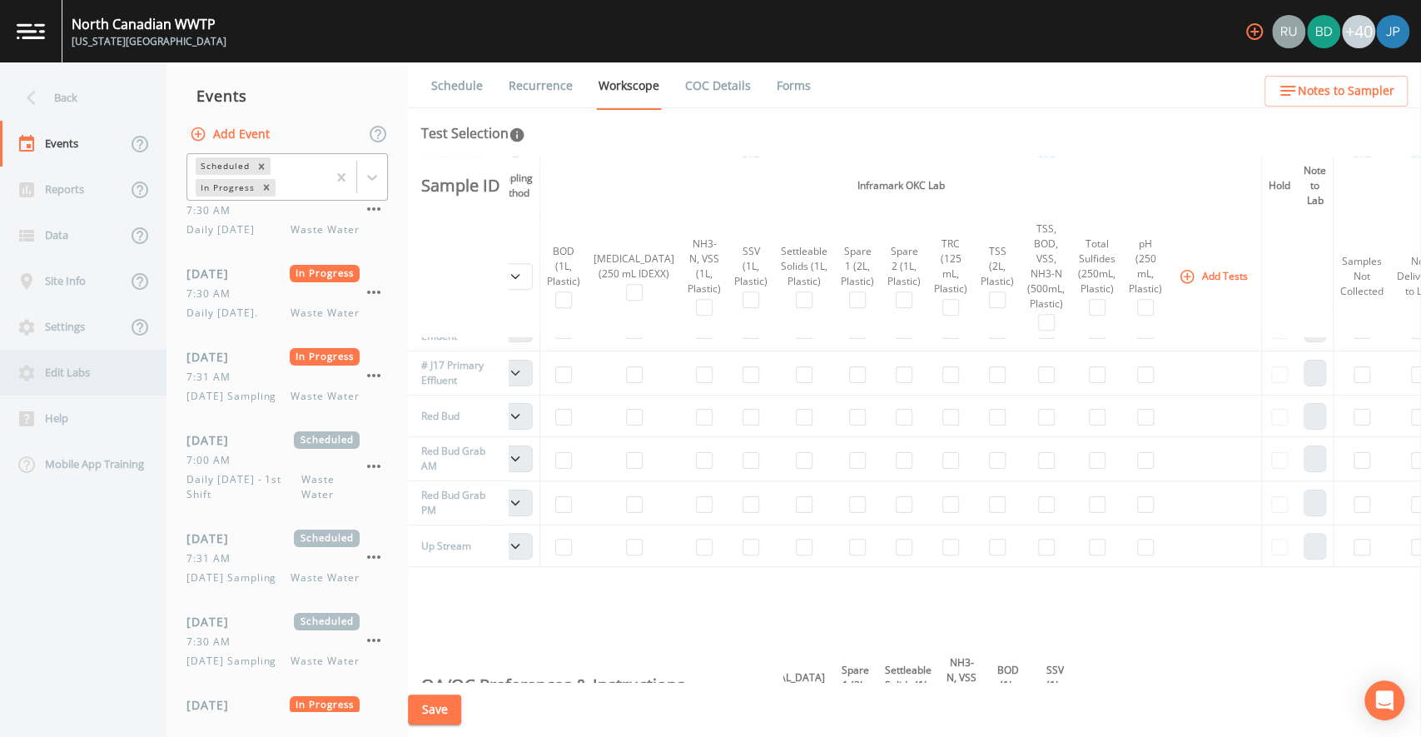
click at [56, 377] on div "Edit Labs" at bounding box center [75, 373] width 150 height 46
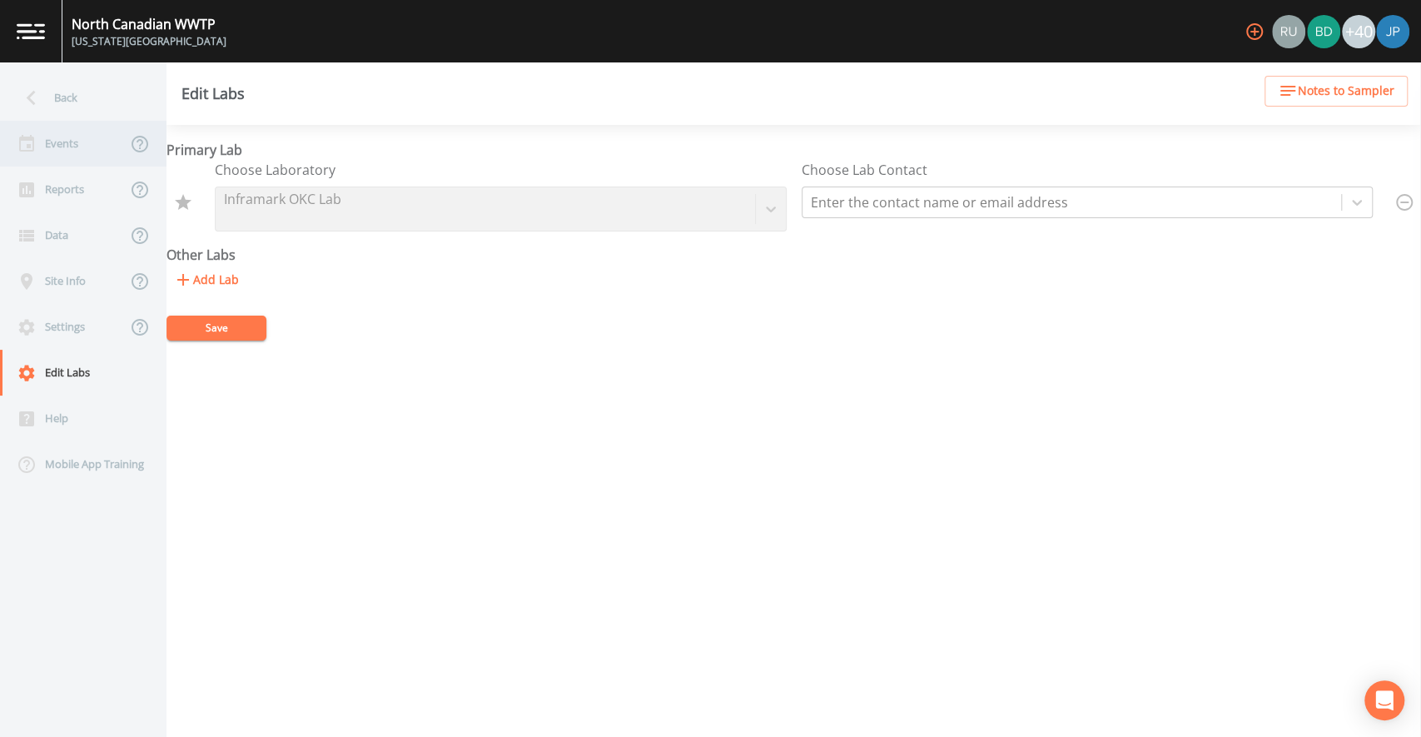
click at [72, 140] on div "Events" at bounding box center [63, 144] width 126 height 46
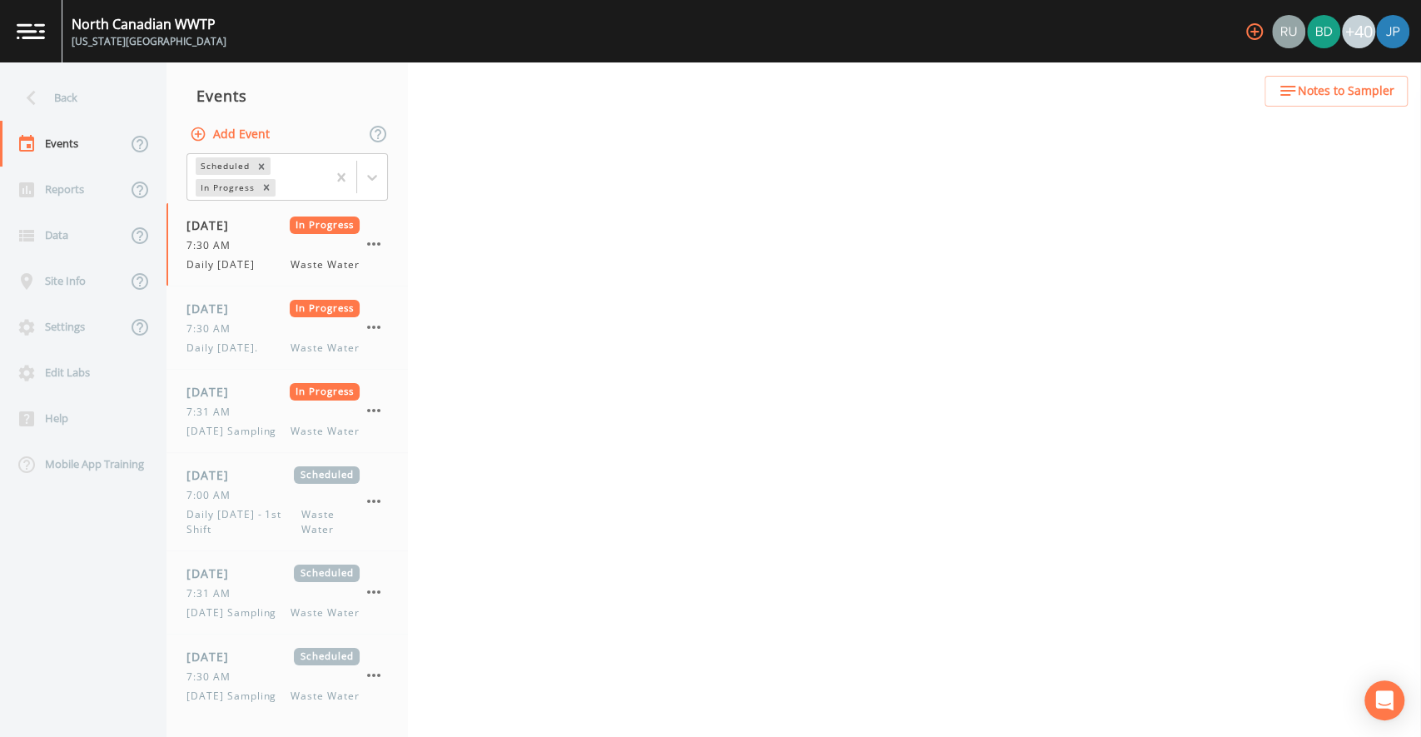
select select "092b3f94-5697-4c94-9891-da161916fdbb"
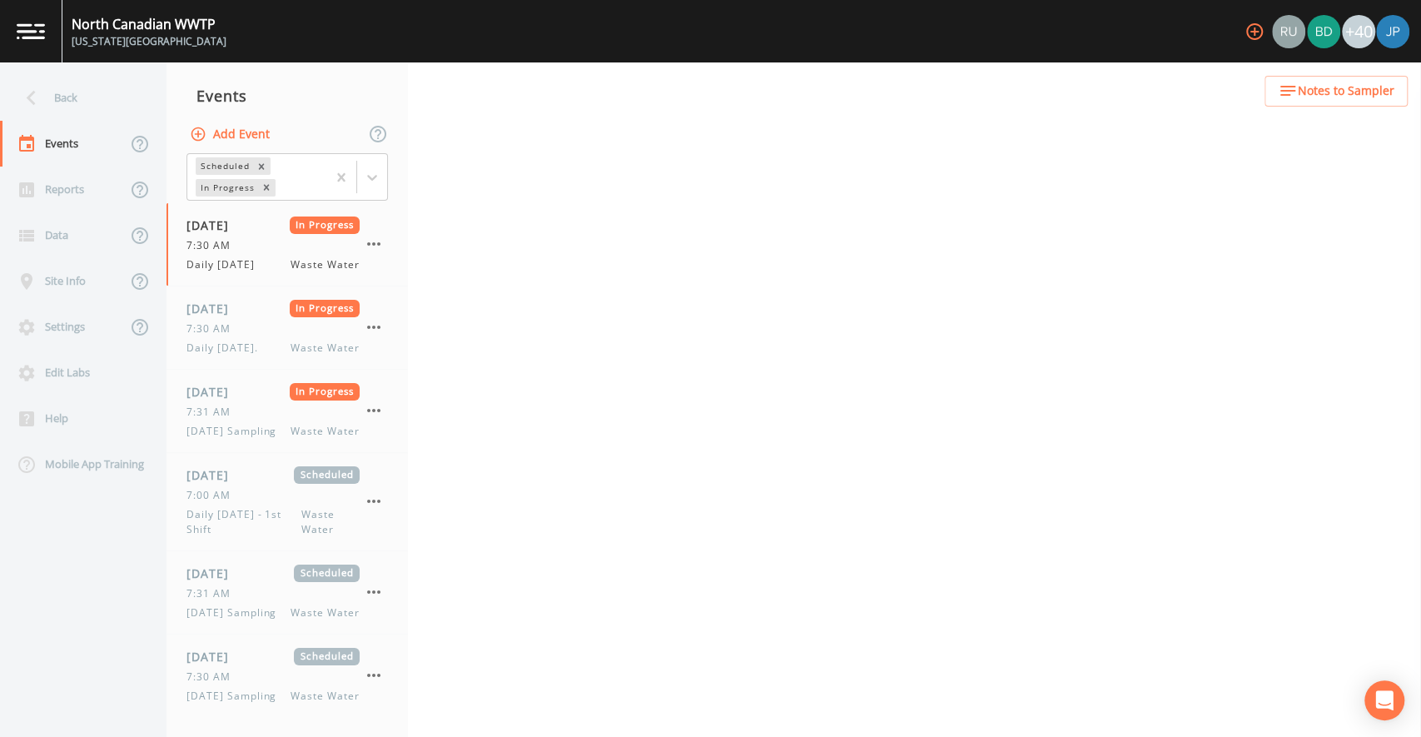
select select "b6a3c313-748b-4795-a028-792ad310bd60"
select select "092b3f94-5697-4c94-9891-da161916fdbb"
select select "b6a3c313-748b-4795-a028-792ad310bd60"
select select "092b3f94-5697-4c94-9891-da161916fdbb"
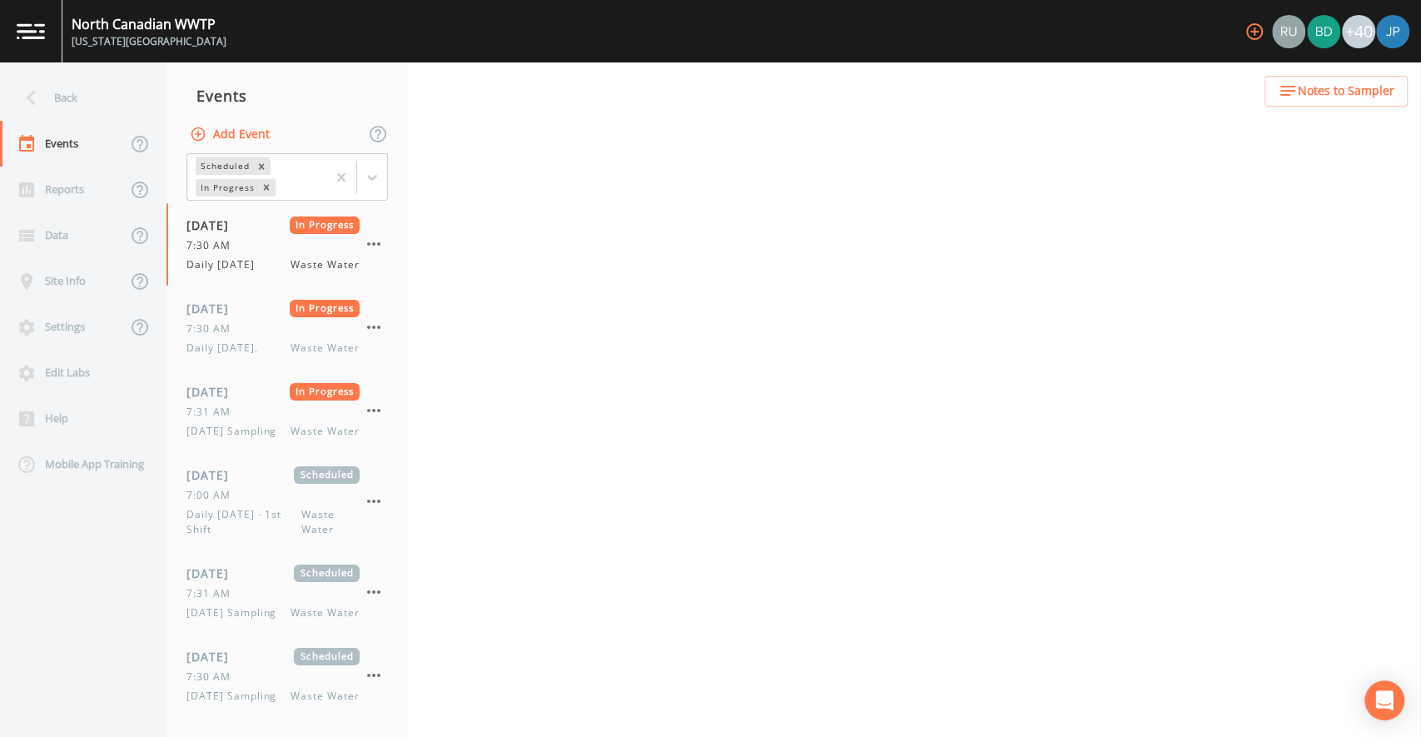
select select "092b3f94-5697-4c94-9891-da161916fdbb"
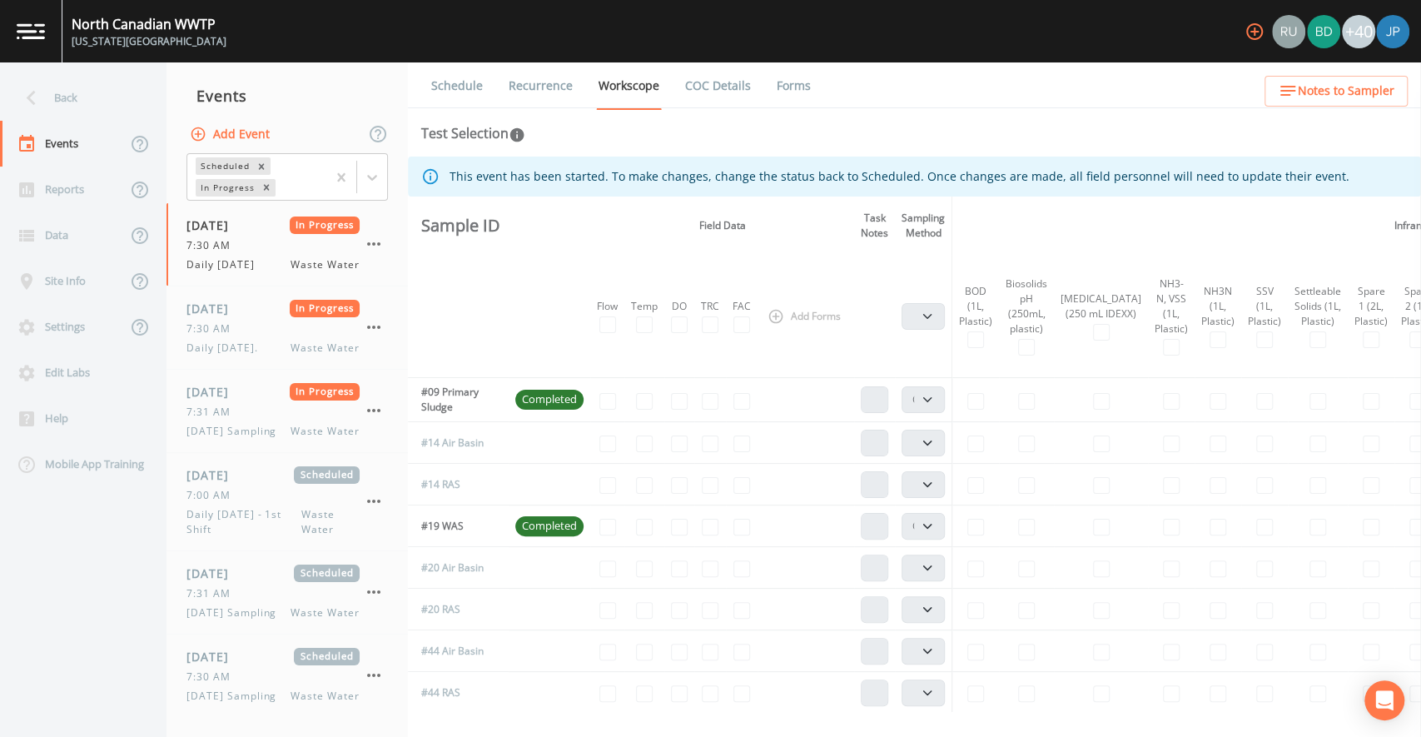
click at [727, 92] on link "COC Details" at bounding box center [717, 85] width 71 height 47
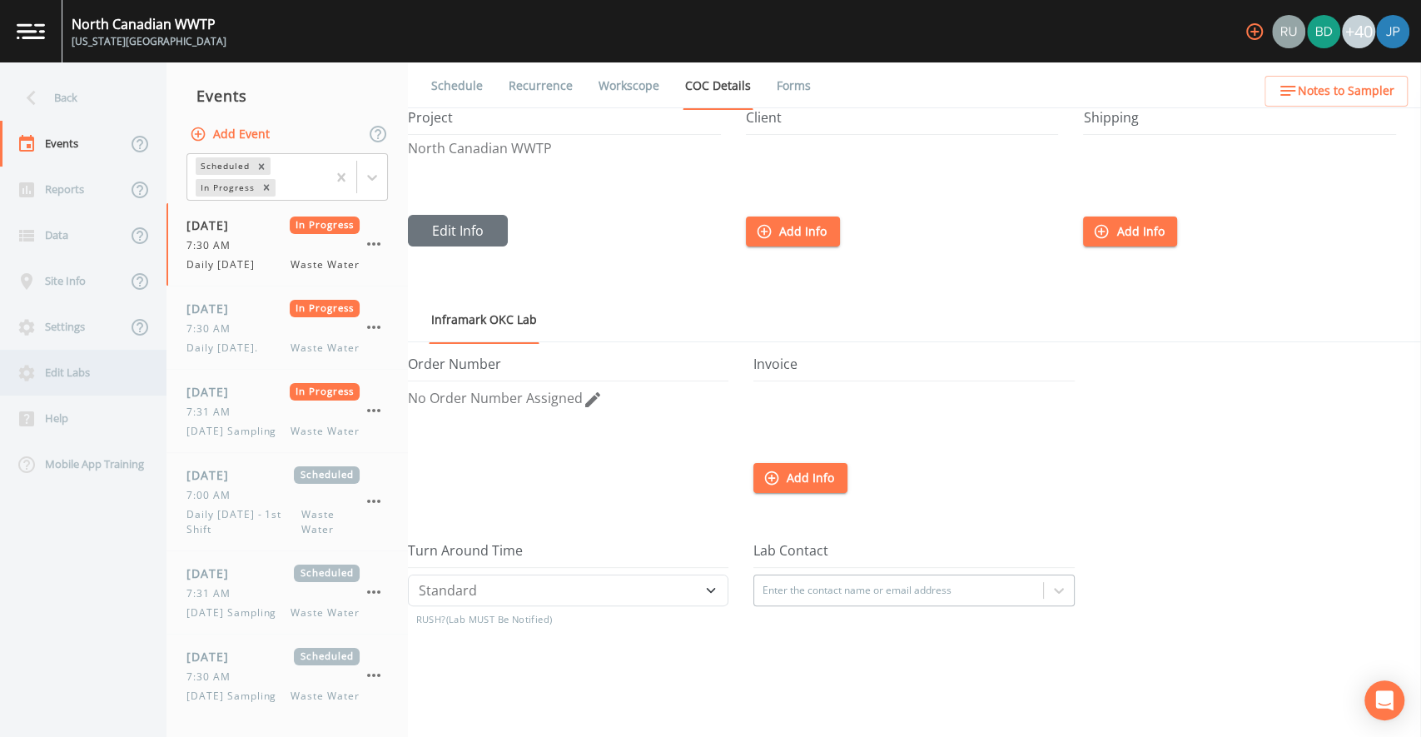
click at [62, 389] on div "Edit Labs" at bounding box center [75, 373] width 150 height 46
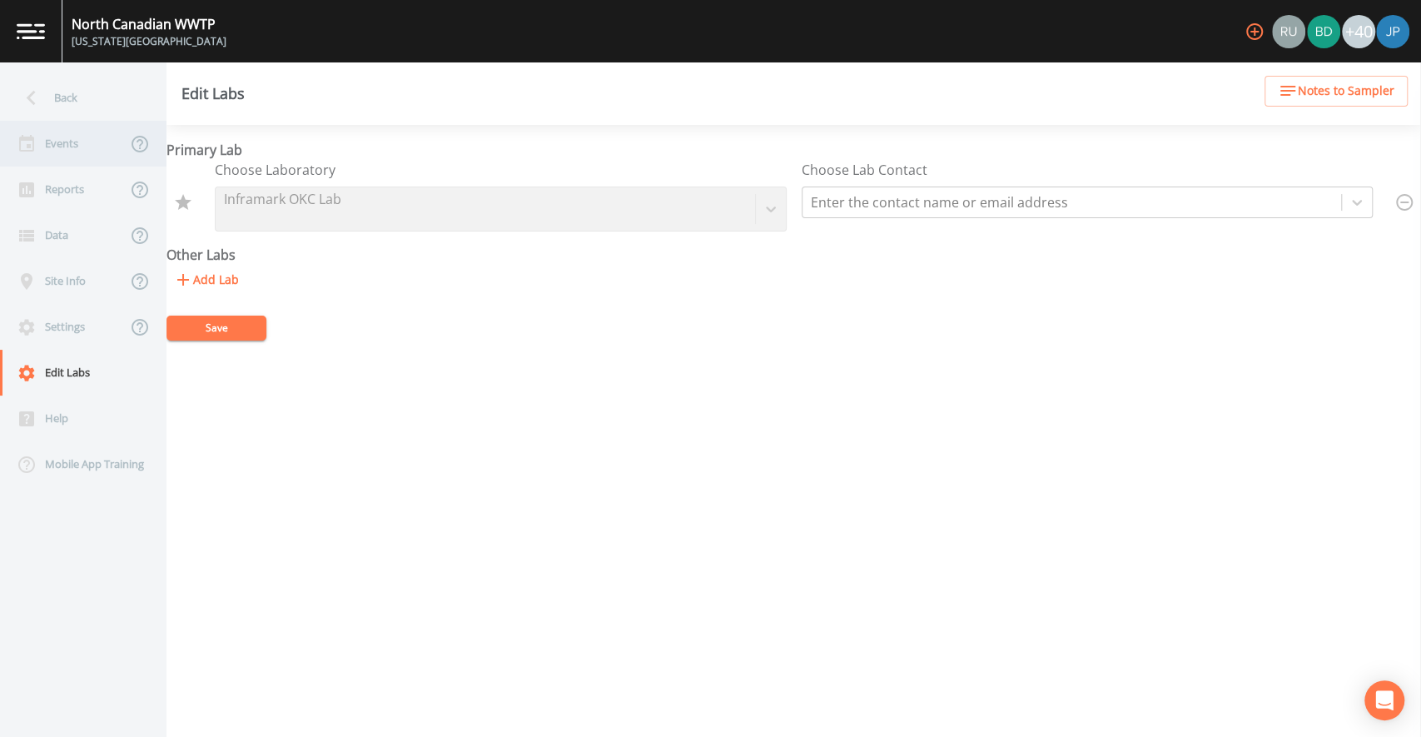
click at [76, 155] on div "Events" at bounding box center [63, 144] width 126 height 46
select select "092b3f94-5697-4c94-9891-da161916fdbb"
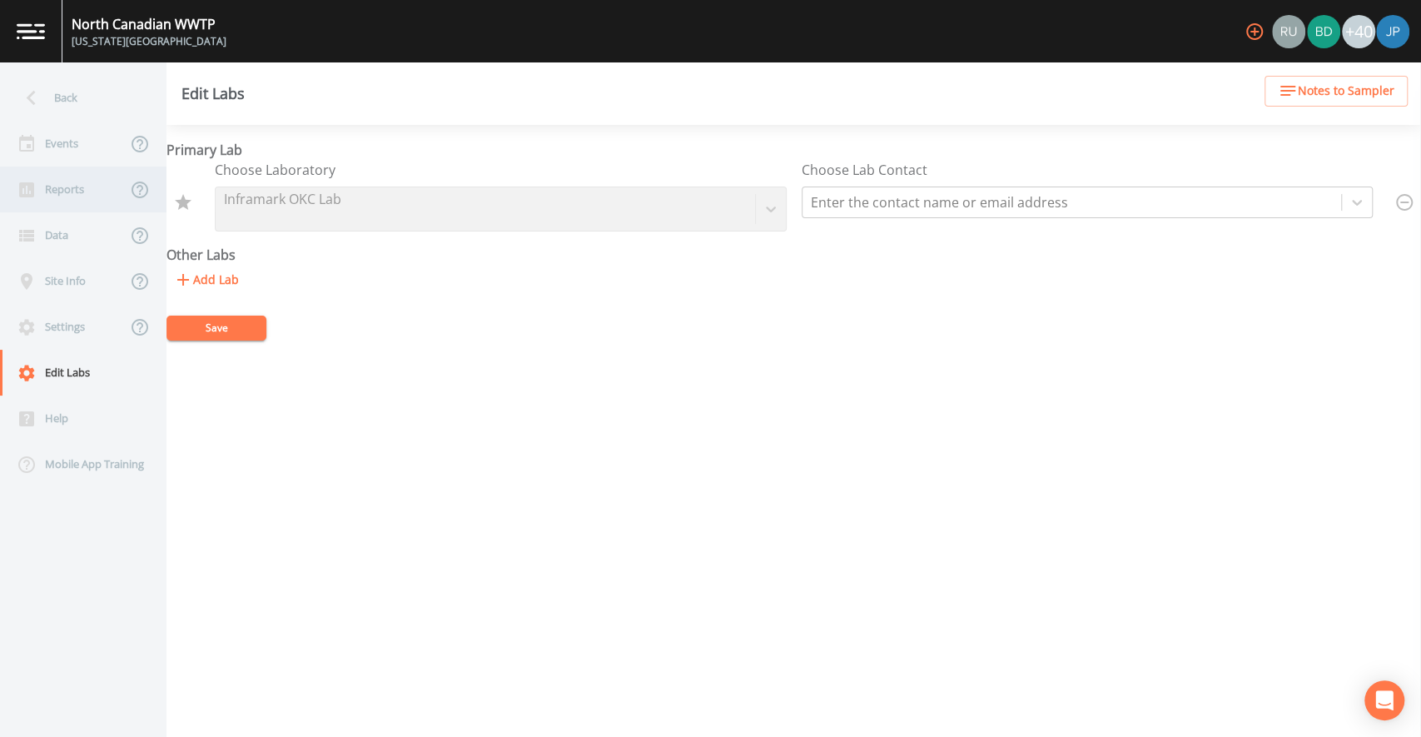
select select "092b3f94-5697-4c94-9891-da161916fdbb"
select select "b6a3c313-748b-4795-a028-792ad310bd60"
select select "092b3f94-5697-4c94-9891-da161916fdbb"
select select "b6a3c313-748b-4795-a028-792ad310bd60"
select select "092b3f94-5697-4c94-9891-da161916fdbb"
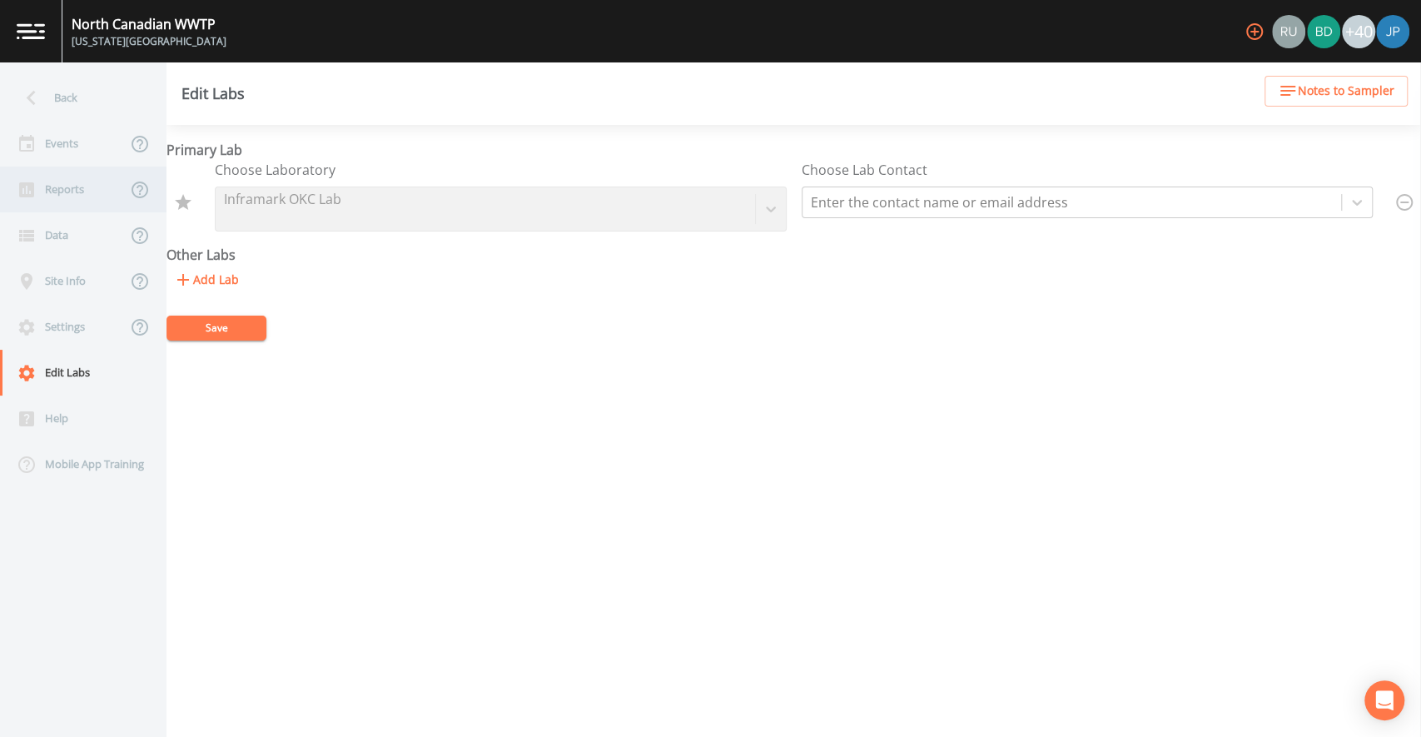
select select "092b3f94-5697-4c94-9891-da161916fdbb"
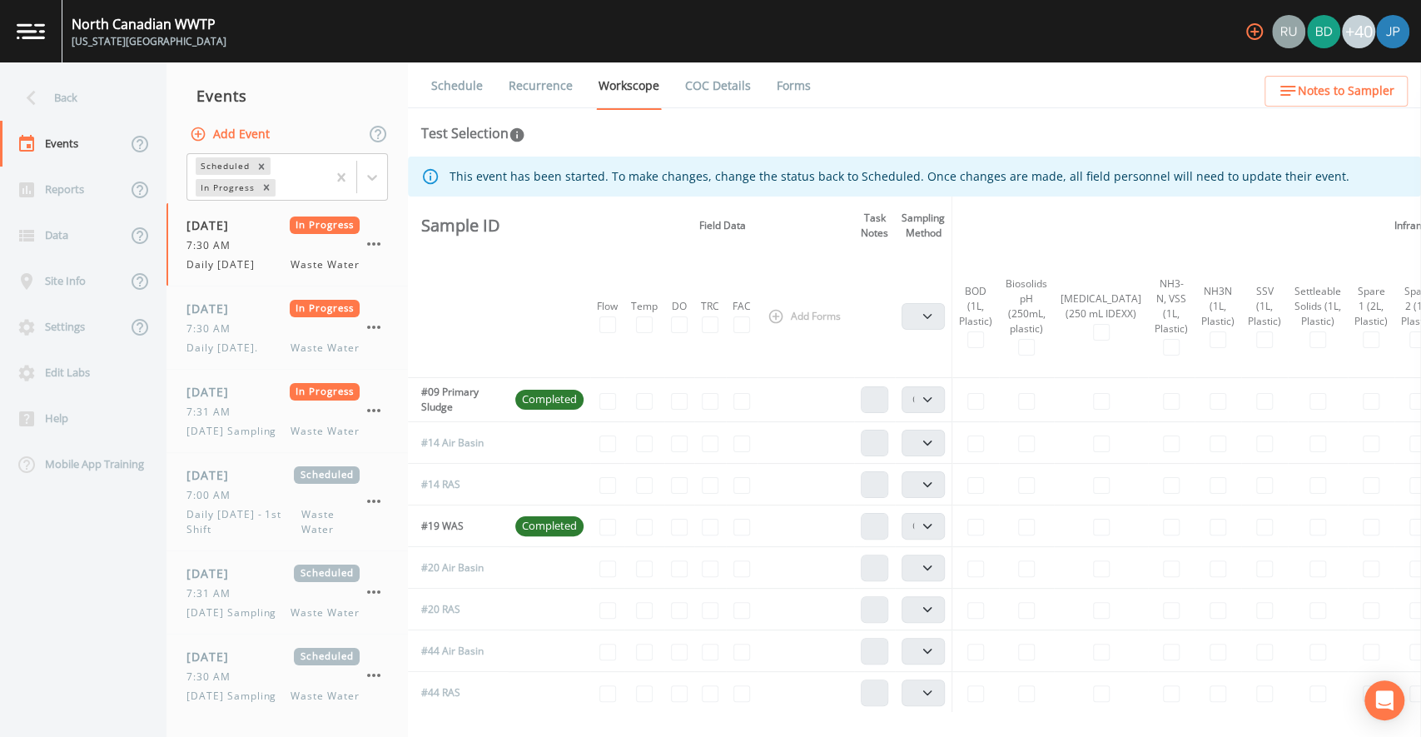
click at [726, 89] on link "COC Details" at bounding box center [717, 85] width 71 height 47
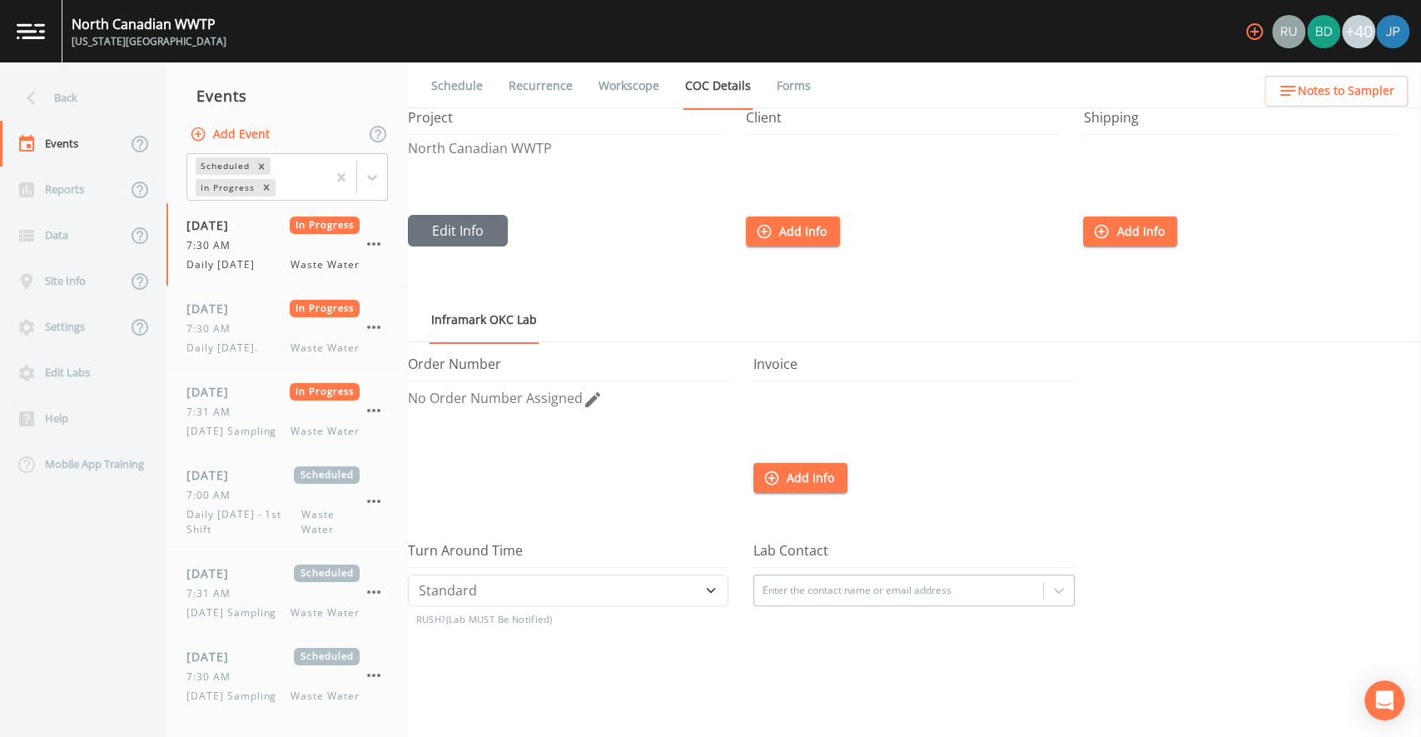
click at [775, 224] on button "Add Info" at bounding box center [793, 231] width 94 height 31
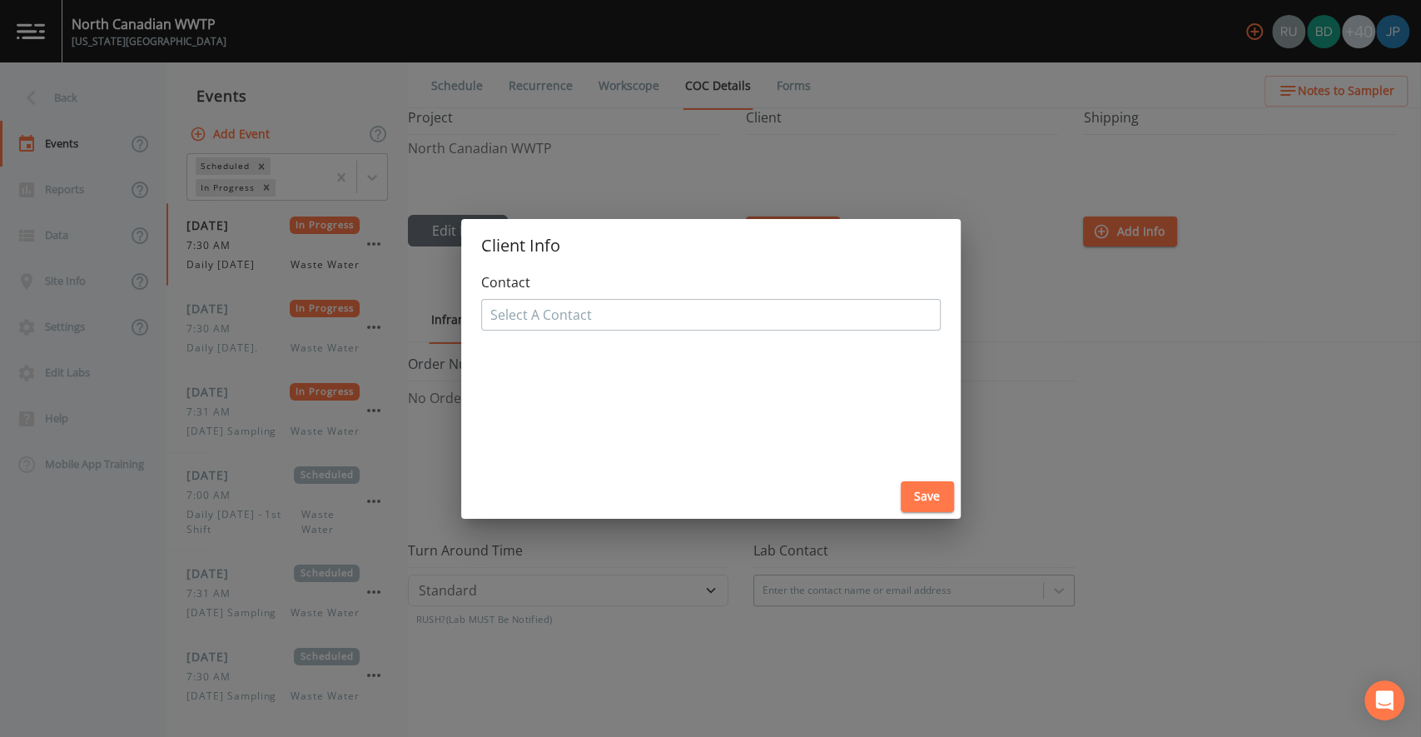
click at [1009, 424] on div "Client Info Contact Select A Contact Save" at bounding box center [710, 368] width 1421 height 737
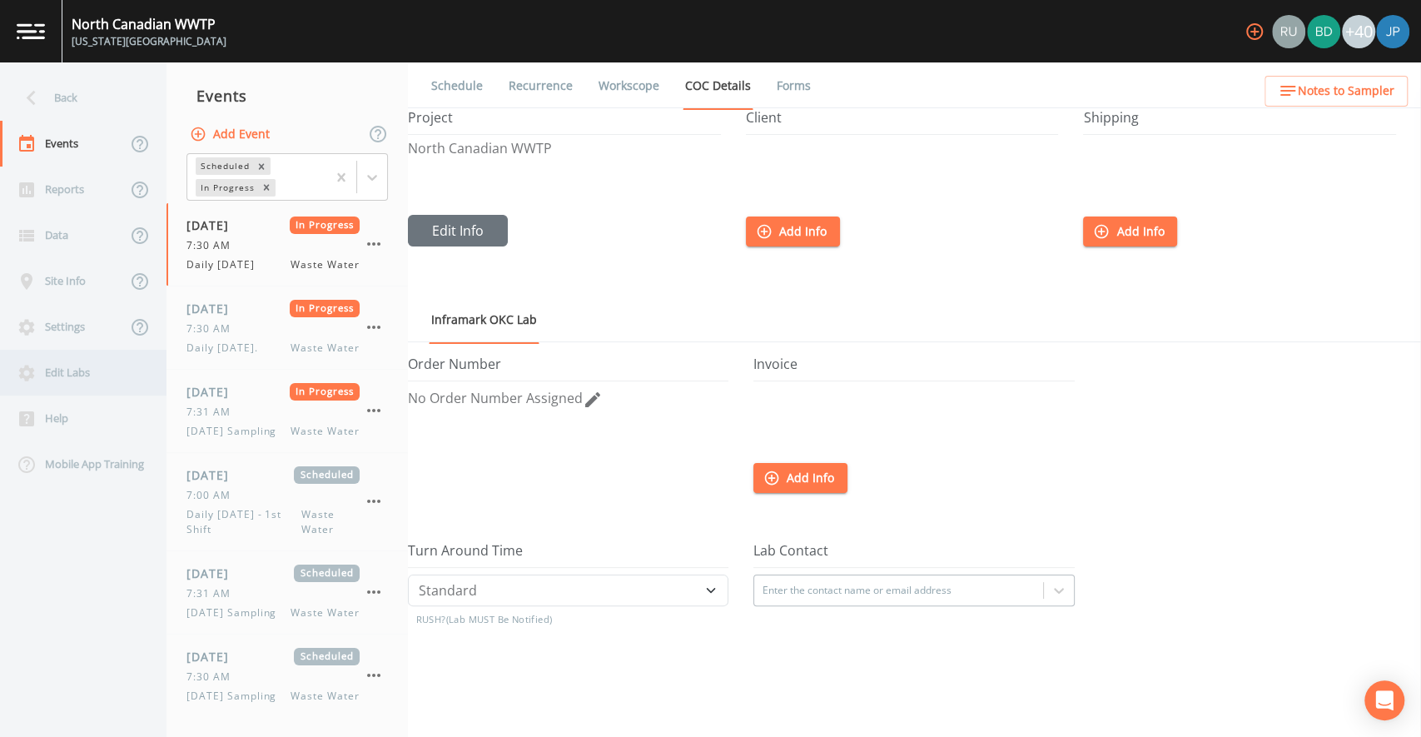
click at [55, 387] on div "Edit Labs" at bounding box center [75, 373] width 150 height 46
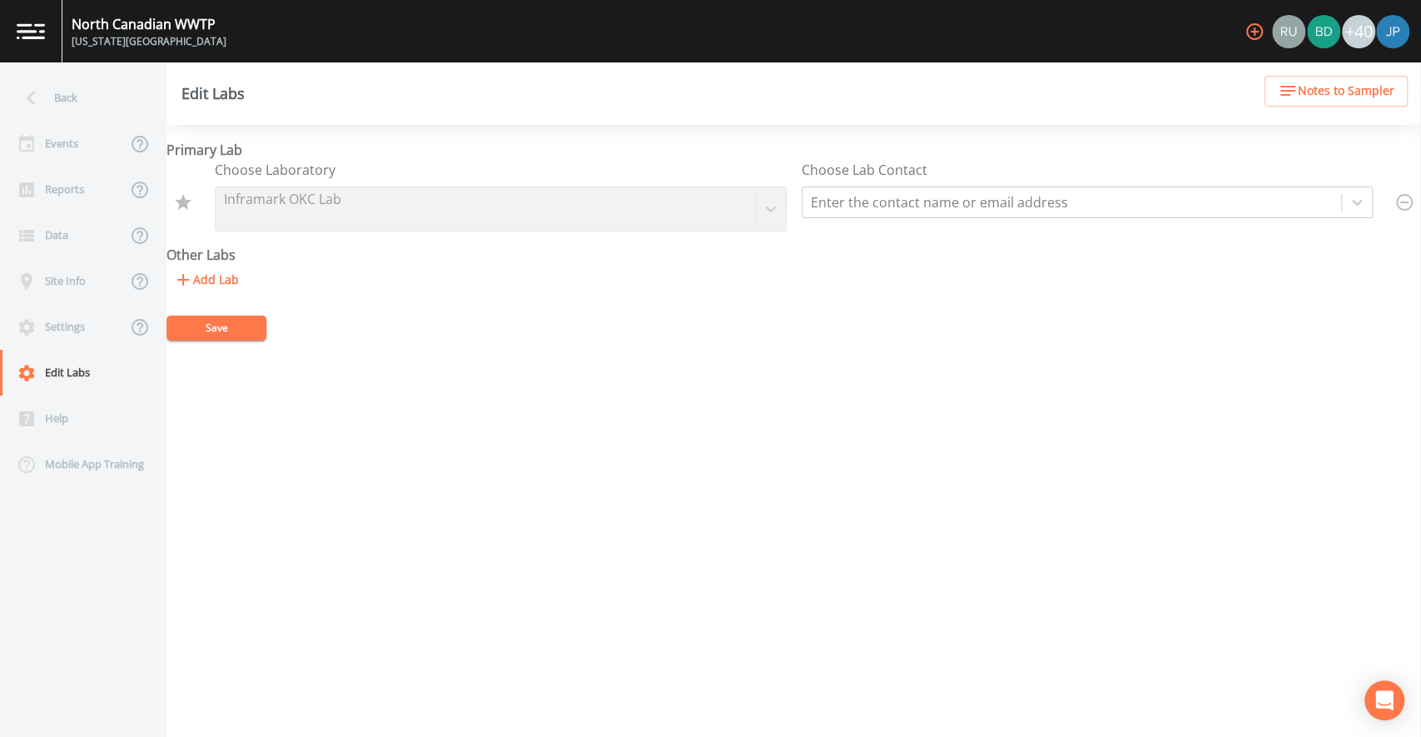
click at [549, 300] on form "Primary Lab Choose Laboratory Inframark OKC Lab Choose Lab Contact Enter the co…" at bounding box center [793, 240] width 1254 height 201
click at [226, 281] on button "Add Lab" at bounding box center [205, 280] width 79 height 31
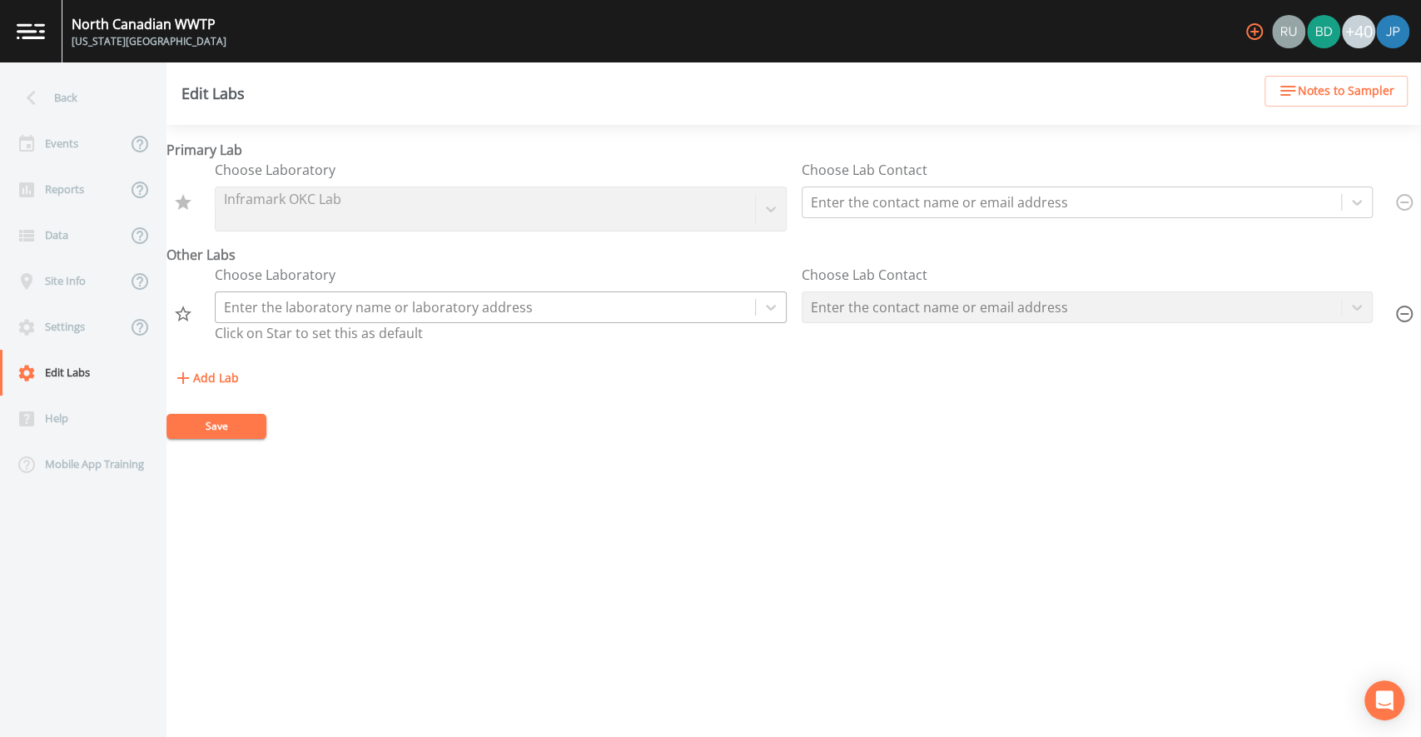
click at [516, 316] on div at bounding box center [485, 306] width 523 height 23
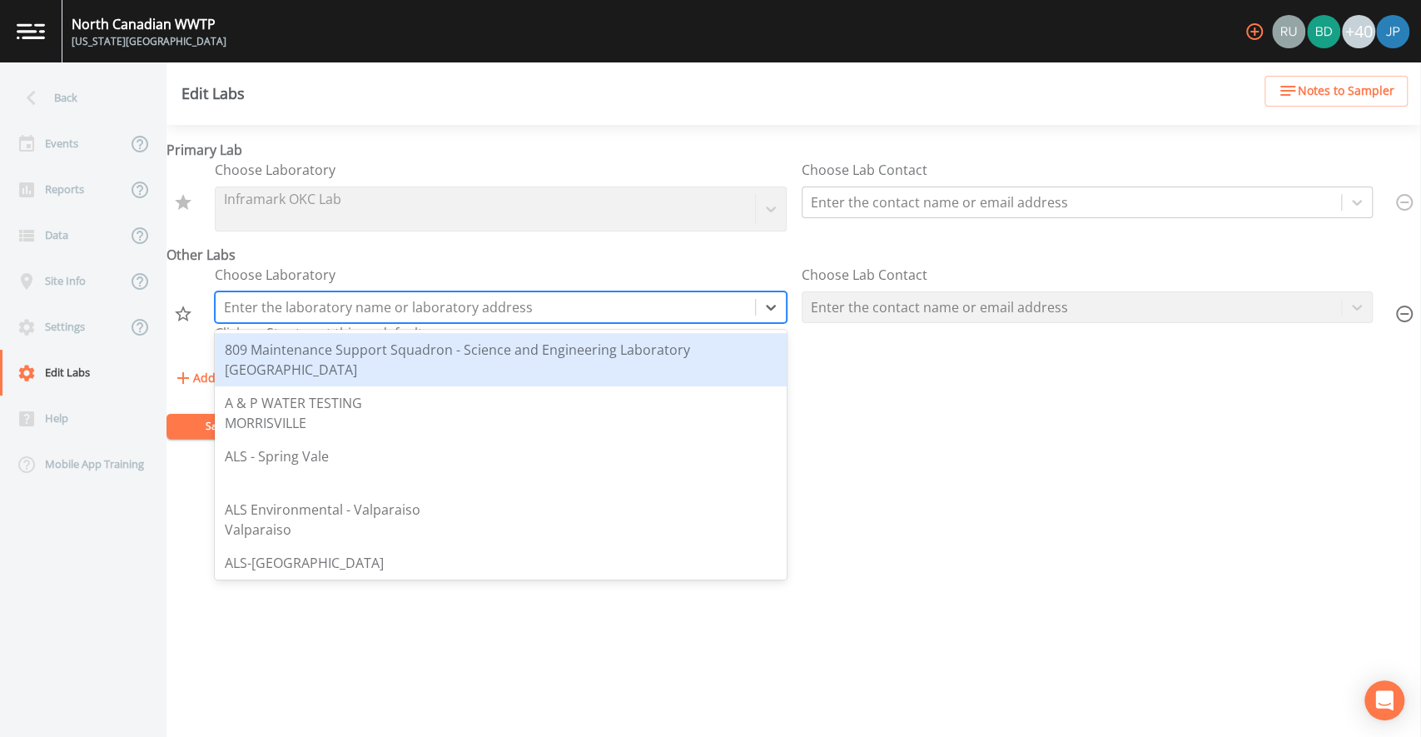
click at [571, 311] on div at bounding box center [485, 306] width 523 height 23
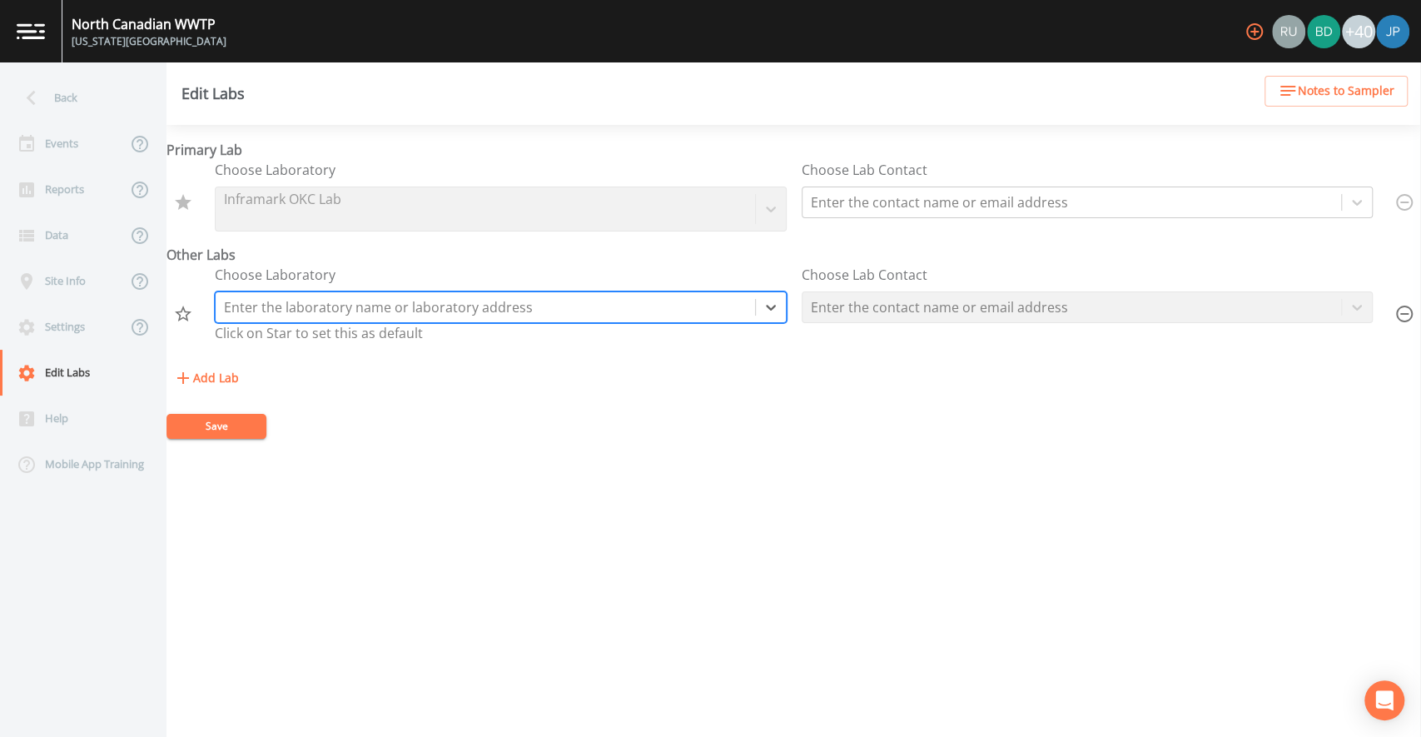
click at [740, 361] on div "Choose Laboratory Enter the laboratory name or laboratory address Click on Star…" at bounding box center [793, 314] width 1254 height 98
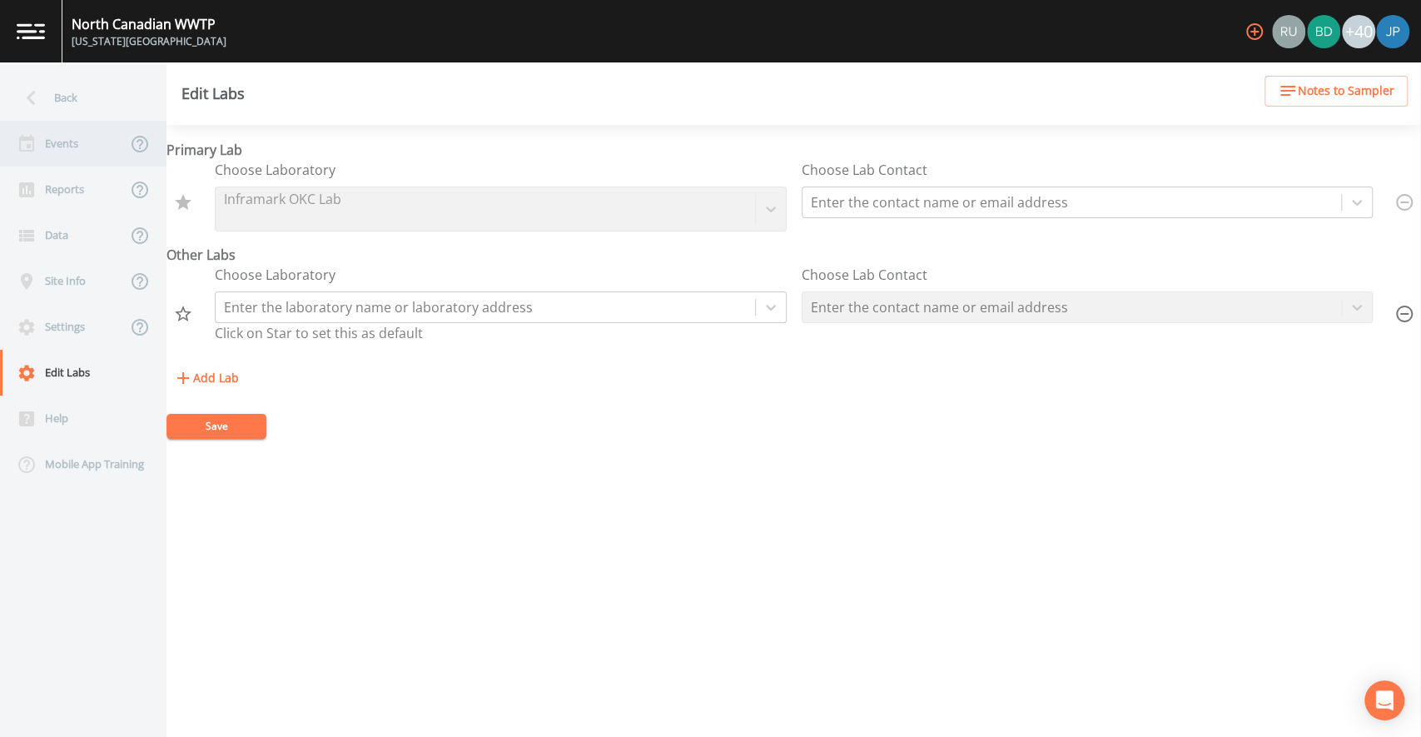
click at [71, 136] on div "Events" at bounding box center [63, 144] width 126 height 46
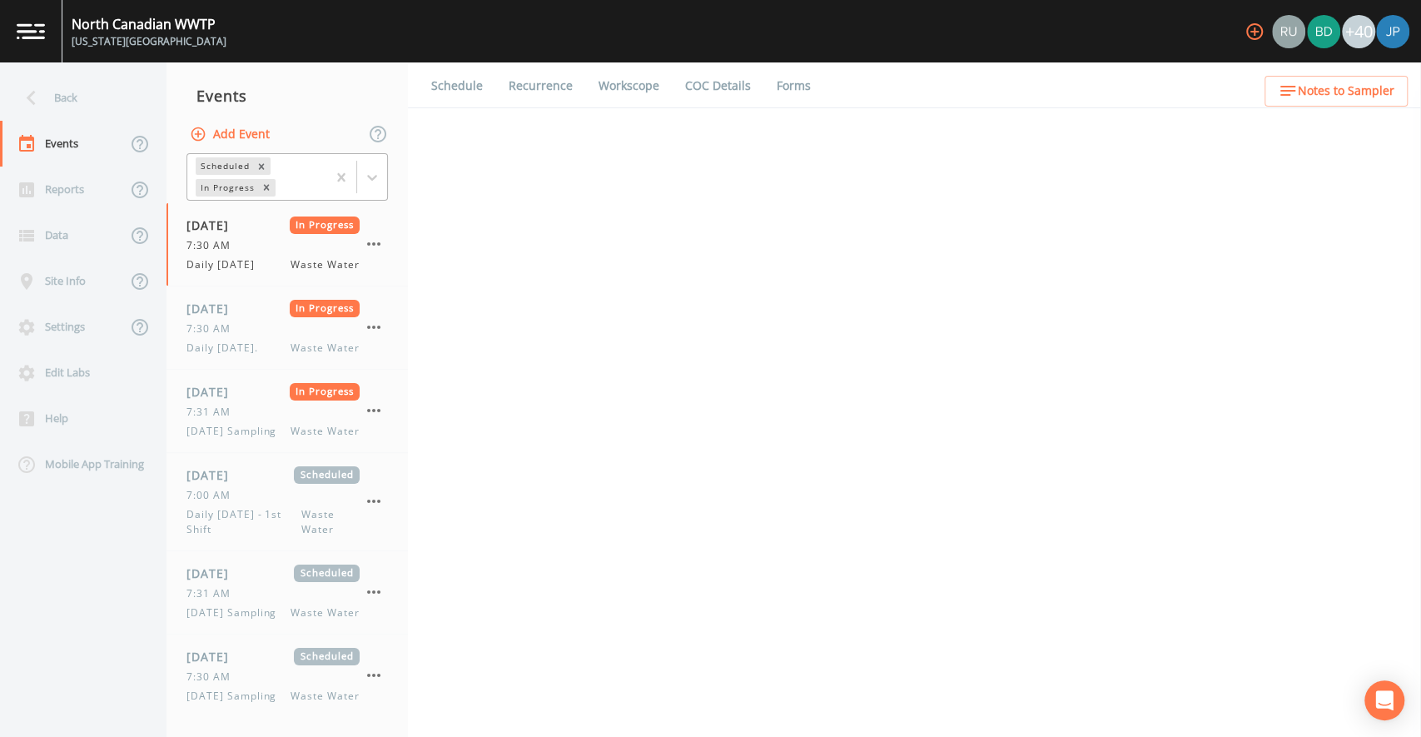
select select "092b3f94-5697-4c94-9891-da161916fdbb"
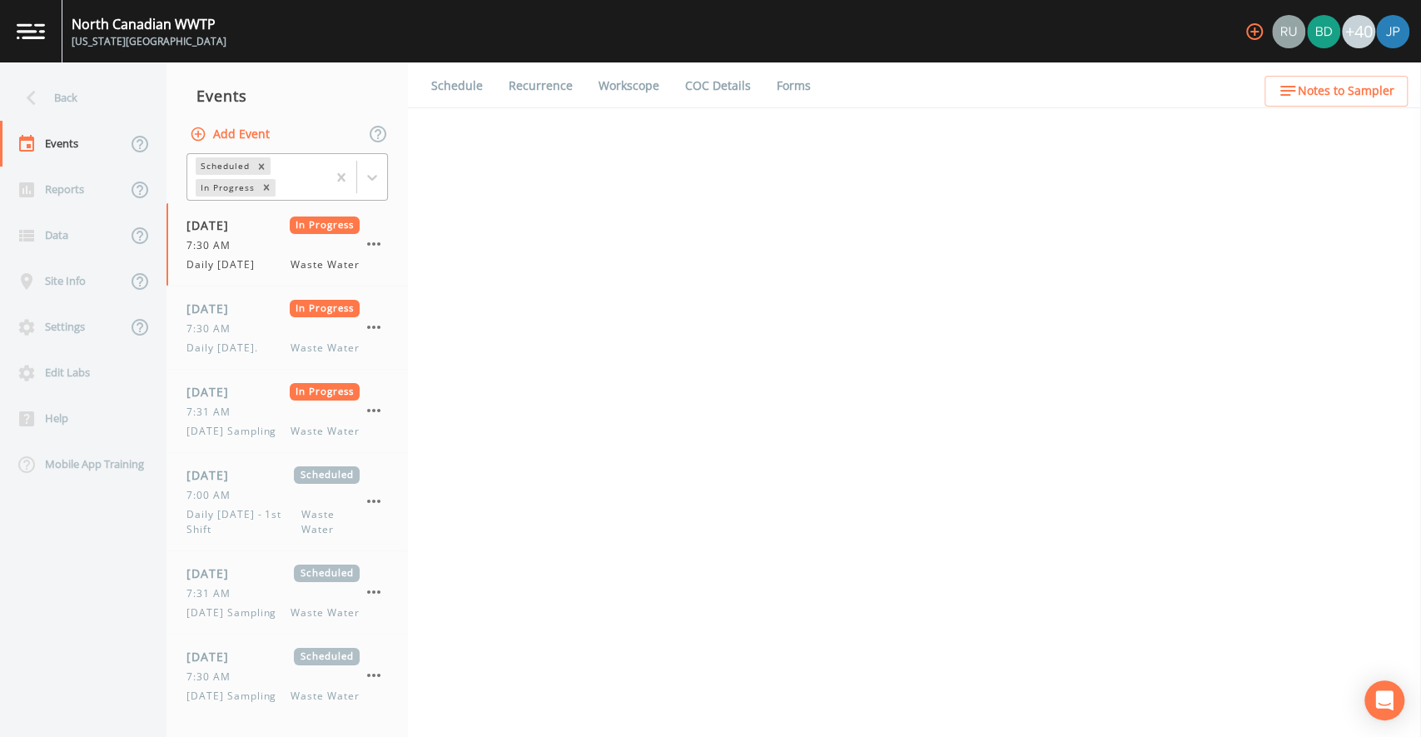
select select "b6a3c313-748b-4795-a028-792ad310bd60"
select select "092b3f94-5697-4c94-9891-da161916fdbb"
select select "b6a3c313-748b-4795-a028-792ad310bd60"
select select "092b3f94-5697-4c94-9891-da161916fdbb"
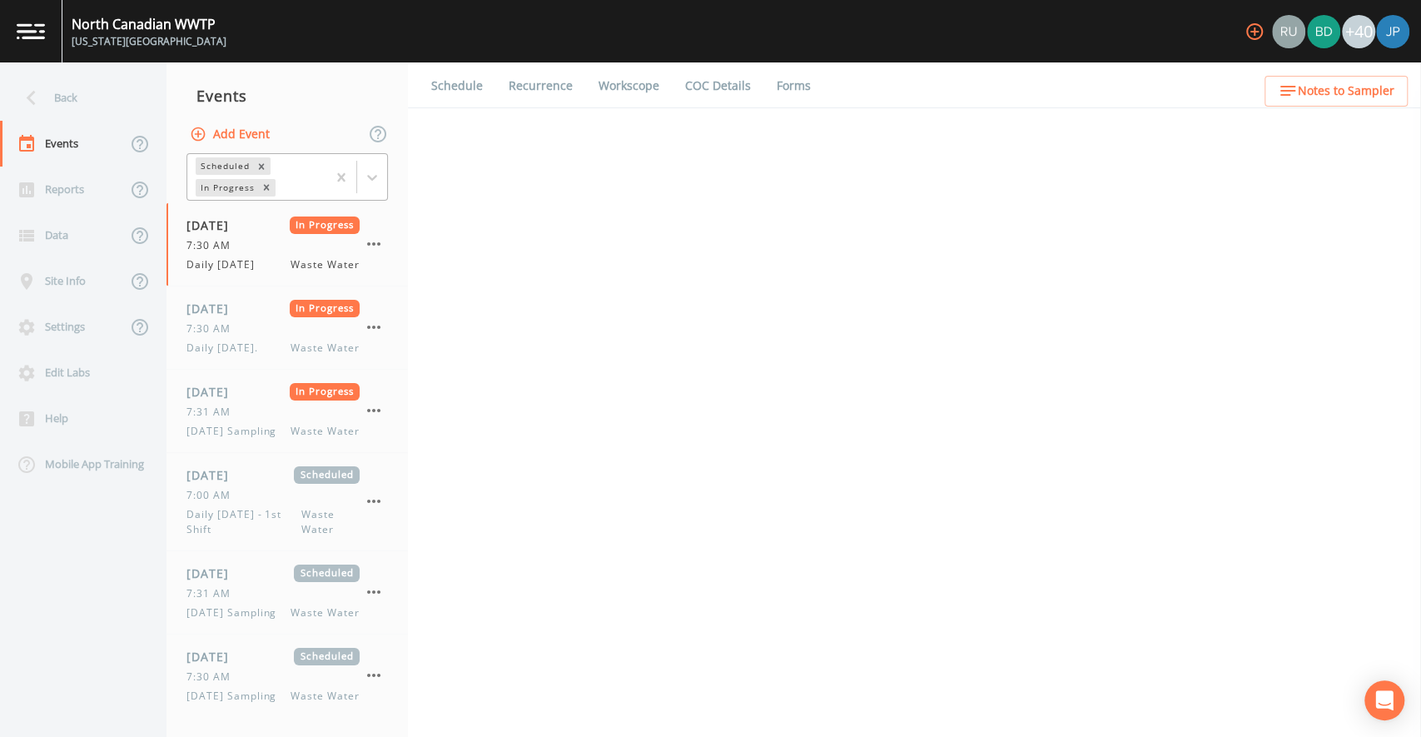
select select "092b3f94-5697-4c94-9891-da161916fdbb"
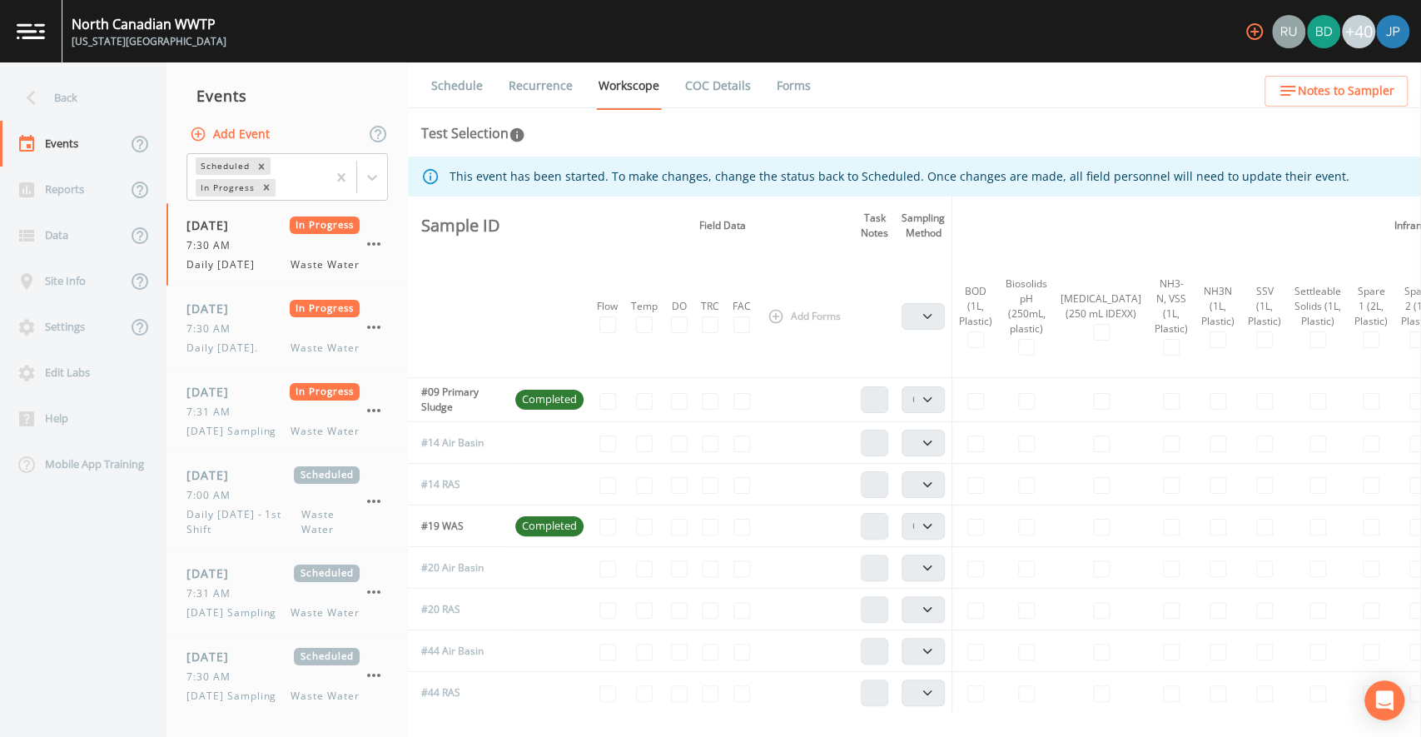
click at [704, 95] on link "COC Details" at bounding box center [717, 85] width 71 height 47
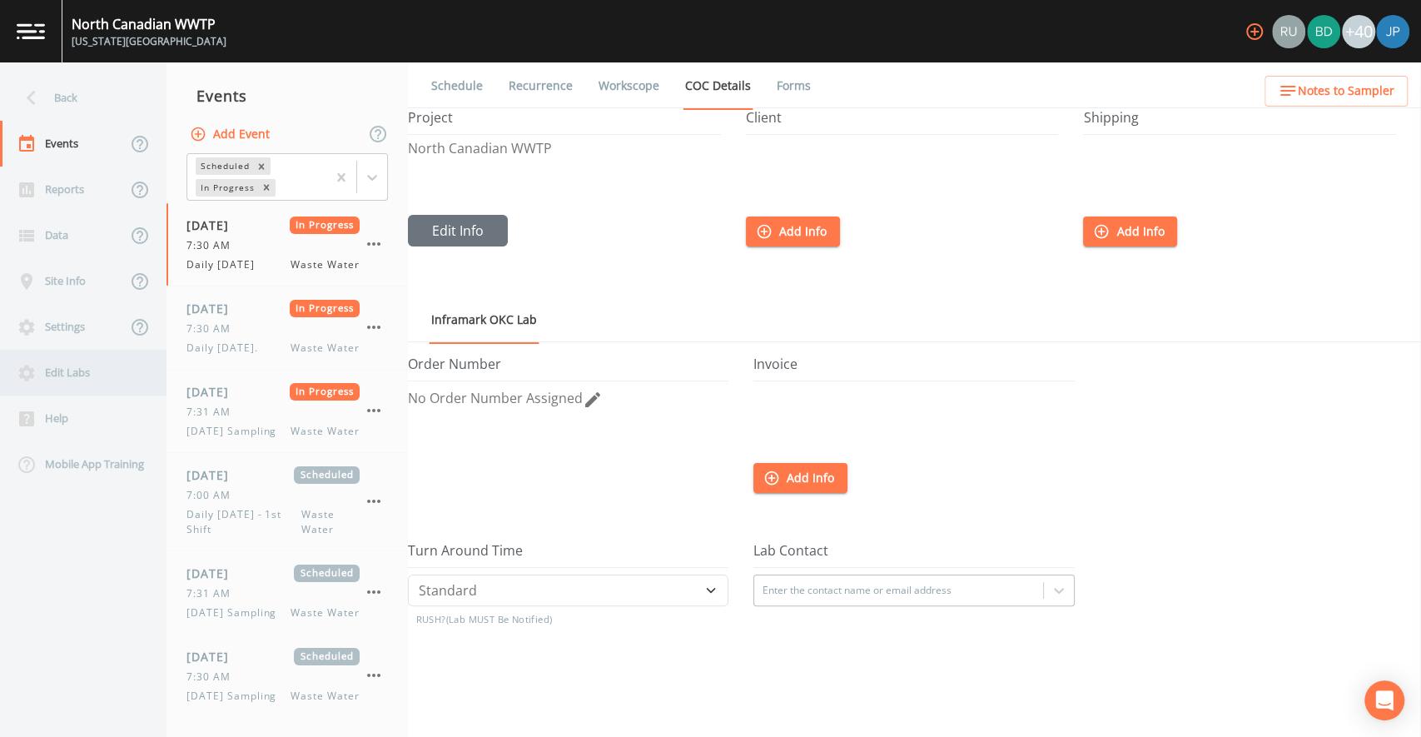
click at [67, 376] on div "Edit Labs" at bounding box center [75, 373] width 150 height 46
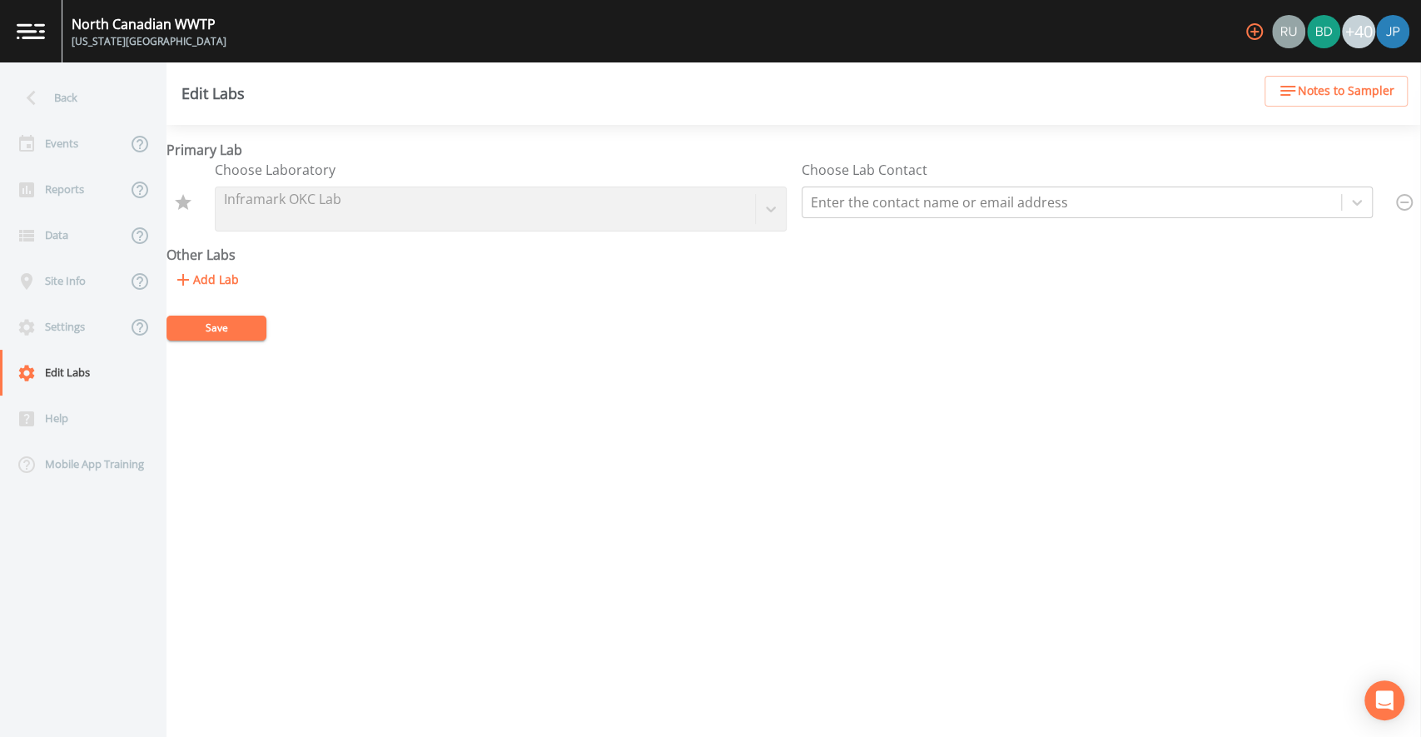
click at [720, 321] on form "Primary Lab Choose Laboratory Inframark OKC Lab Choose Lab Contact Enter the co…" at bounding box center [793, 240] width 1254 height 201
click at [727, 313] on form "Primary Lab Choose Laboratory Inframark OKC Lab Choose Lab Contact Enter the co…" at bounding box center [793, 240] width 1254 height 201
click at [729, 313] on form "Primary Lab Choose Laboratory Inframark OKC Lab Choose Lab Contact Enter the co…" at bounding box center [793, 240] width 1254 height 201
click at [731, 314] on form "Primary Lab Choose Laboratory Inframark OKC Lab Choose Lab Contact Enter the co…" at bounding box center [793, 240] width 1254 height 201
click at [109, 149] on div "Events" at bounding box center [63, 144] width 126 height 46
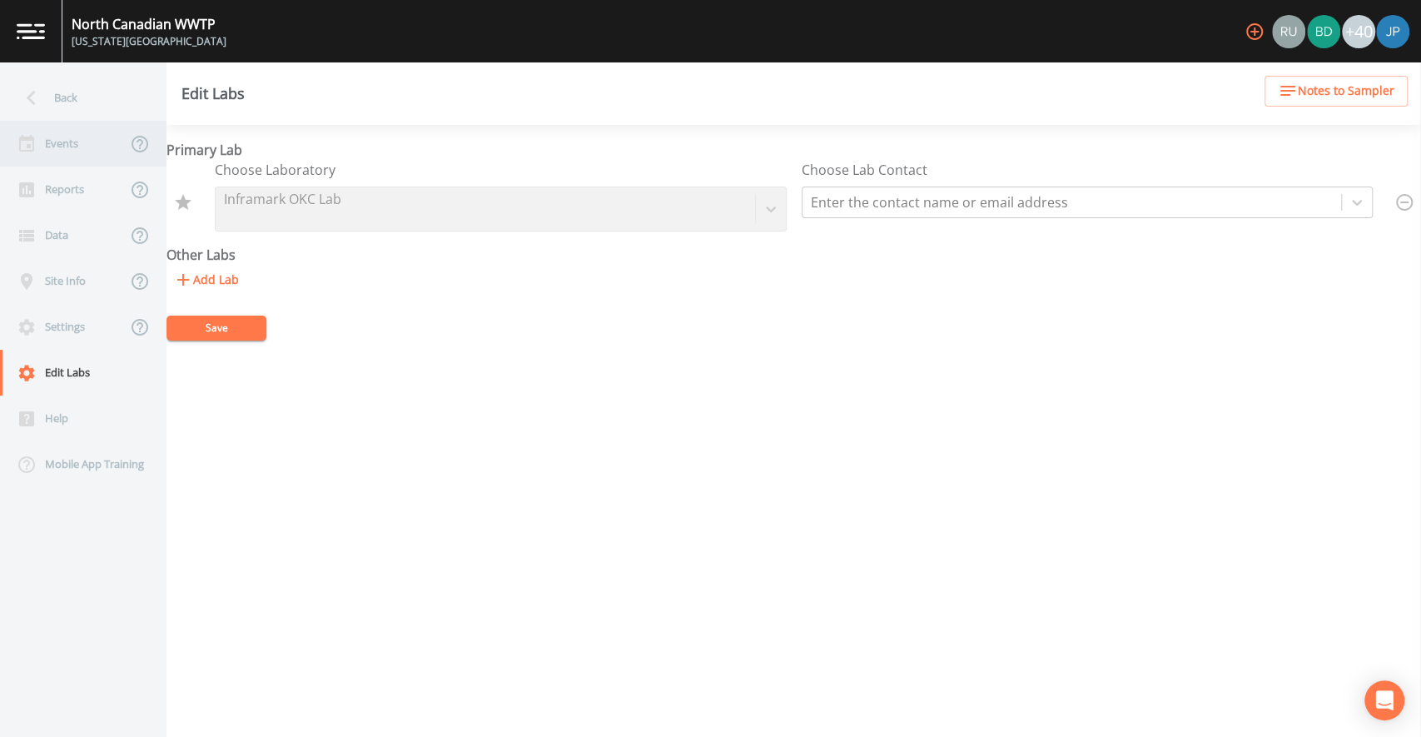
select select "092b3f94-5697-4c94-9891-da161916fdbb"
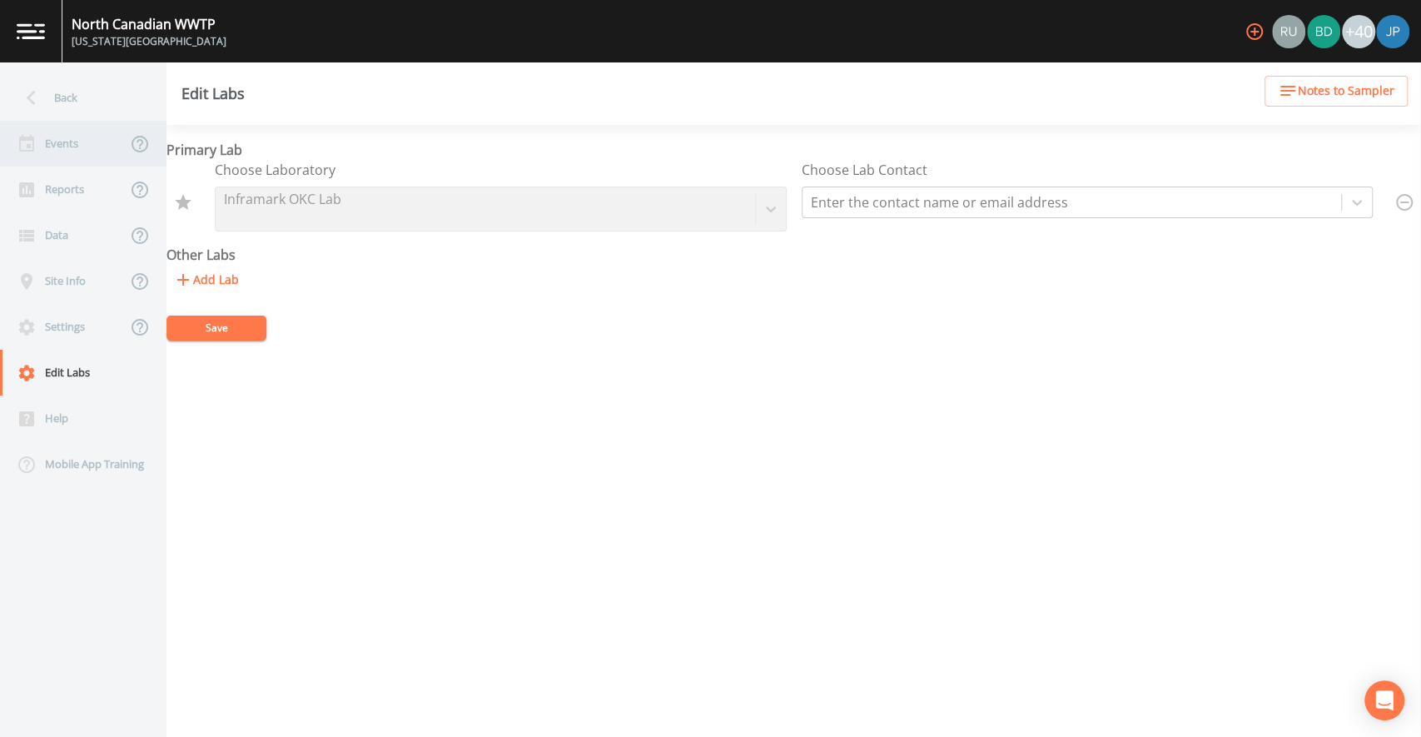
select select "b6a3c313-748b-4795-a028-792ad310bd60"
select select "092b3f94-5697-4c94-9891-da161916fdbb"
select select "b6a3c313-748b-4795-a028-792ad310bd60"
select select "092b3f94-5697-4c94-9891-da161916fdbb"
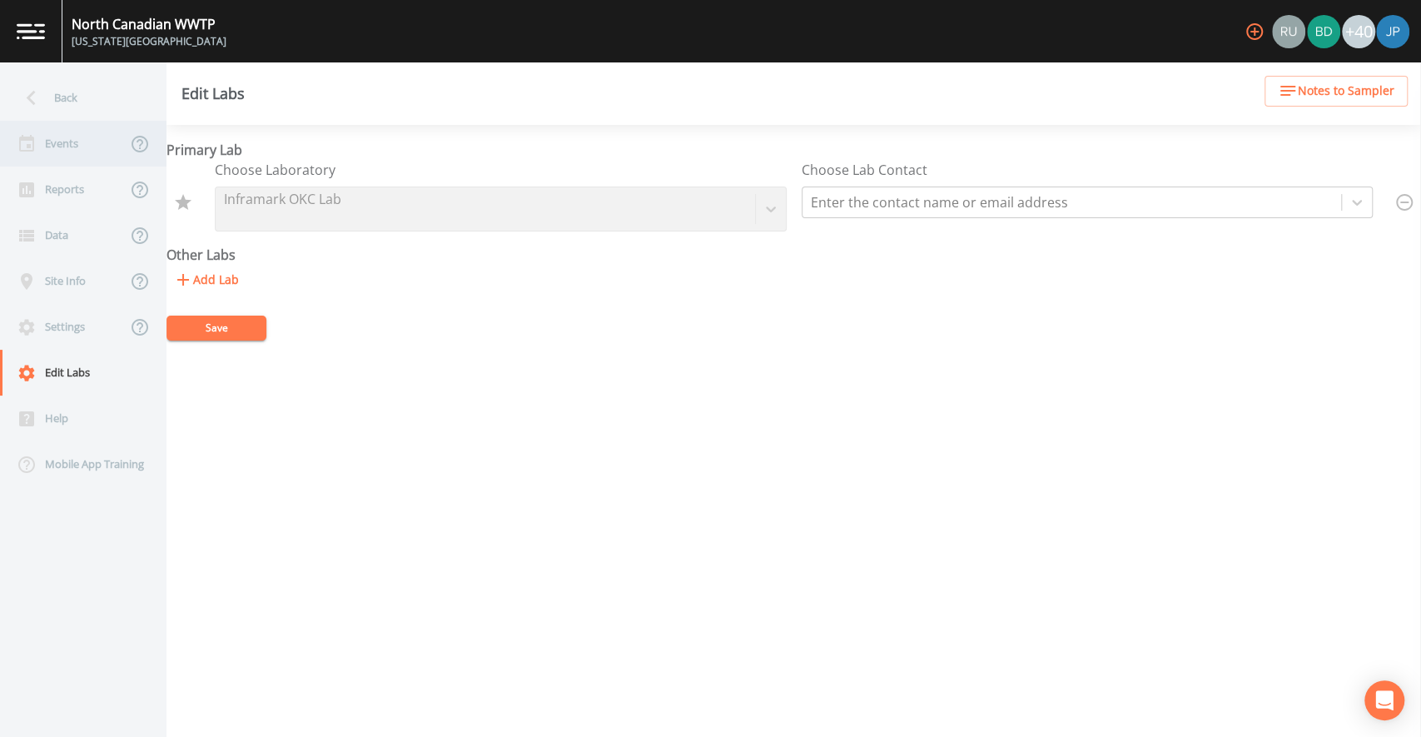
select select "092b3f94-5697-4c94-9891-da161916fdbb"
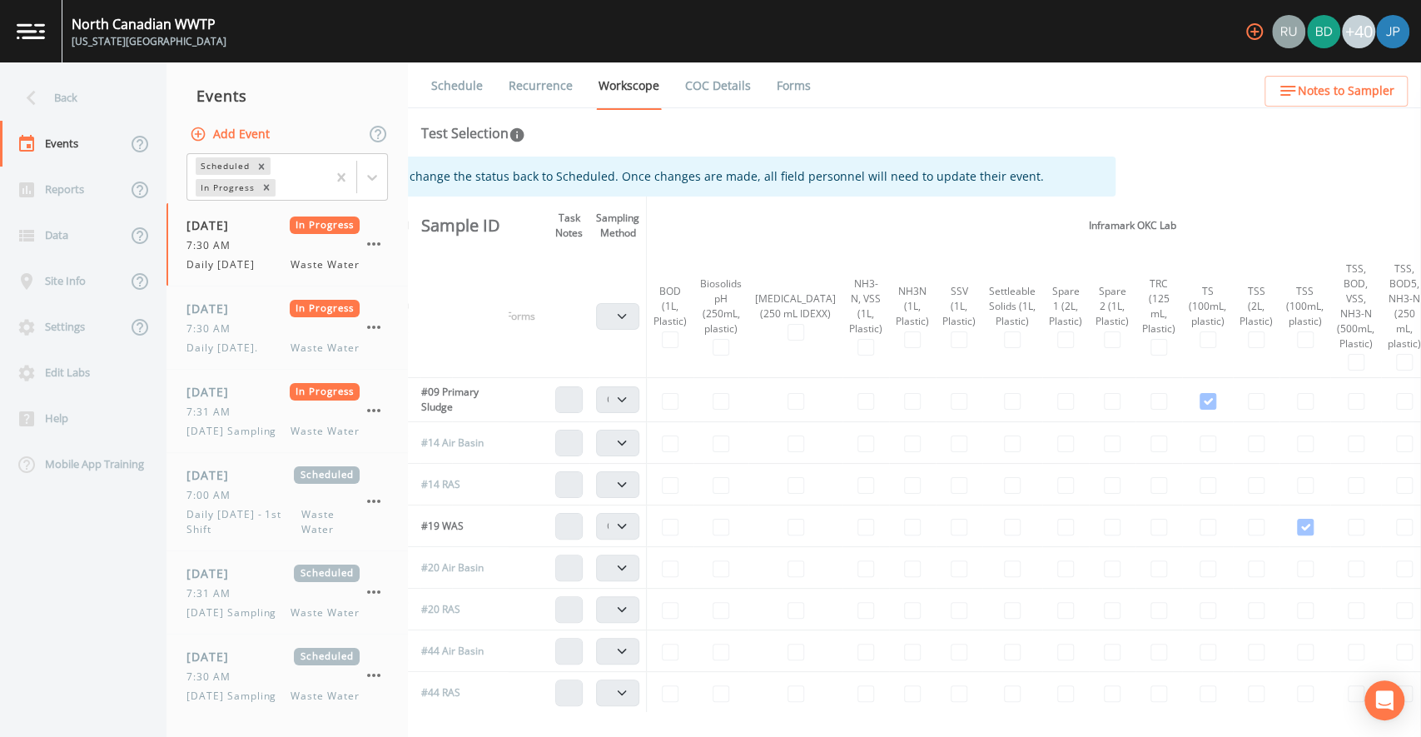
scroll to position [0, 372]
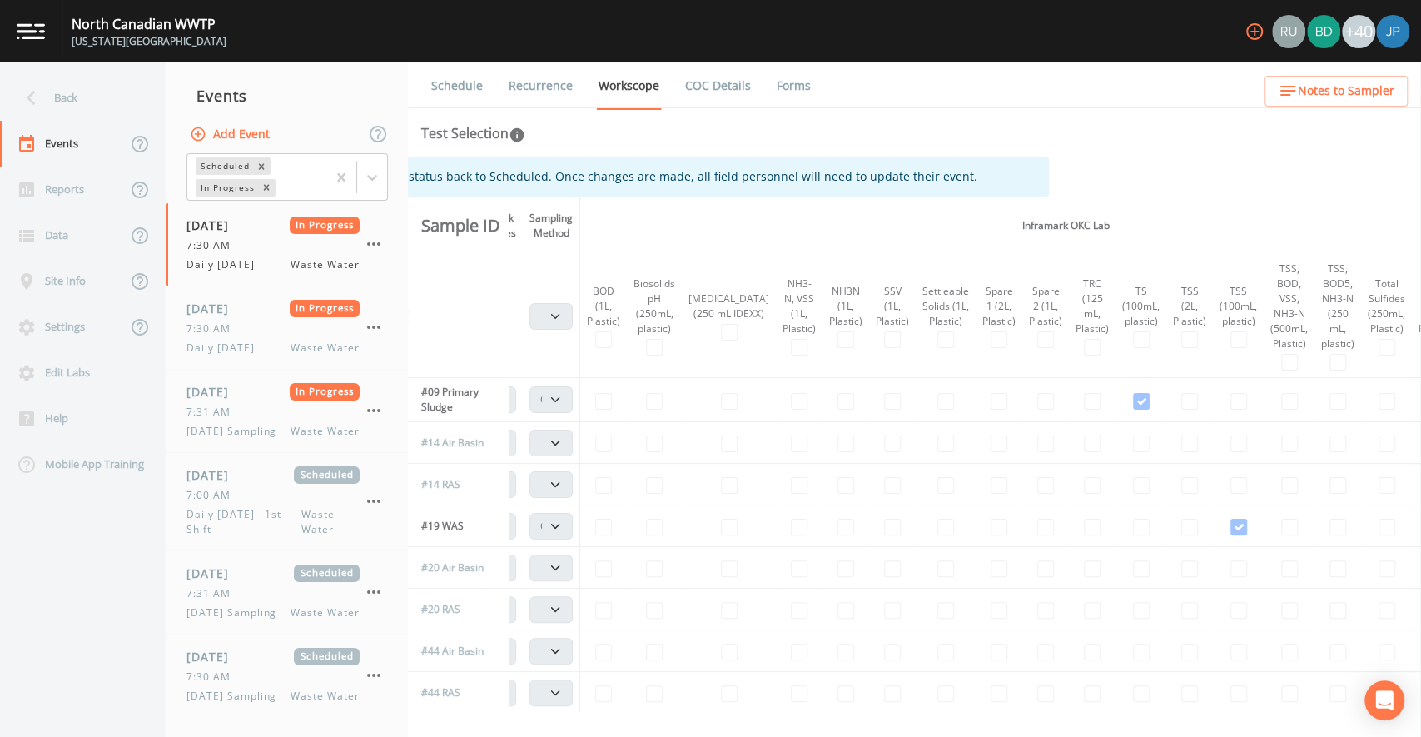
click at [1147, 224] on th "Inframark OKC Lab" at bounding box center [1065, 225] width 971 height 58
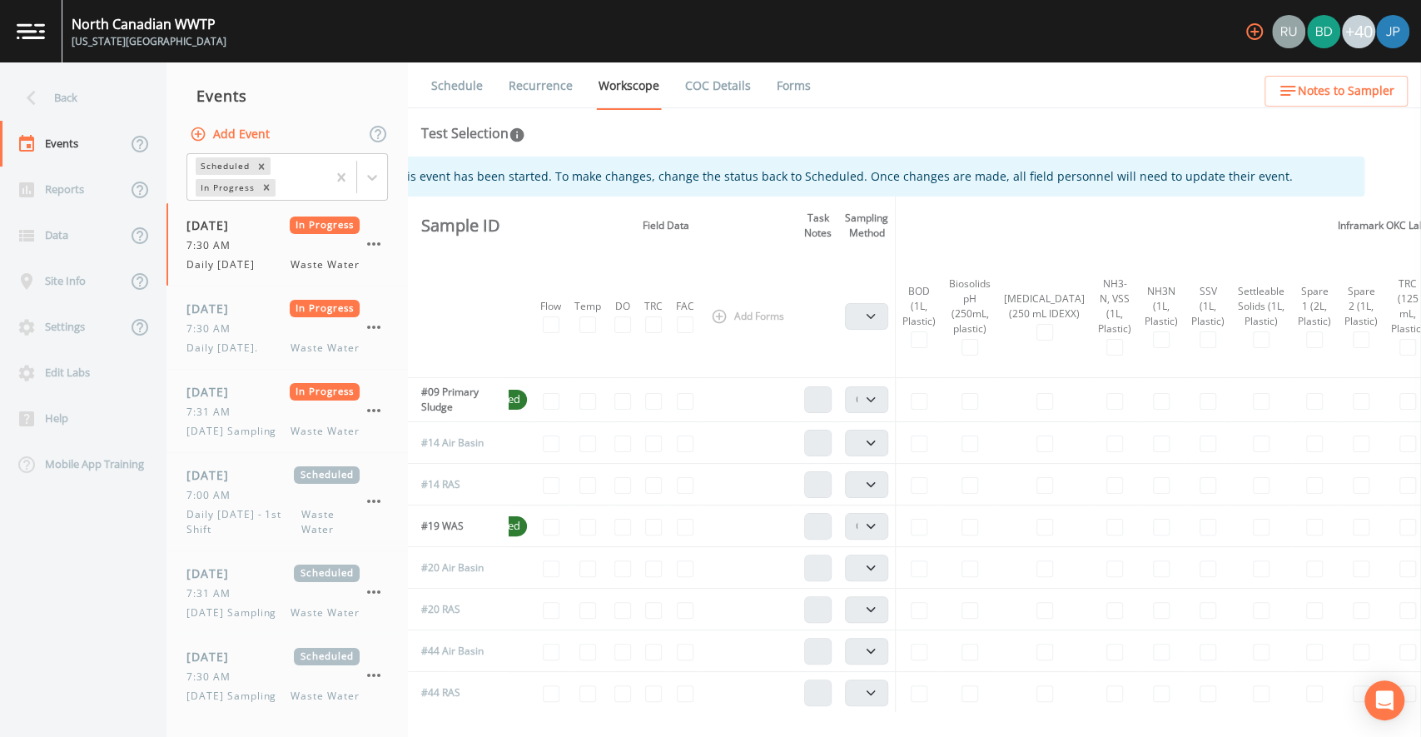
scroll to position [0, 0]
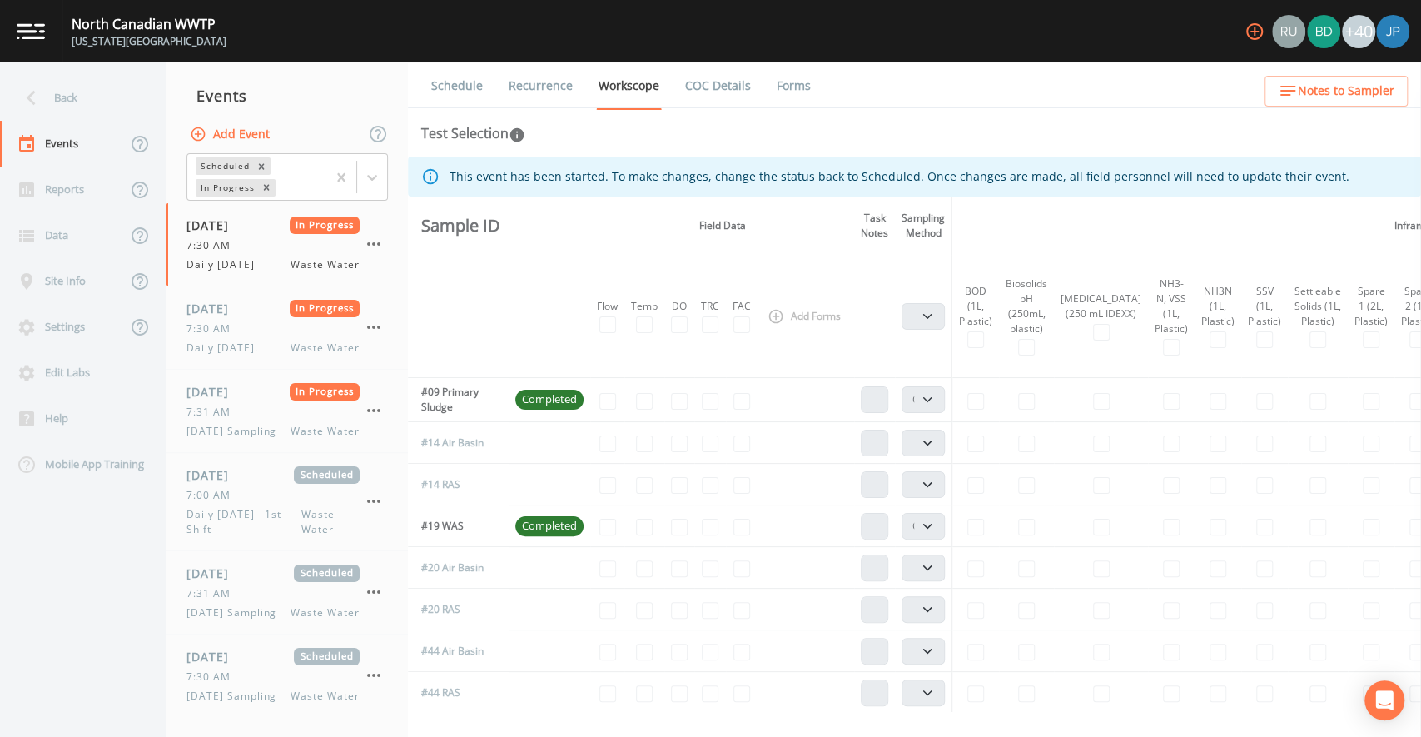
drag, startPoint x: 459, startPoint y: 176, endPoint x: 928, endPoint y: 162, distance: 469.6
click at [928, 162] on div "This event has been started. To make changes, change the status back to Schedul…" at bounding box center [899, 176] width 900 height 30
click at [1090, 176] on div "This event has been started. To make changes, change the status back to Schedul…" at bounding box center [899, 176] width 900 height 30
click at [1215, 173] on div "This event has been started. To make changes, change the status back to Schedul…" at bounding box center [899, 176] width 900 height 30
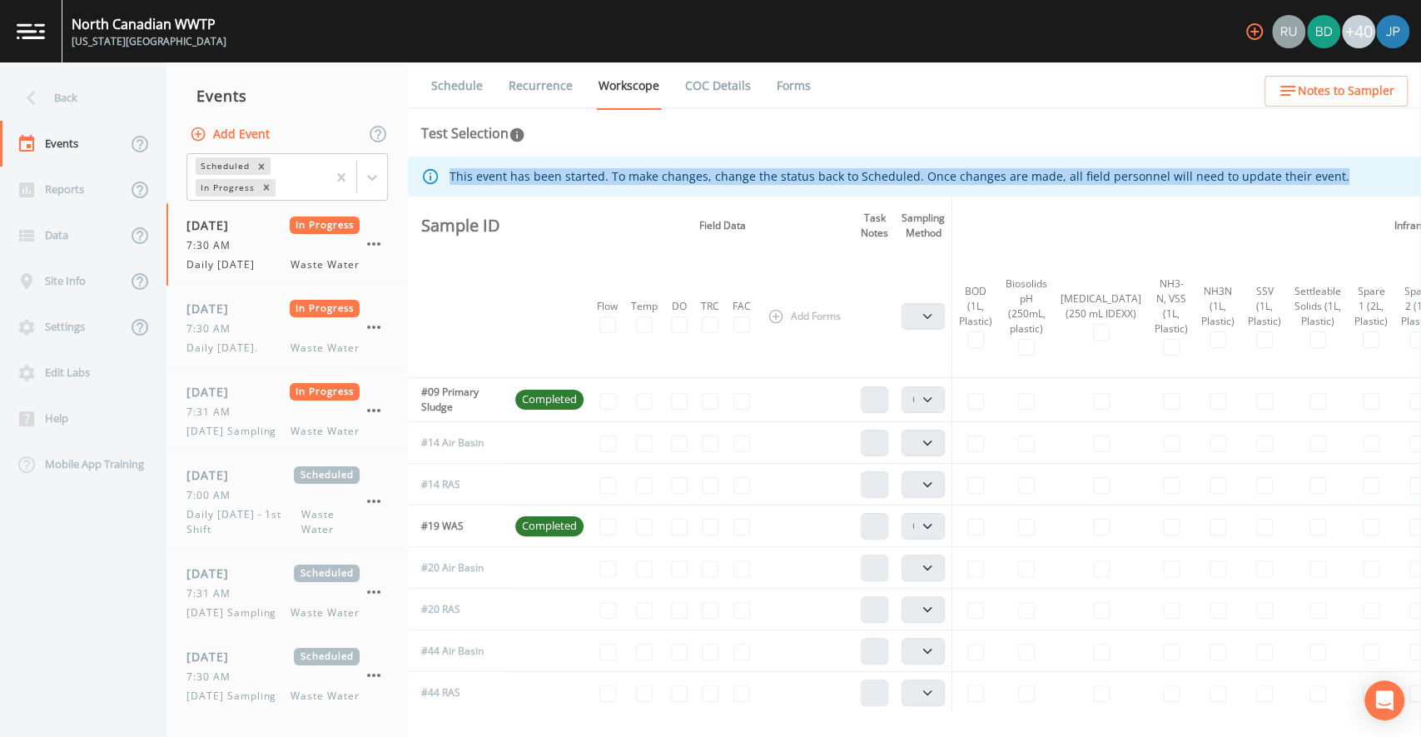
drag, startPoint x: 1321, startPoint y: 176, endPoint x: 454, endPoint y: 173, distance: 866.3
click at [454, 173] on div "This event has been started. To make changes, change the status back to Schedul…" at bounding box center [914, 176] width 1013 height 40
click at [461, 174] on div "This event has been started. To make changes, change the status back to Schedul…" at bounding box center [899, 176] width 900 height 30
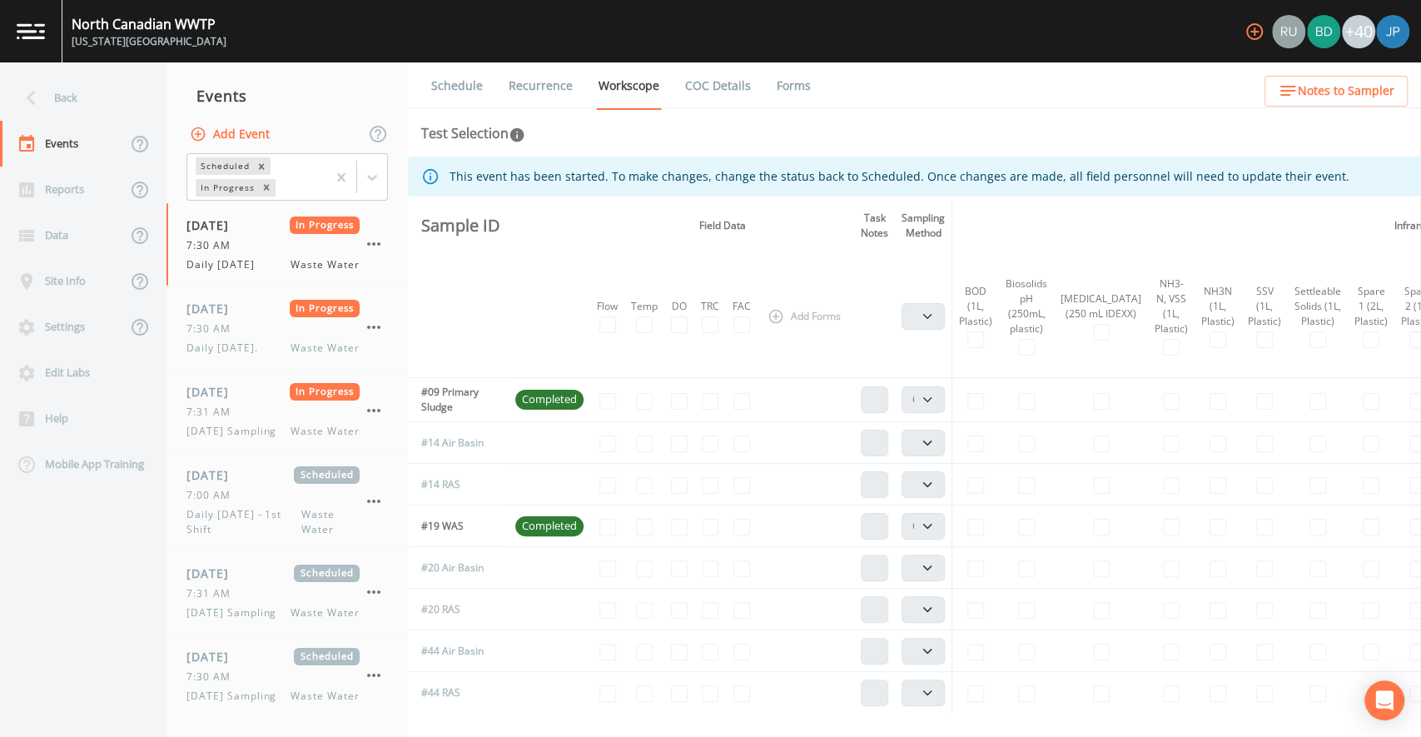
click at [438, 175] on icon at bounding box center [430, 176] width 15 height 15
click at [439, 176] on icon at bounding box center [430, 176] width 18 height 18
click at [457, 176] on div "This event has been started. To make changes, change the status back to Schedul…" at bounding box center [899, 176] width 900 height 30
drag, startPoint x: 455, startPoint y: 175, endPoint x: 876, endPoint y: 179, distance: 421.1
click at [876, 179] on div "This event has been started. To make changes, change the status back to Schedul…" at bounding box center [914, 176] width 1013 height 40
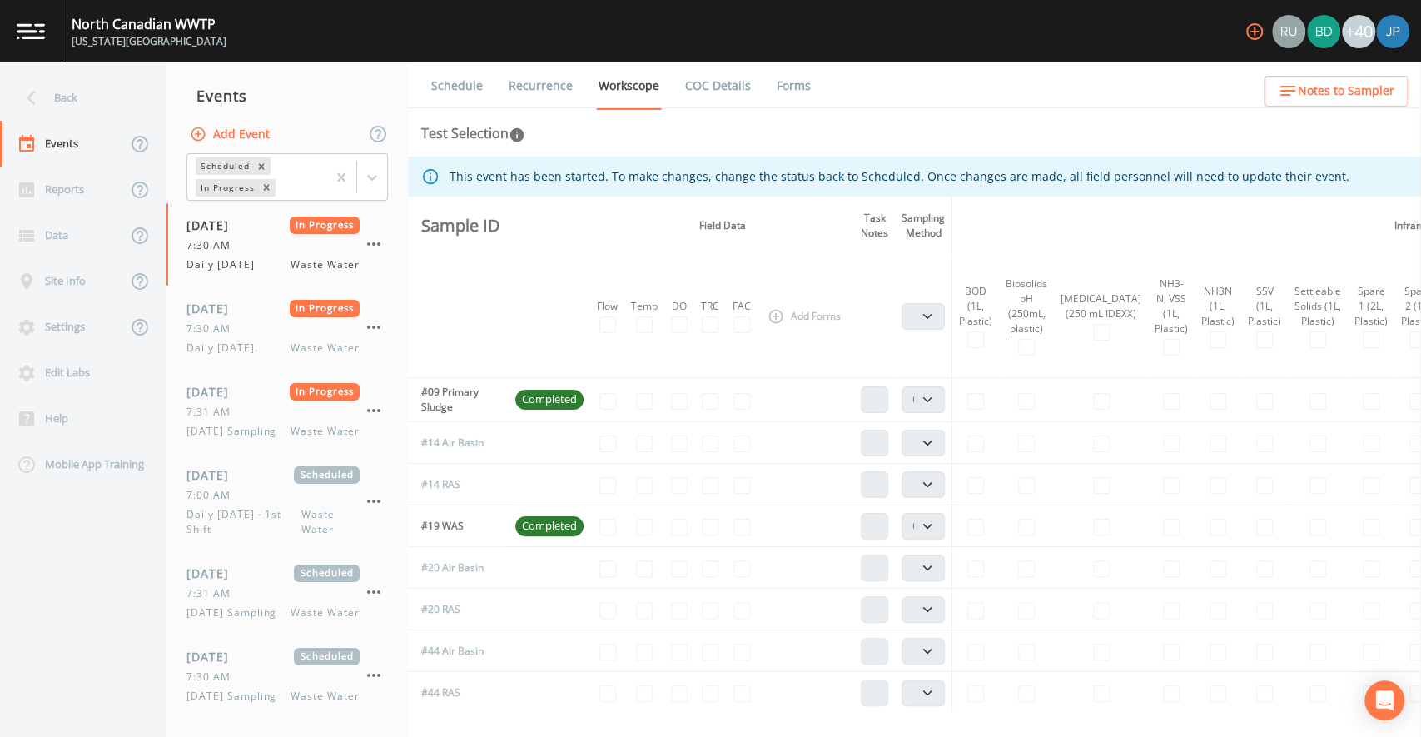
click at [926, 181] on div "This event has been started. To make changes, change the status back to Schedul…" at bounding box center [899, 176] width 900 height 30
click at [369, 247] on icon "button" at bounding box center [374, 244] width 20 height 20
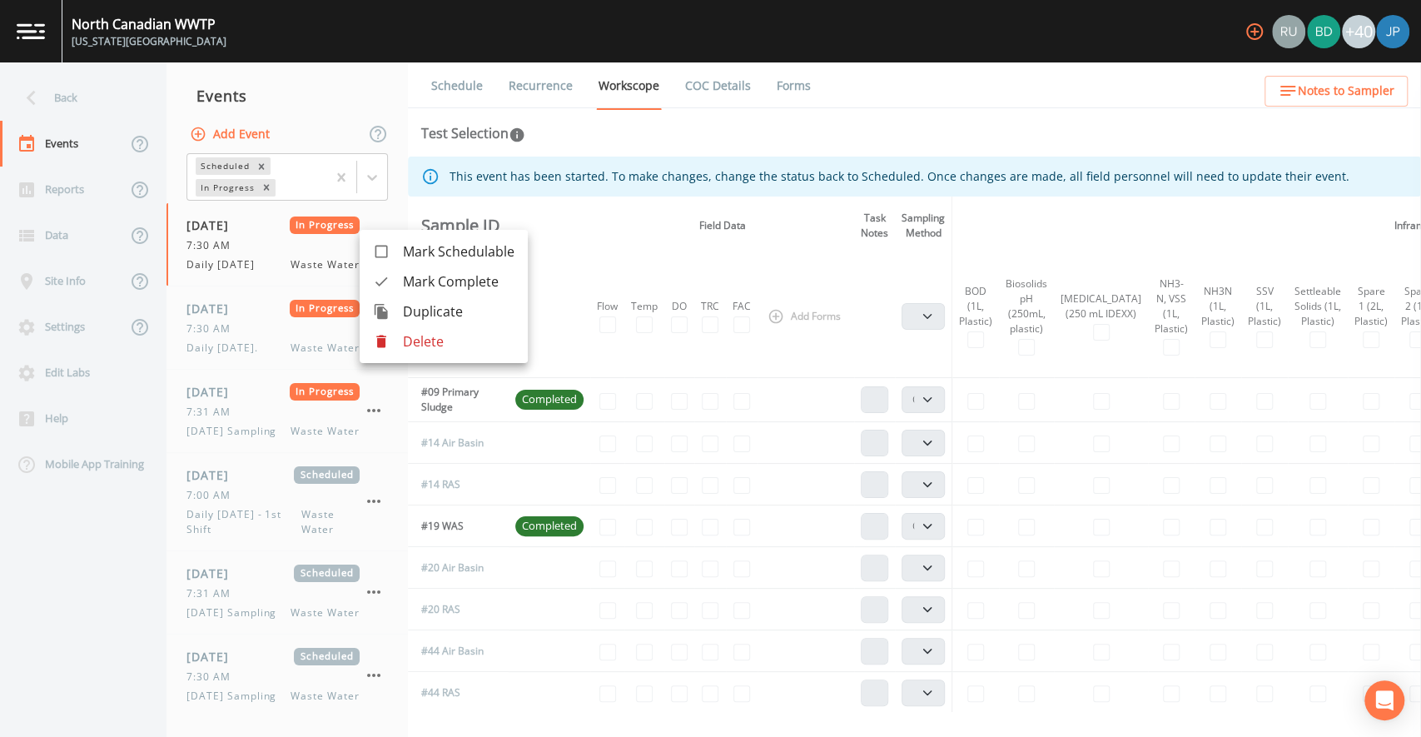
click at [610, 239] on div at bounding box center [710, 368] width 1421 height 737
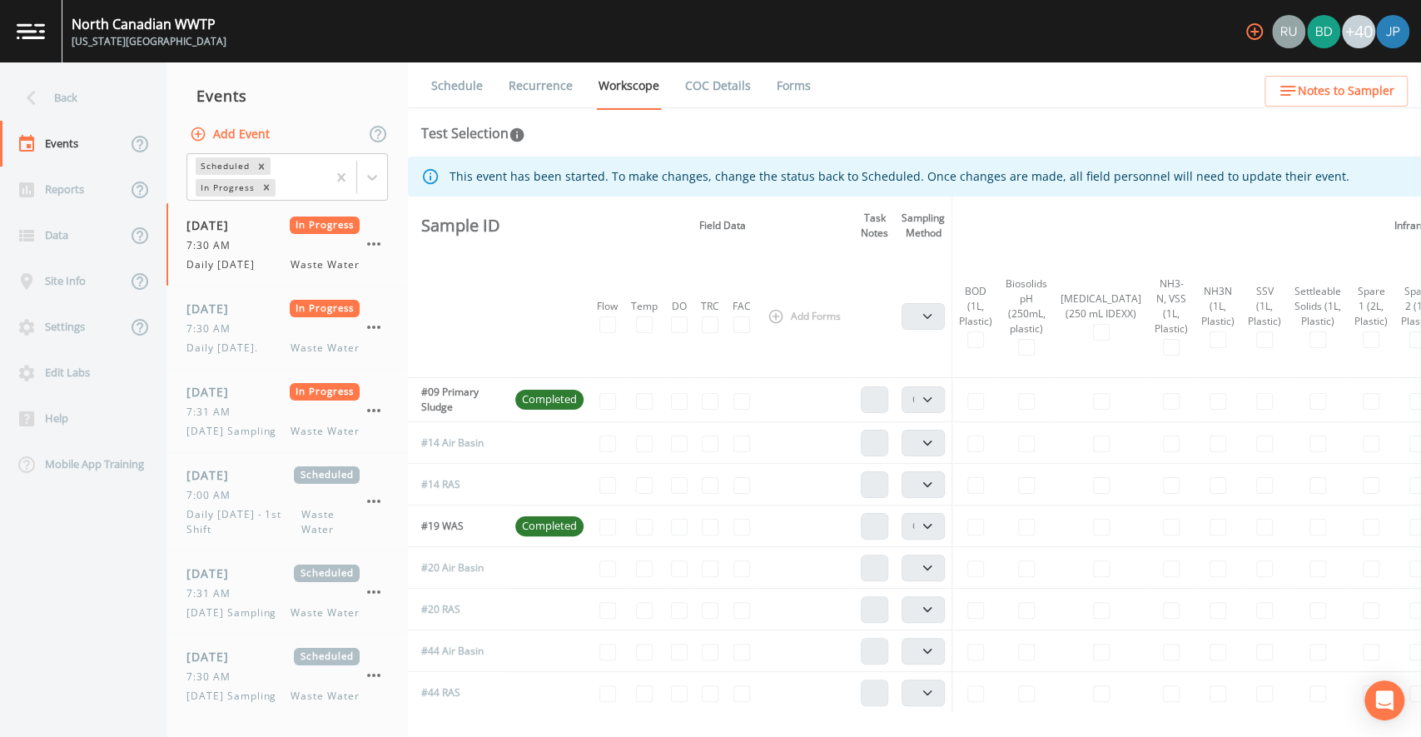
click at [613, 236] on th "Field Data" at bounding box center [722, 225] width 264 height 58
click at [251, 319] on div "08/23/2025 In Progress 7:30 AM Daily Saturday. Waste Water" at bounding box center [272, 328] width 173 height 56
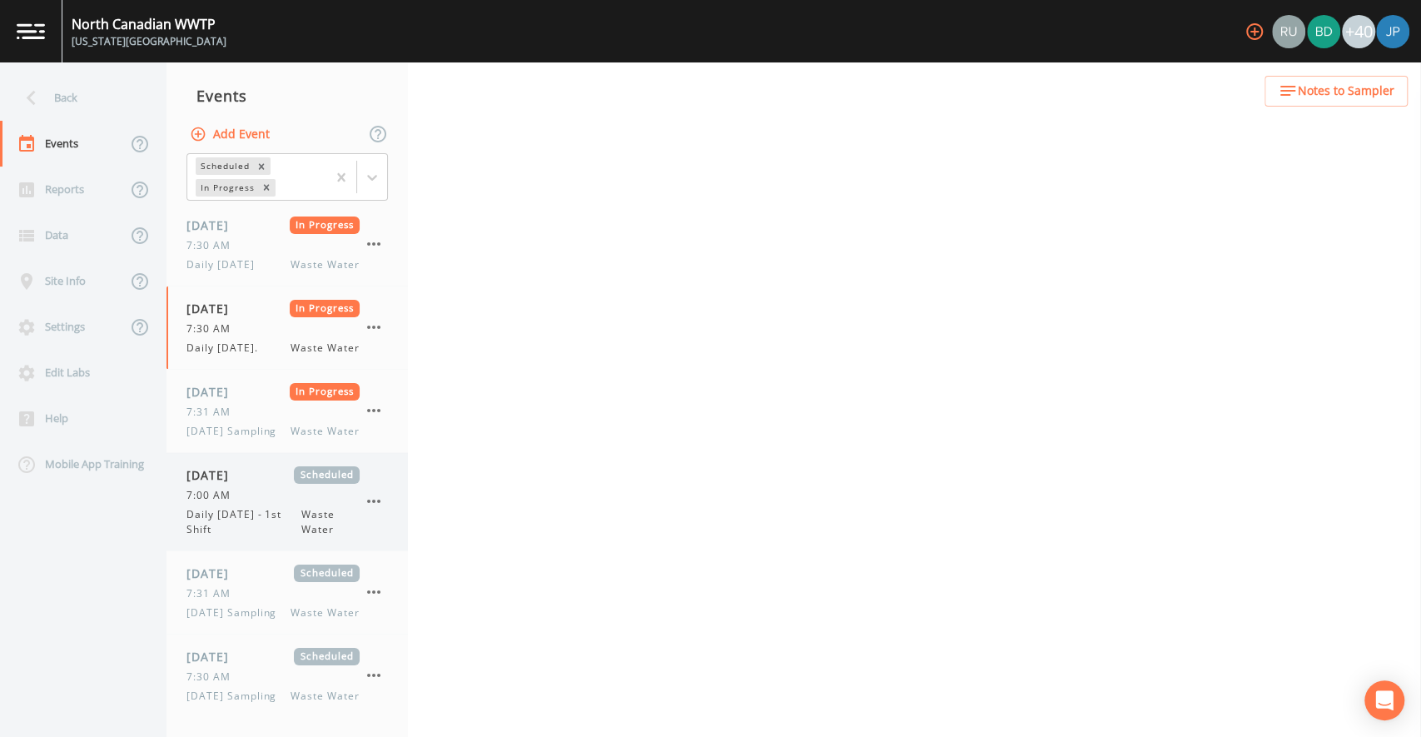
select select "092b3f94-5697-4c94-9891-da161916fdbb"
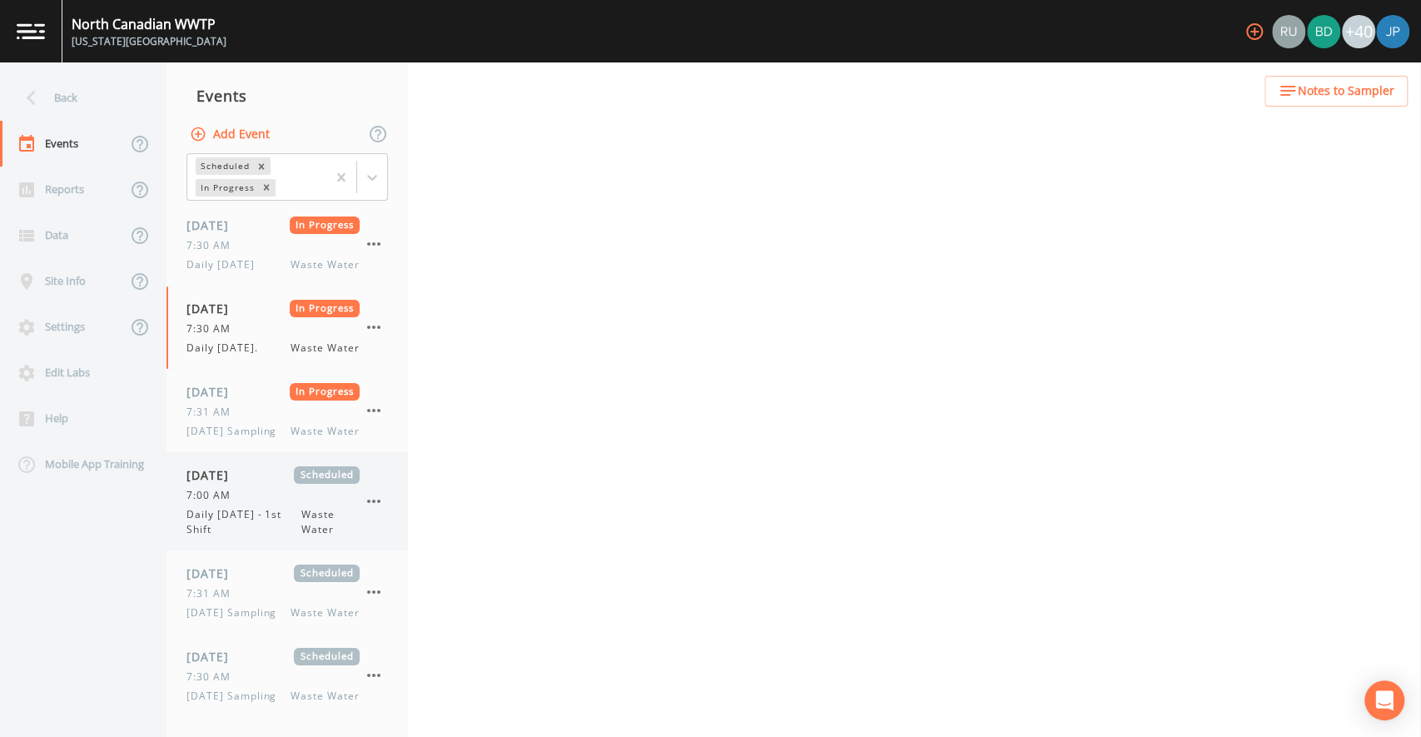
select select "b6a3c313-748b-4795-a028-792ad310bd60"
select select "092b3f94-5697-4c94-9891-da161916fdbb"
select select "b6a3c313-748b-4795-a028-792ad310bd60"
select select "092b3f94-5697-4c94-9891-da161916fdbb"
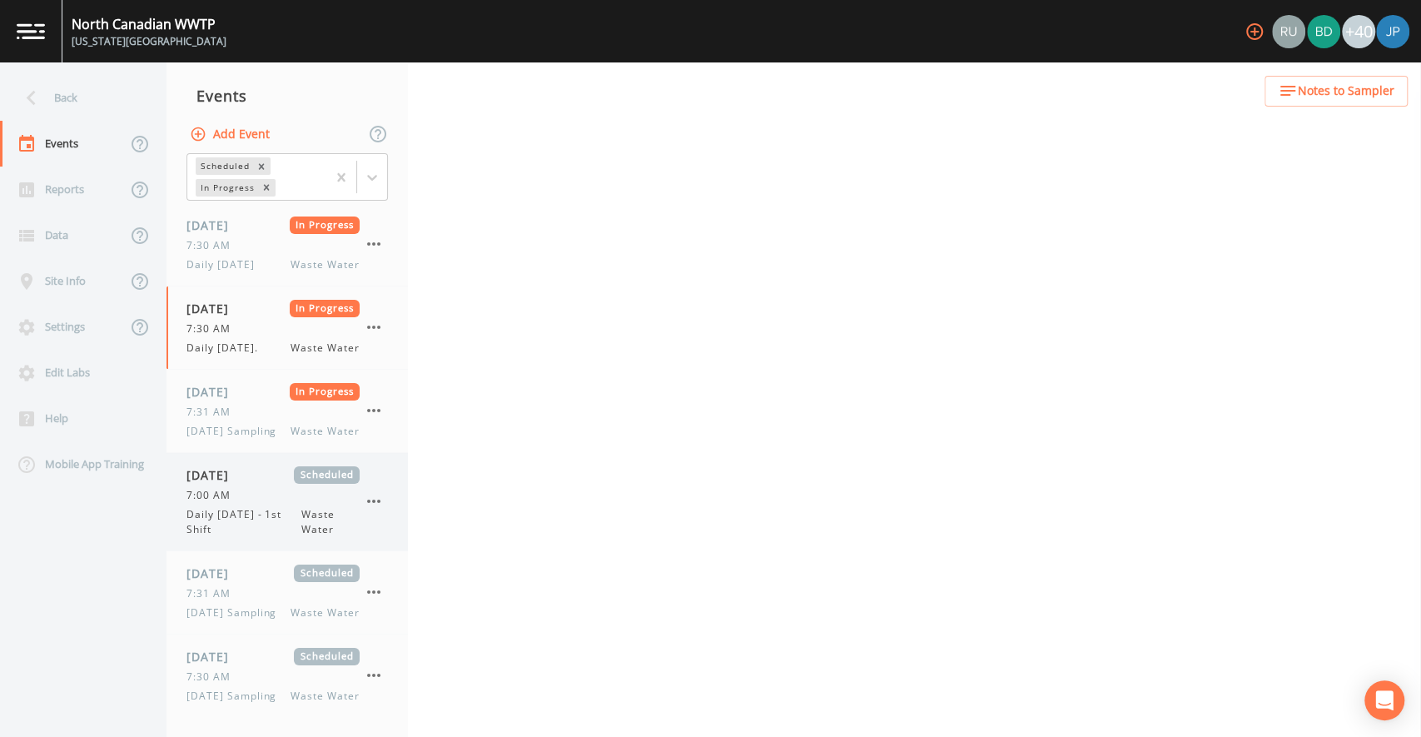
select select "092b3f94-5697-4c94-9891-da161916fdbb"
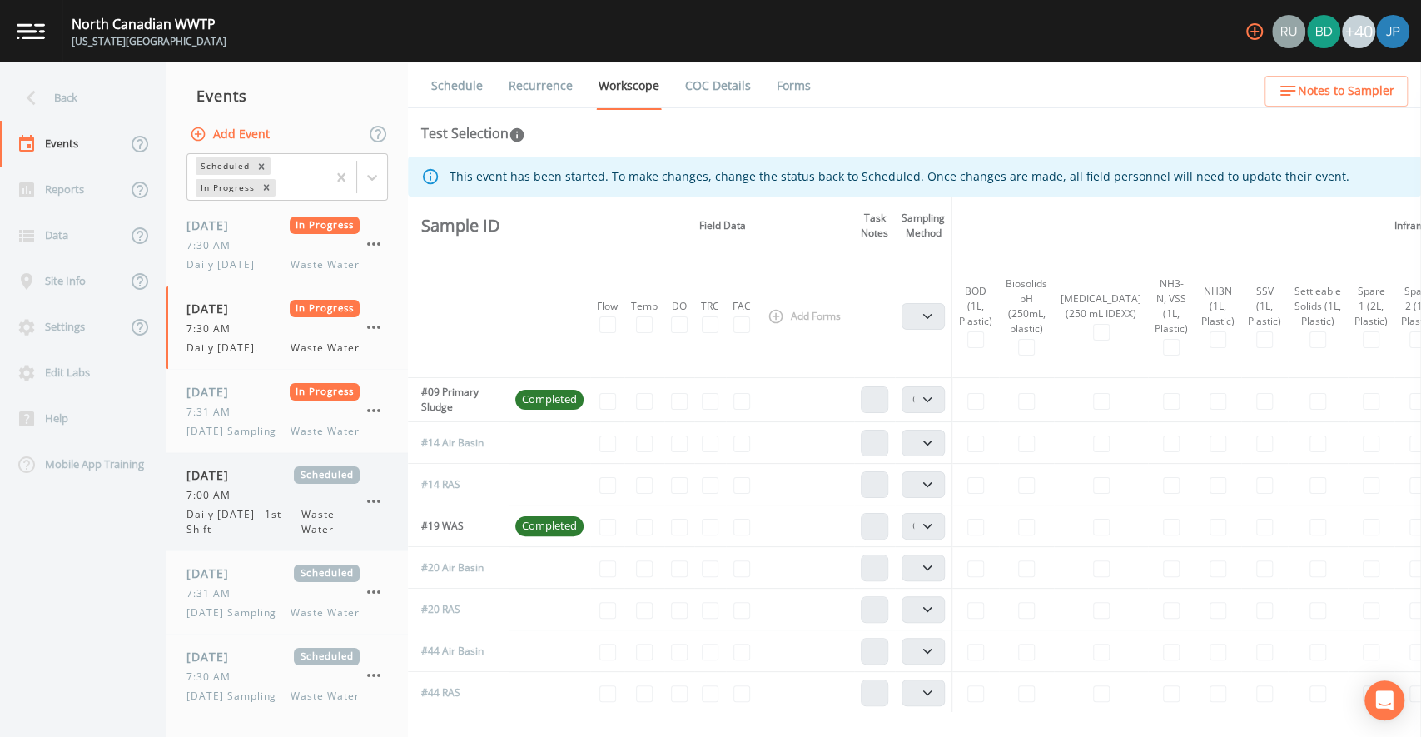
click at [241, 466] on span "08/24/2025" at bounding box center [213, 474] width 54 height 17
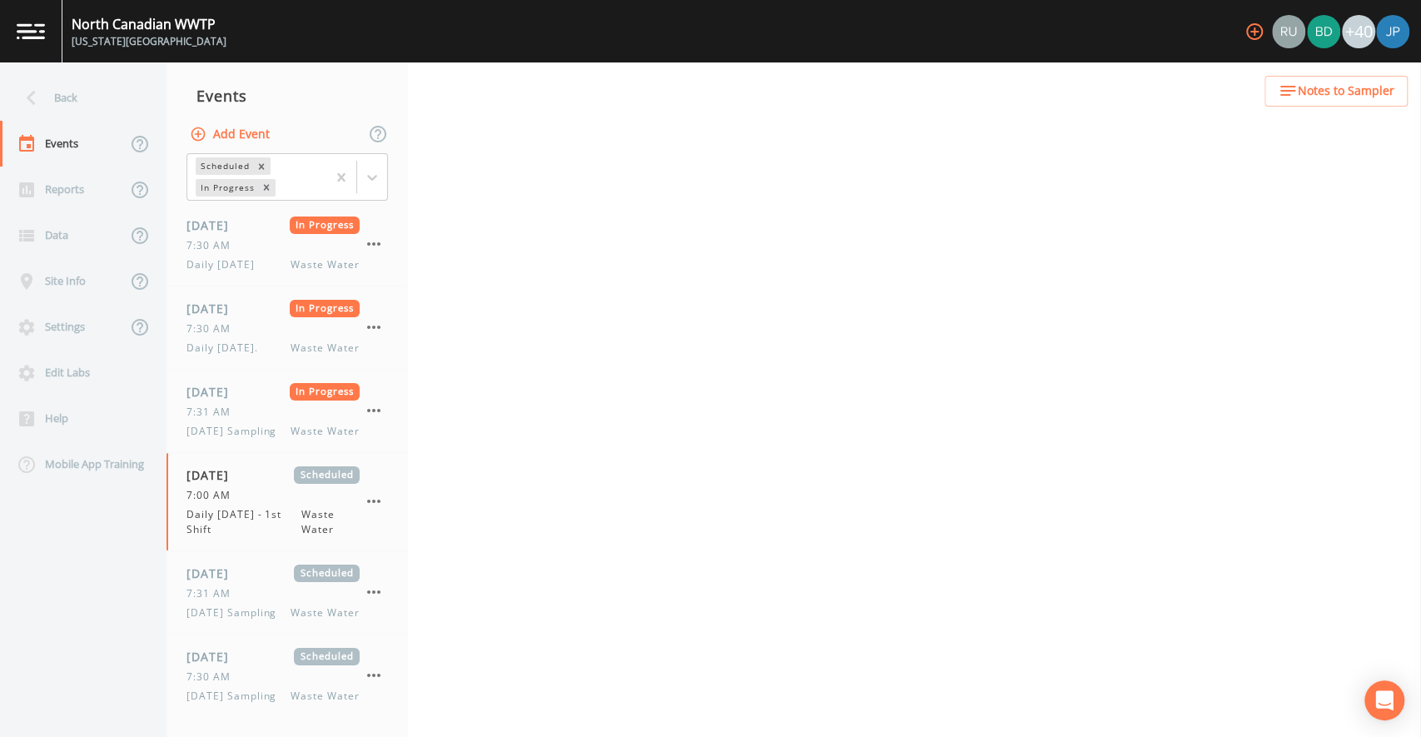
select select "b6a3c313-748b-4795-a028-792ad310bd60"
select select "092b3f94-5697-4c94-9891-da161916fdbb"
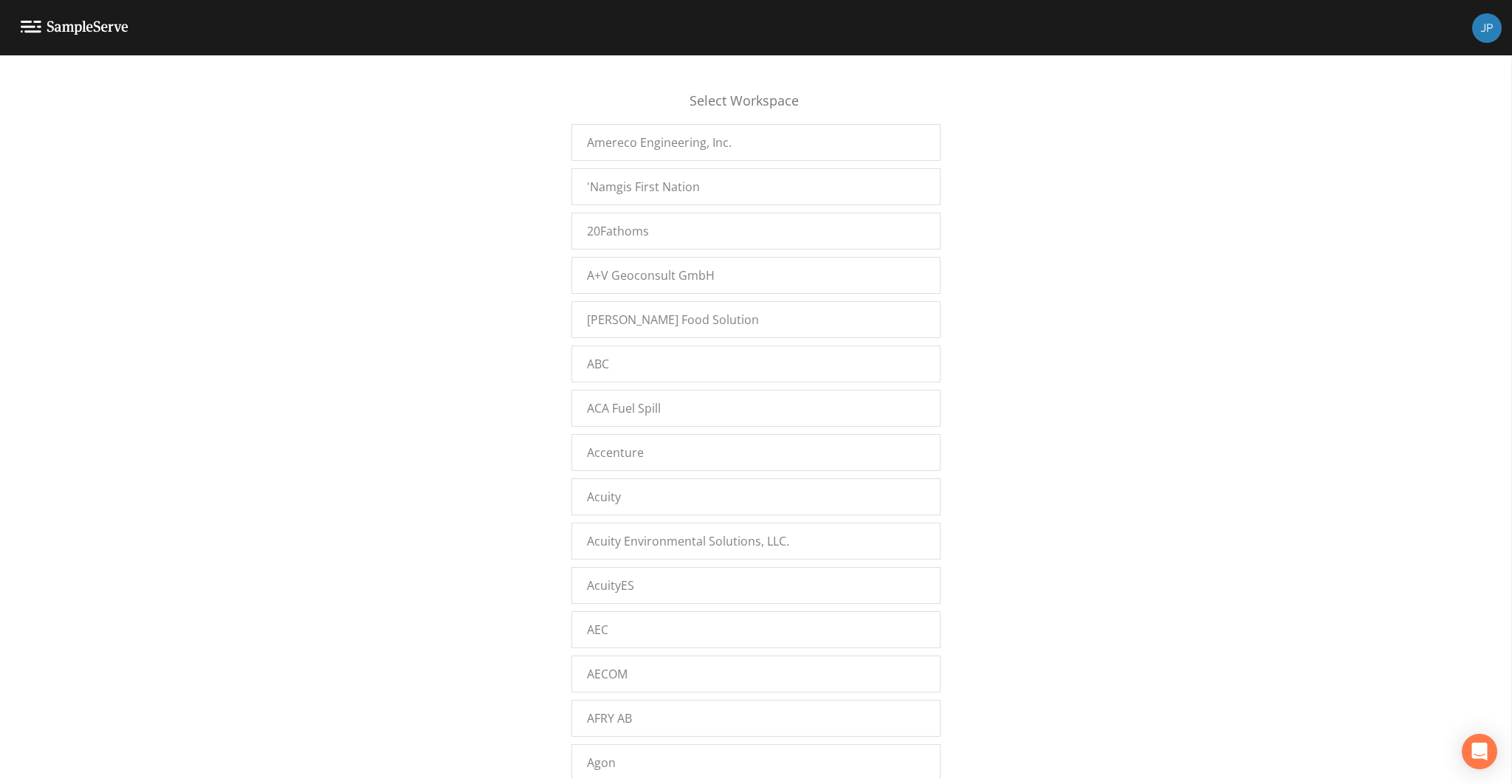
click at [505, 370] on div "Select Workspace Amereco Engineering, Inc. 'Namgis First Nation 20Fathoms A+V G…" at bounding box center [756, 423] width 1512 height 710
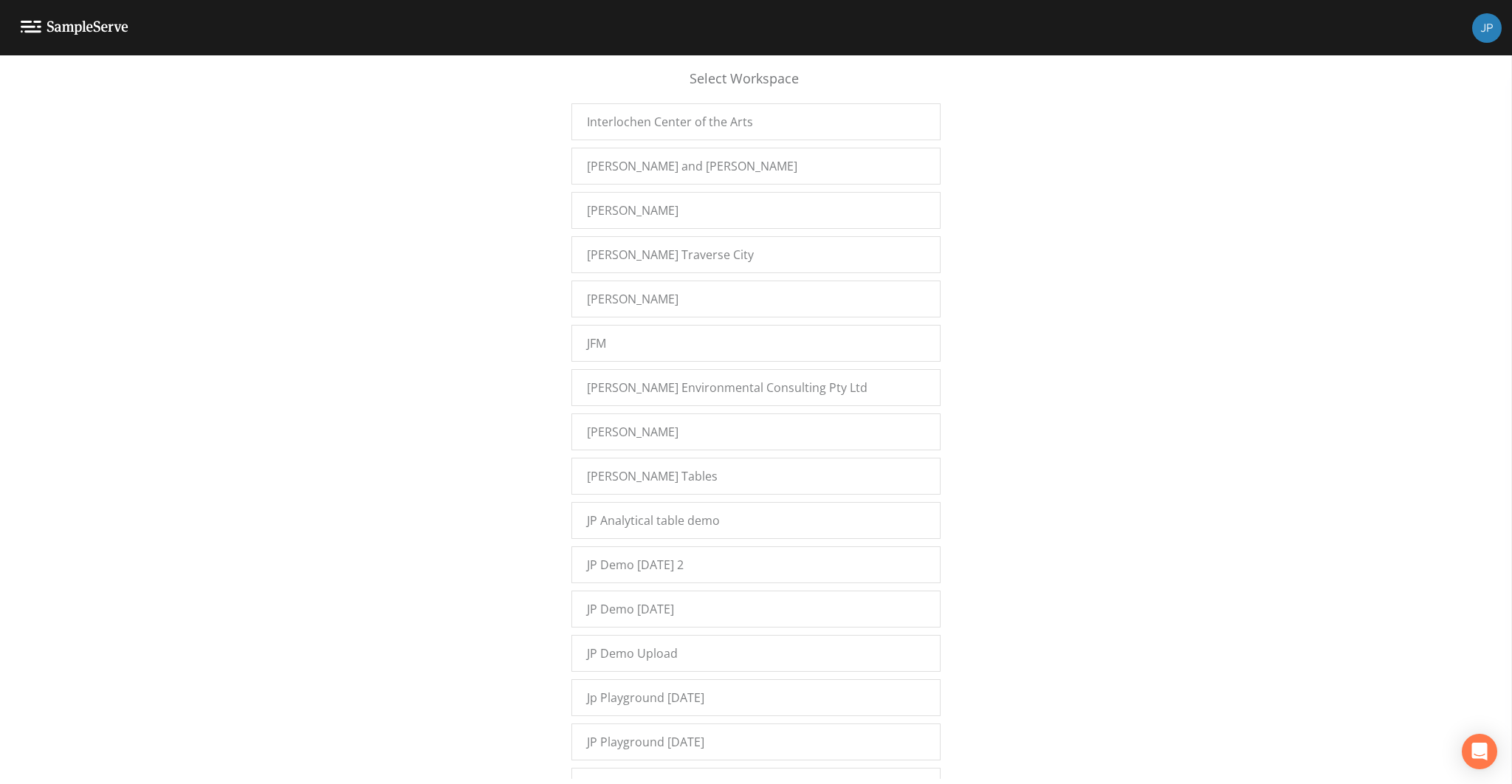
scroll to position [10759, 0]
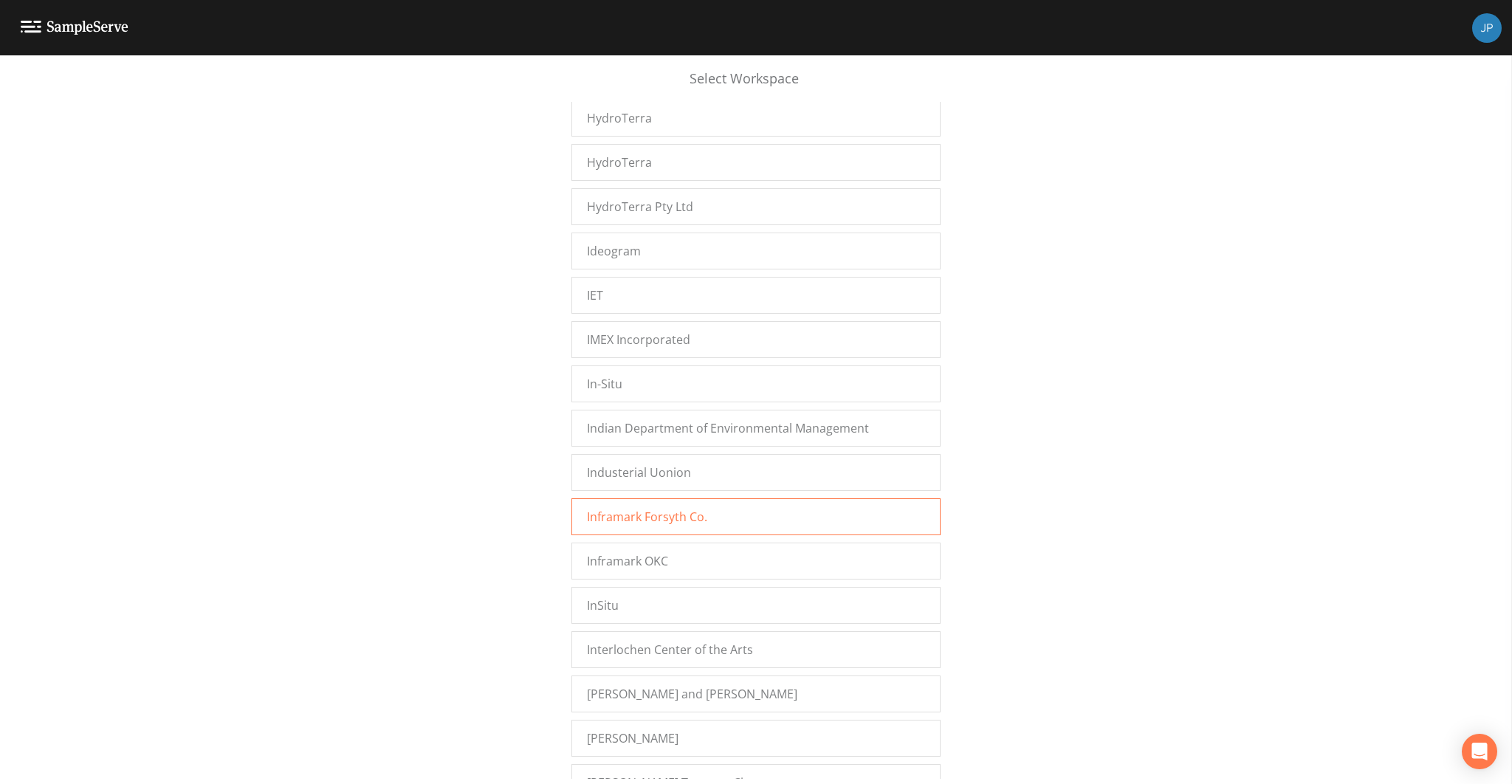
click at [655, 498] on div "Inframark Forsyth Co." at bounding box center [756, 517] width 369 height 37
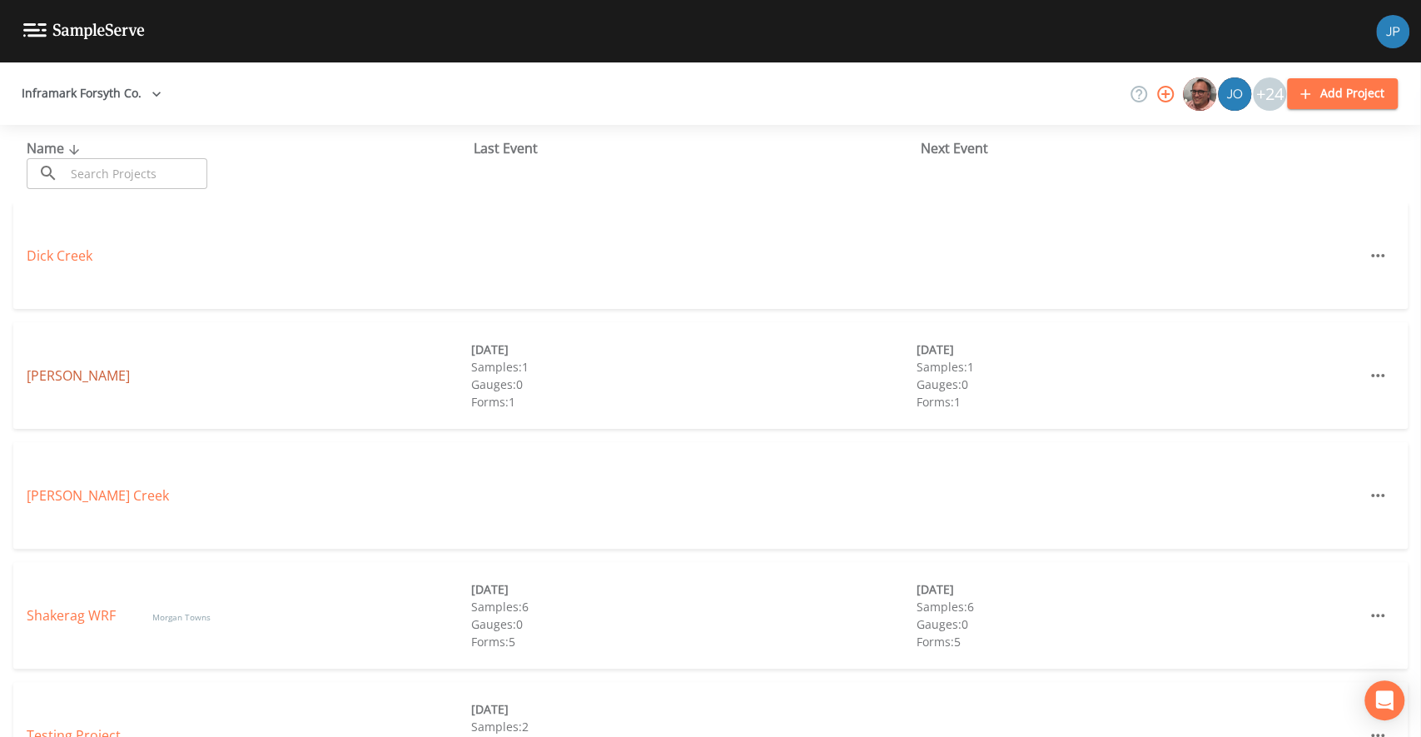
click at [51, 374] on link "[PERSON_NAME]" at bounding box center [78, 375] width 103 height 18
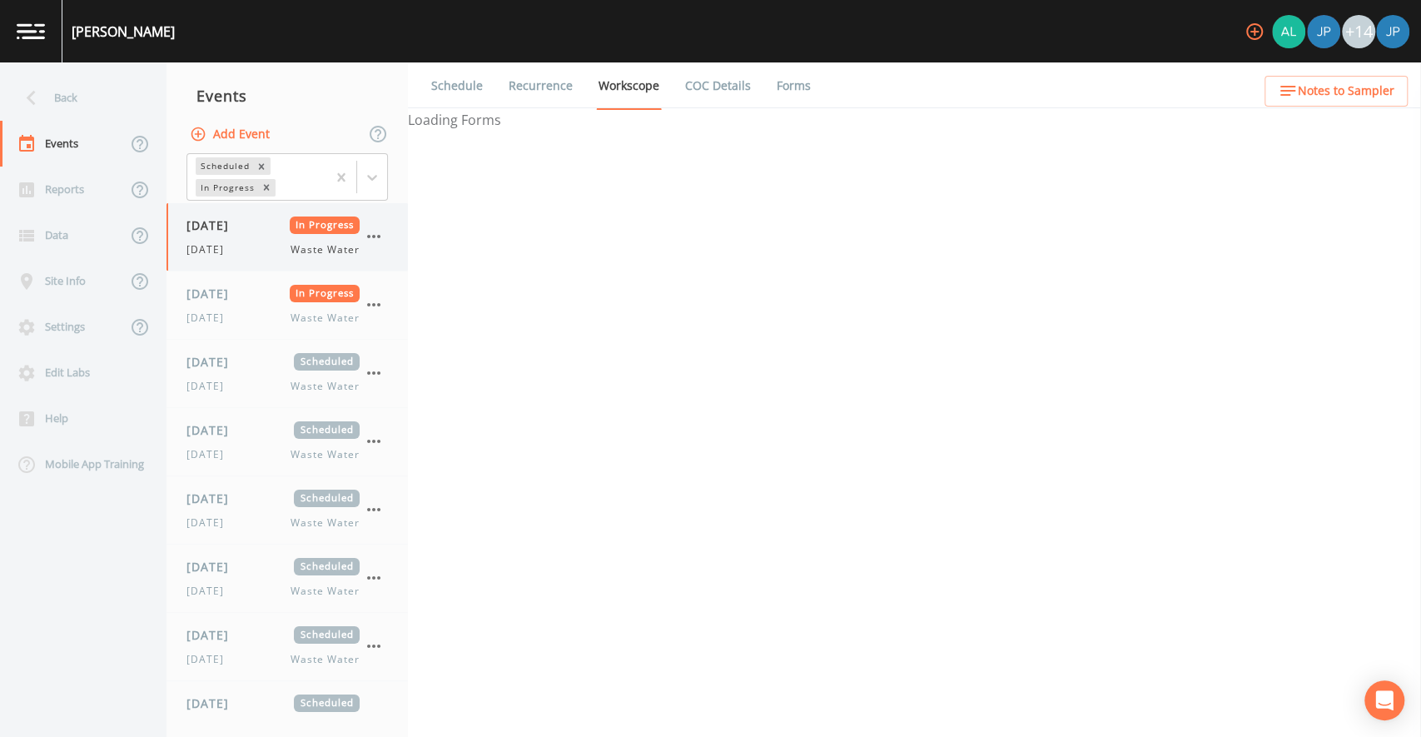
select select "092b3f94-5697-4c94-9891-da161916fdbb"
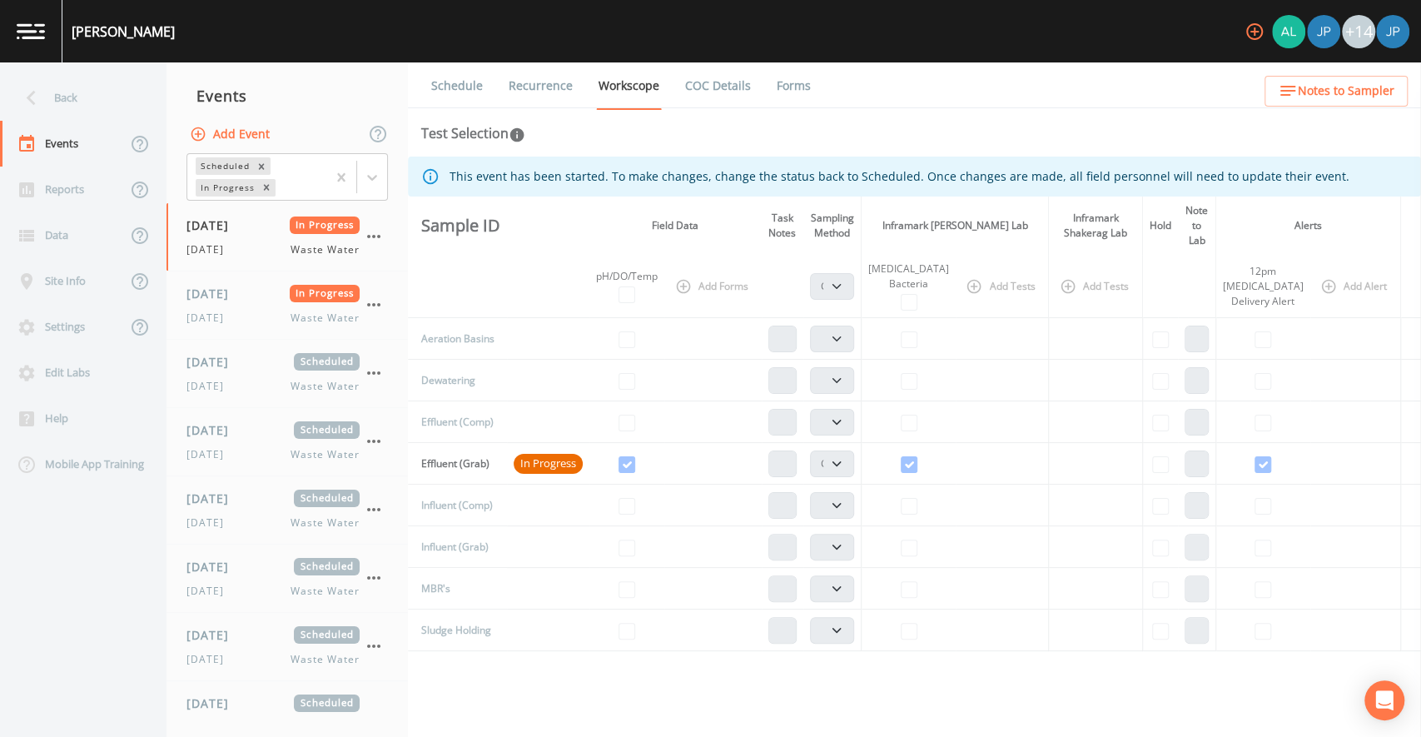
click at [801, 265] on th at bounding box center [782, 286] width 42 height 63
click at [234, 390] on span "[DATE]" at bounding box center [209, 386] width 47 height 15
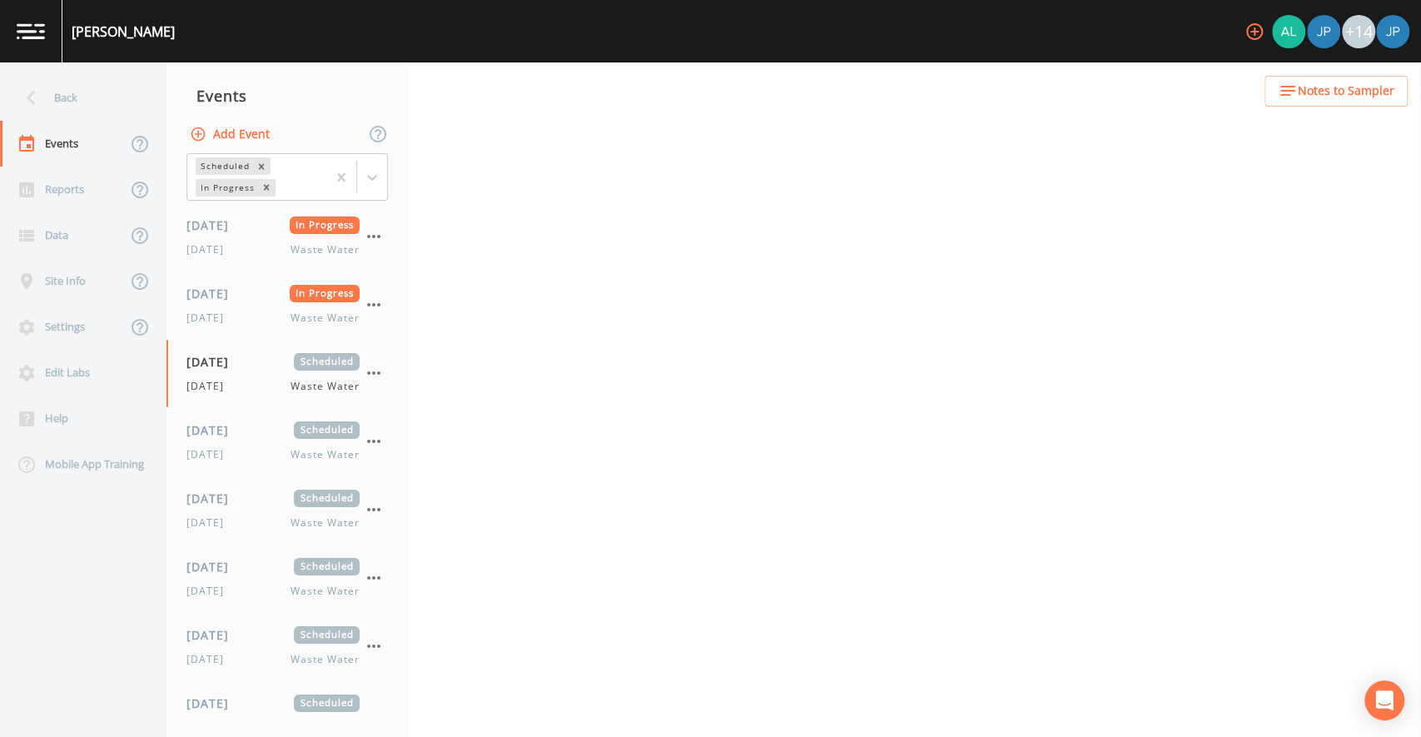
select select "092b3f94-5697-4c94-9891-da161916fdbb"
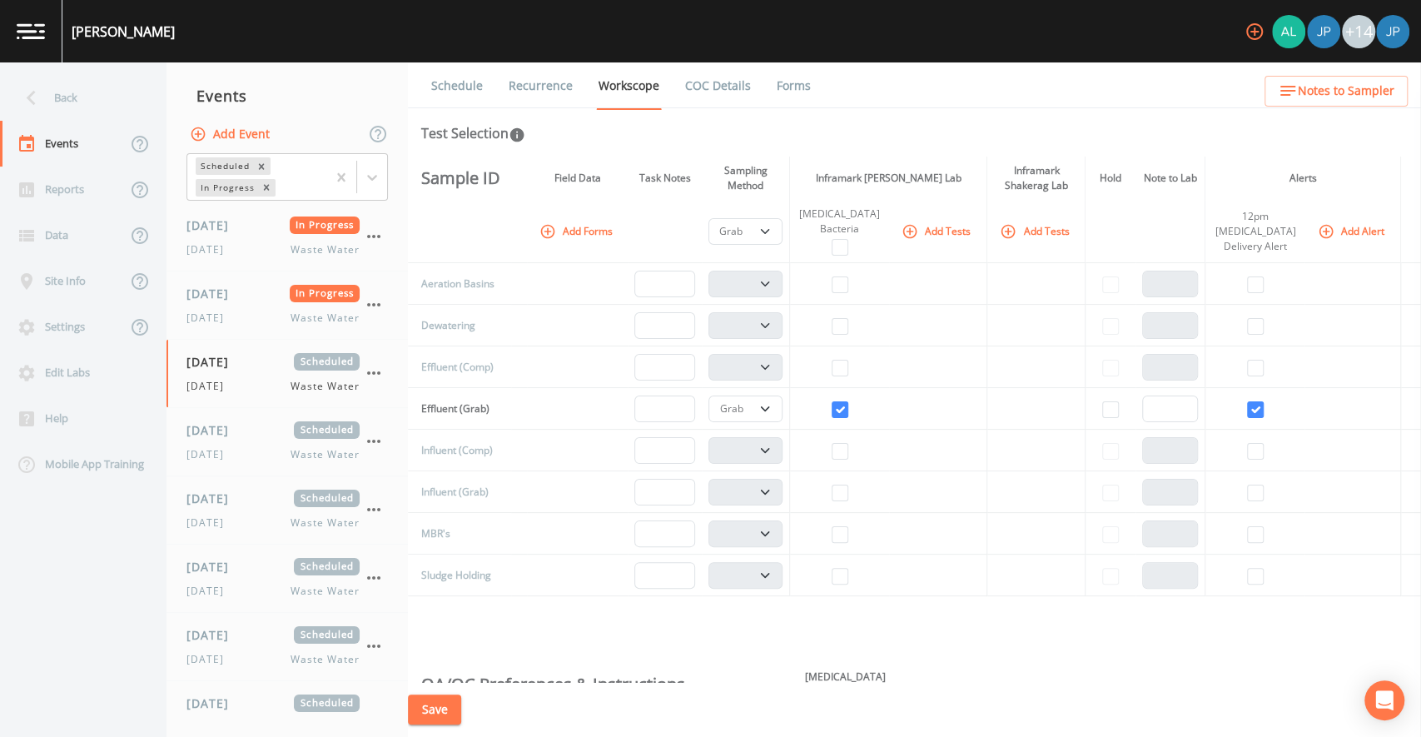
click at [919, 133] on div "Test Selection" at bounding box center [914, 133] width 986 height 20
click at [900, 131] on div "Test Selection" at bounding box center [914, 133] width 986 height 20
click at [826, 149] on div "Schedule Recurrence Workscope COC Details Forms Test Selection Sample ID Field …" at bounding box center [914, 399] width 1013 height 674
click at [787, 139] on div "Test Selection" at bounding box center [914, 133] width 986 height 20
click at [789, 139] on div "Test Selection" at bounding box center [914, 133] width 986 height 20
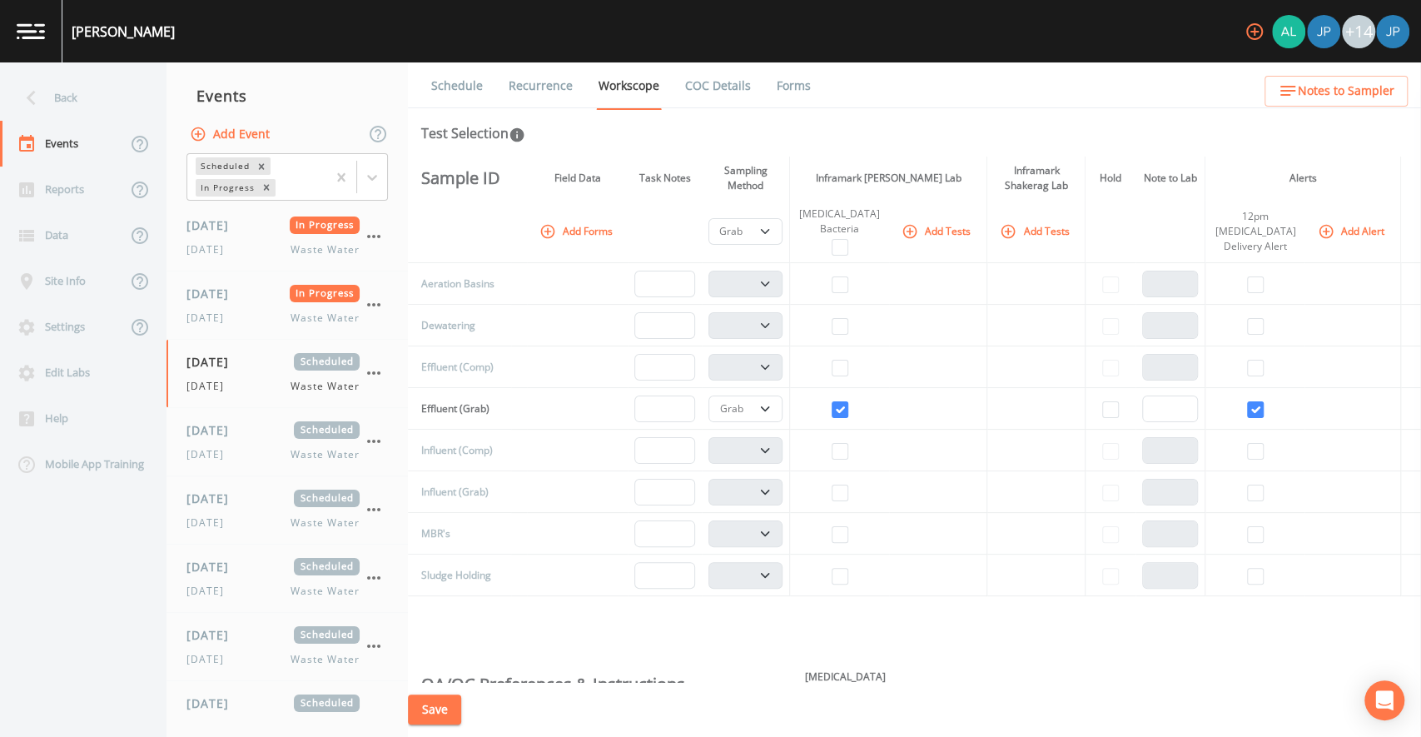
click at [991, 439] on td at bounding box center [1036, 450] width 98 height 42
click at [379, 176] on icon at bounding box center [372, 177] width 17 height 17
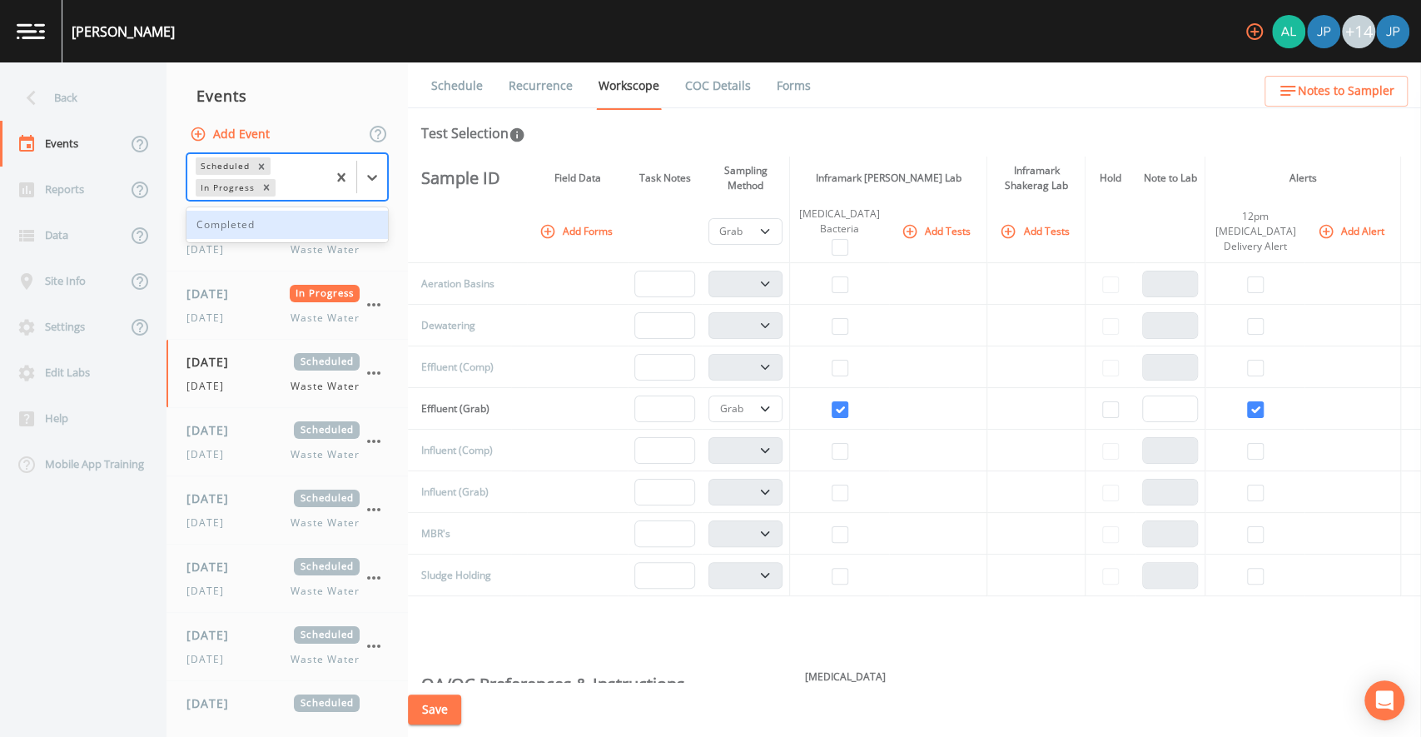
click at [293, 230] on div "Completed" at bounding box center [286, 225] width 201 height 28
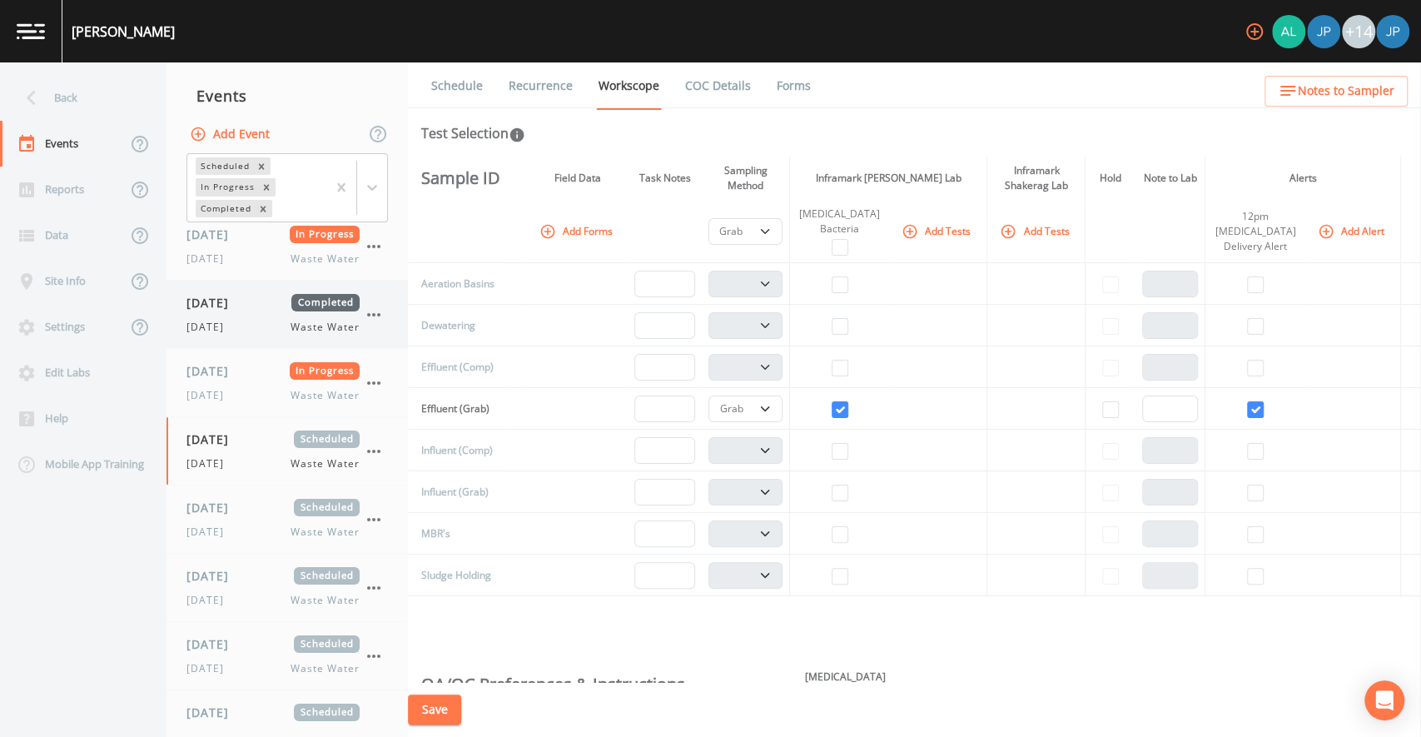
click at [263, 312] on div "[DATE] Completed [DATE] Waste Water" at bounding box center [272, 314] width 173 height 41
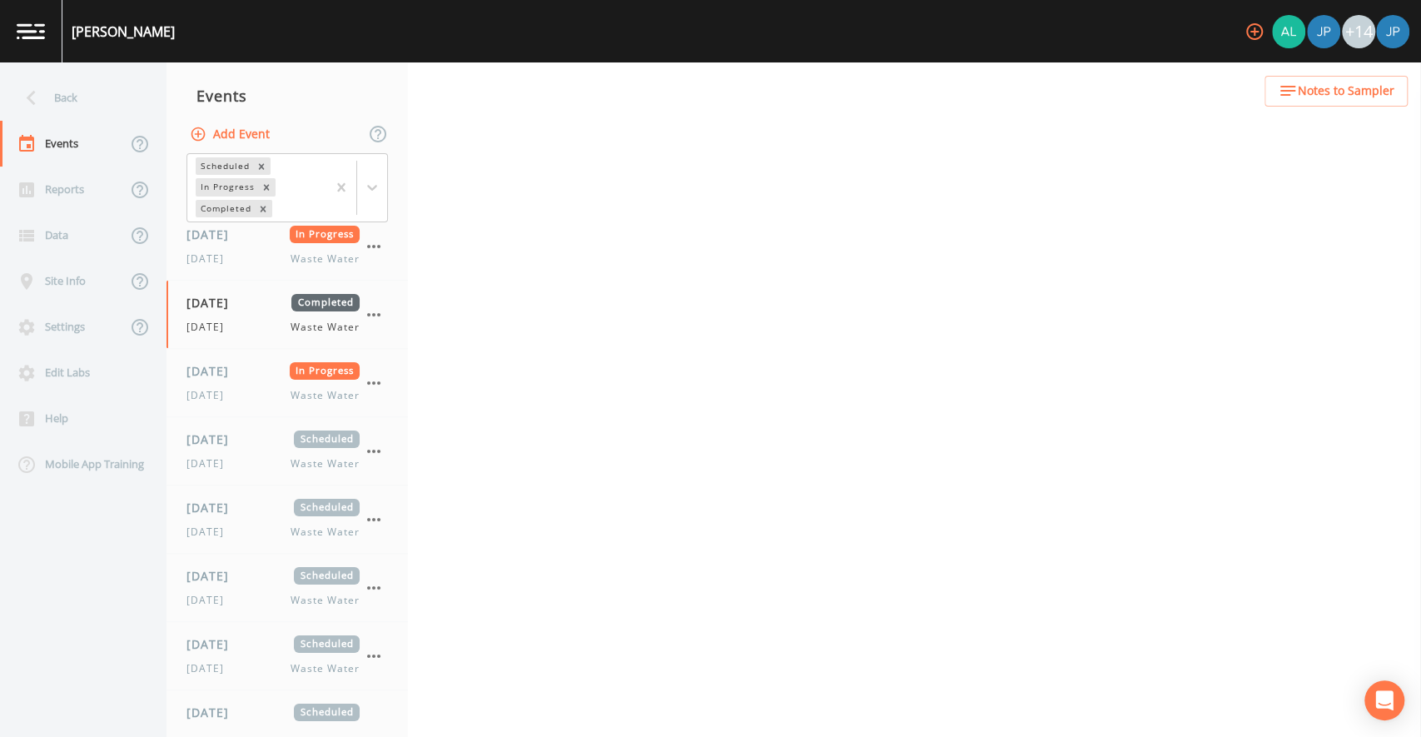
select select "092b3f94-5697-4c94-9891-da161916fdbb"
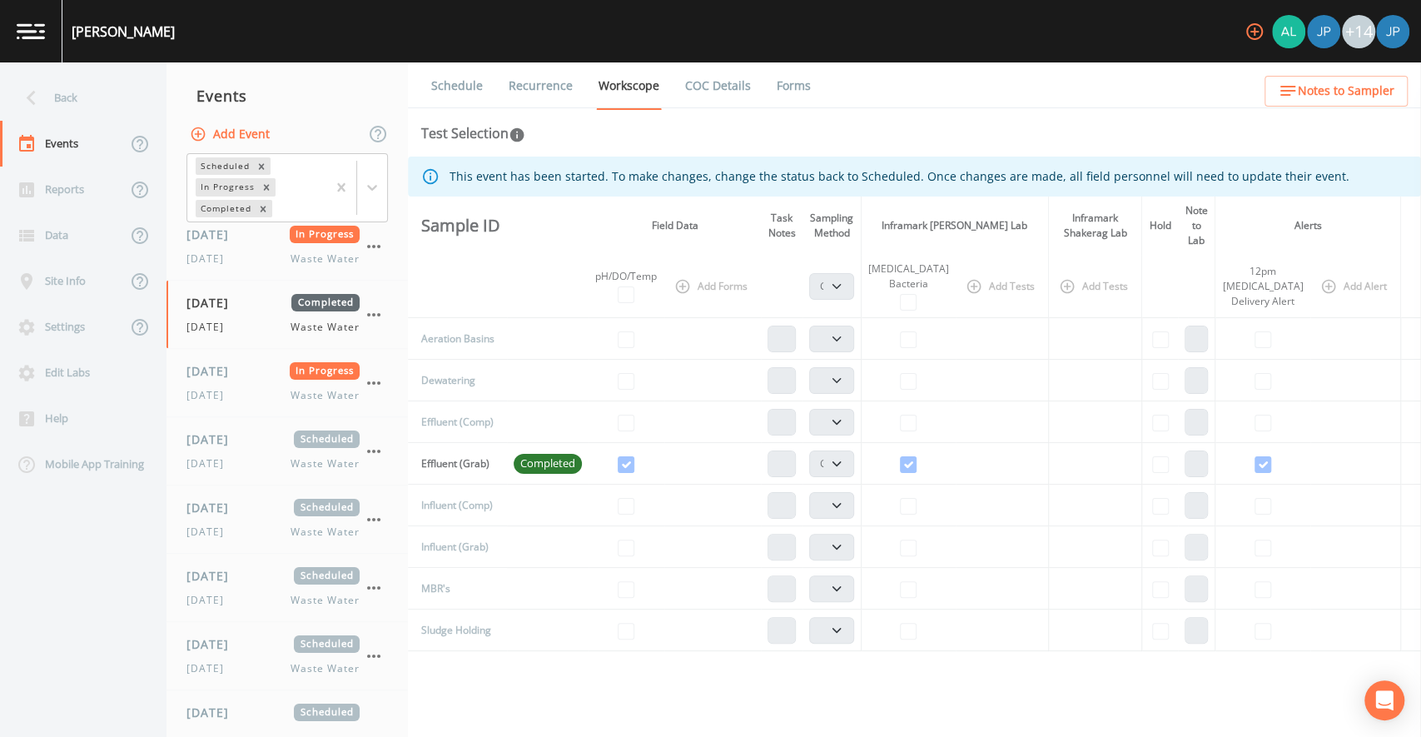
click at [566, 87] on link "Recurrence" at bounding box center [540, 85] width 69 height 47
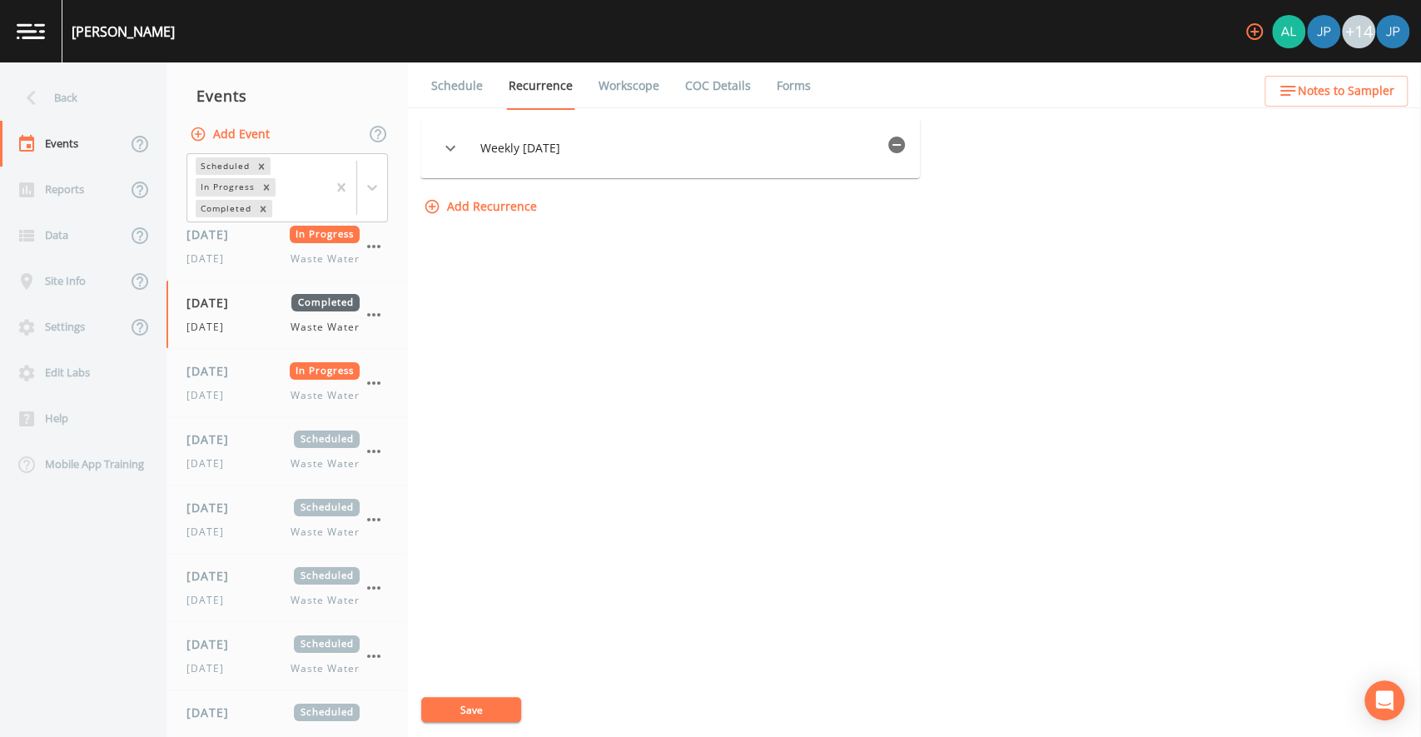
click at [972, 202] on div "Weekly [DATE] Options Type Weekly WEEKLY Days of Week [DATE] [DATE] [DATE] [DAT…" at bounding box center [914, 170] width 988 height 104
click at [206, 389] on span "[DATE]" at bounding box center [209, 395] width 47 height 15
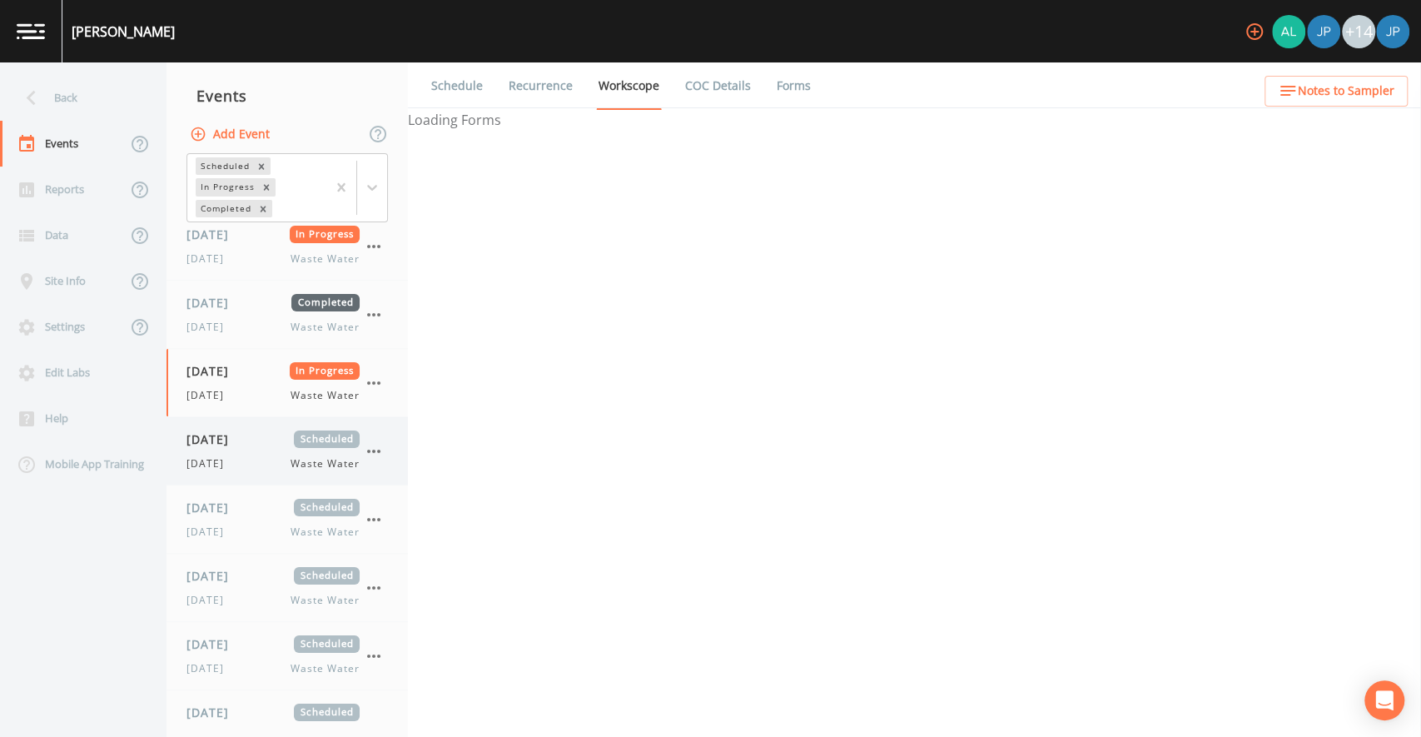
select select "092b3f94-5697-4c94-9891-da161916fdbb"
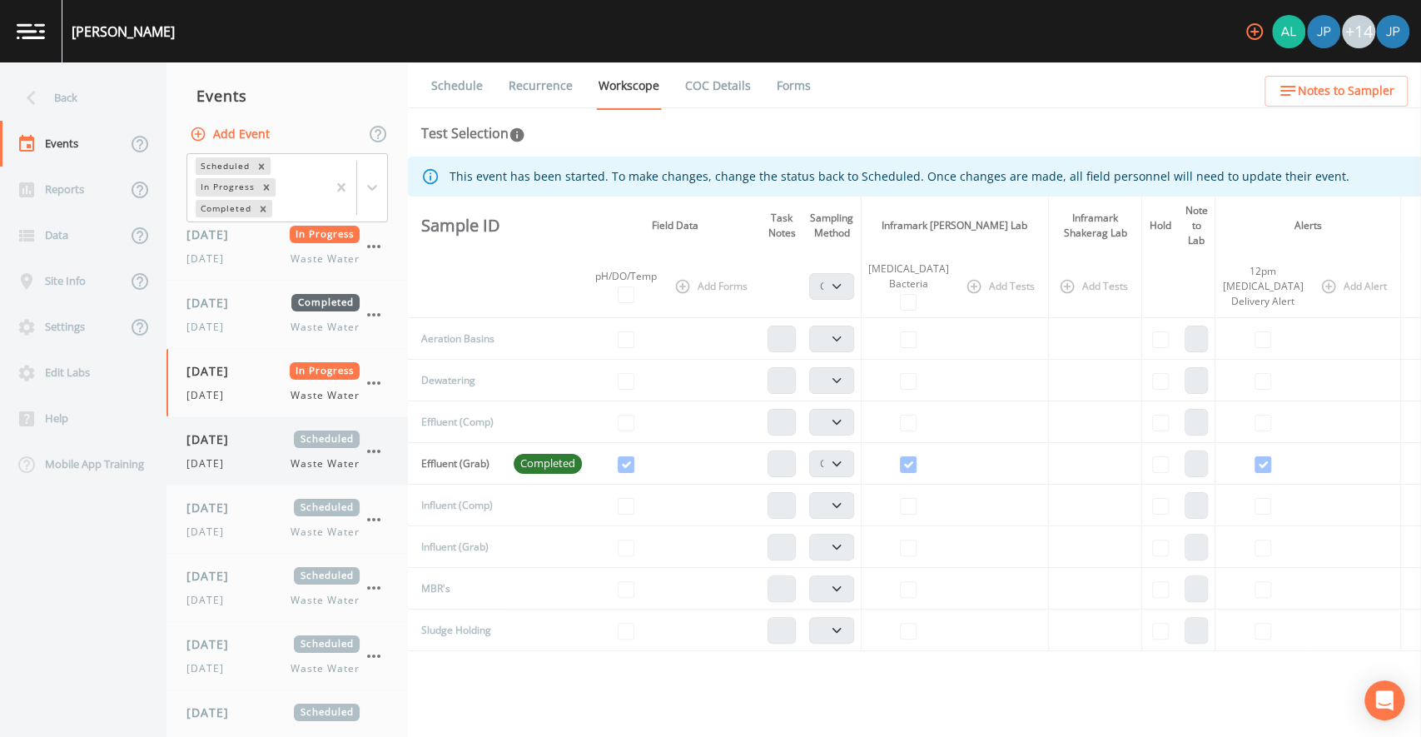
click at [241, 442] on span "[DATE]" at bounding box center [213, 438] width 54 height 17
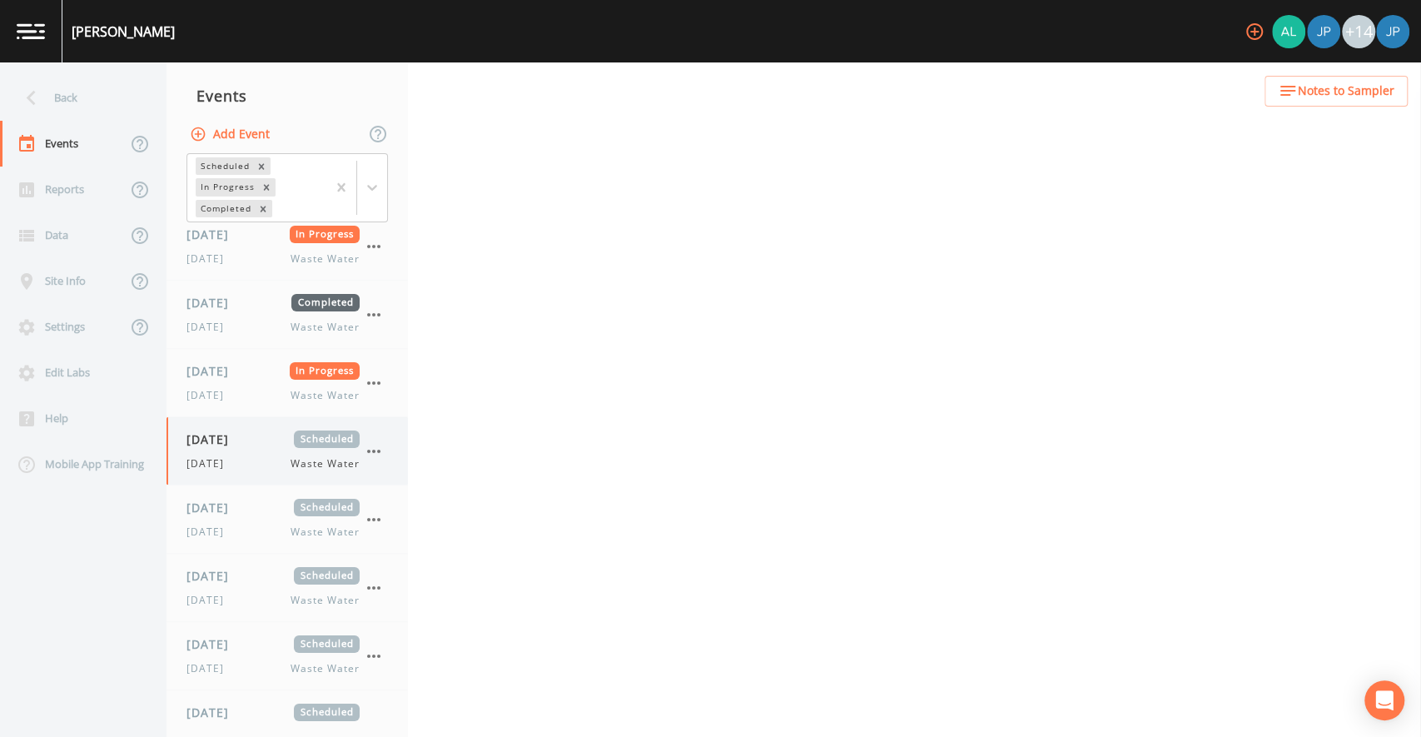
select select "092b3f94-5697-4c94-9891-da161916fdbb"
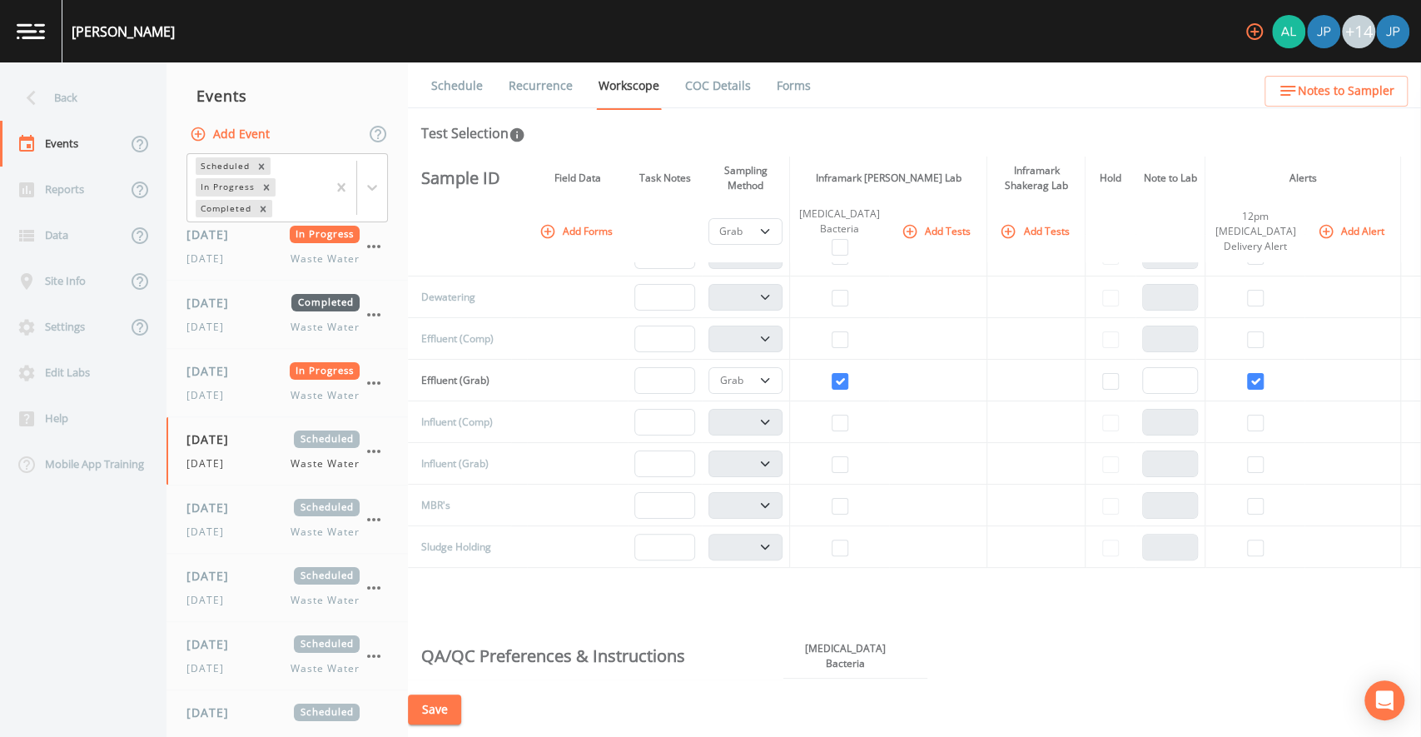
scroll to position [35, 0]
